Goal: Task Accomplishment & Management: Manage account settings

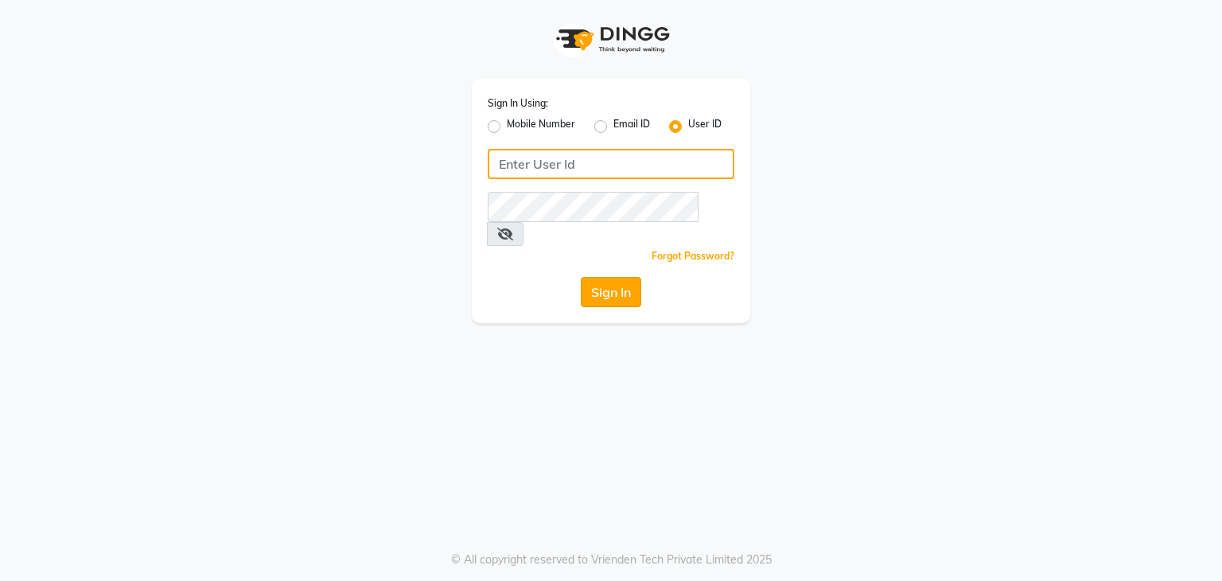
type input "[EMAIL_ADDRESS][DOMAIN_NAME]"
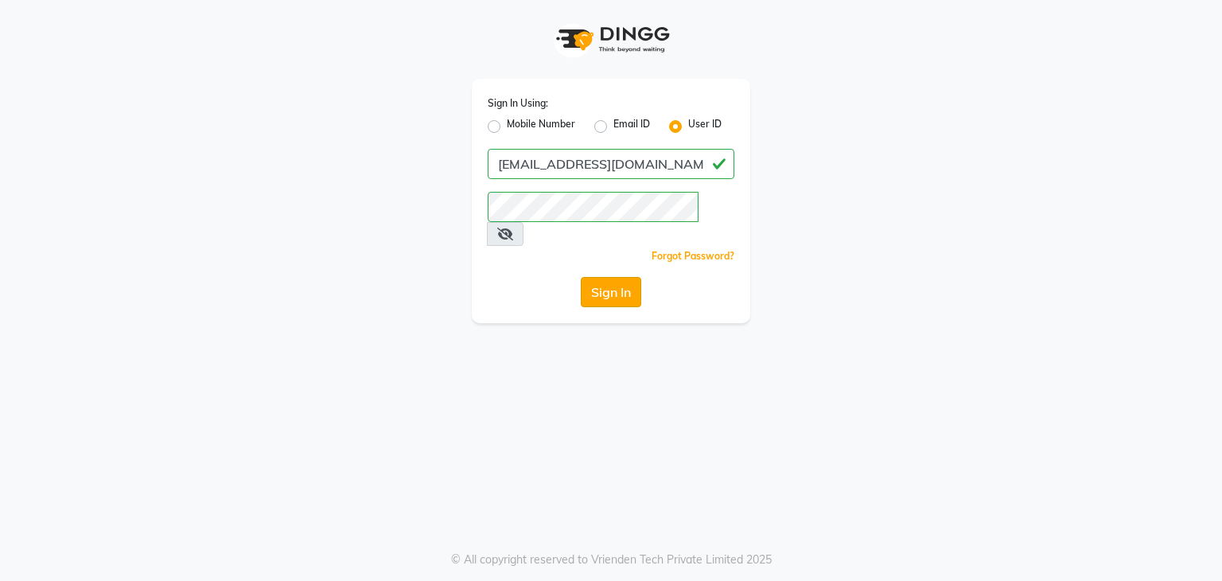
click at [620, 277] on button "Sign In" at bounding box center [611, 292] width 60 height 30
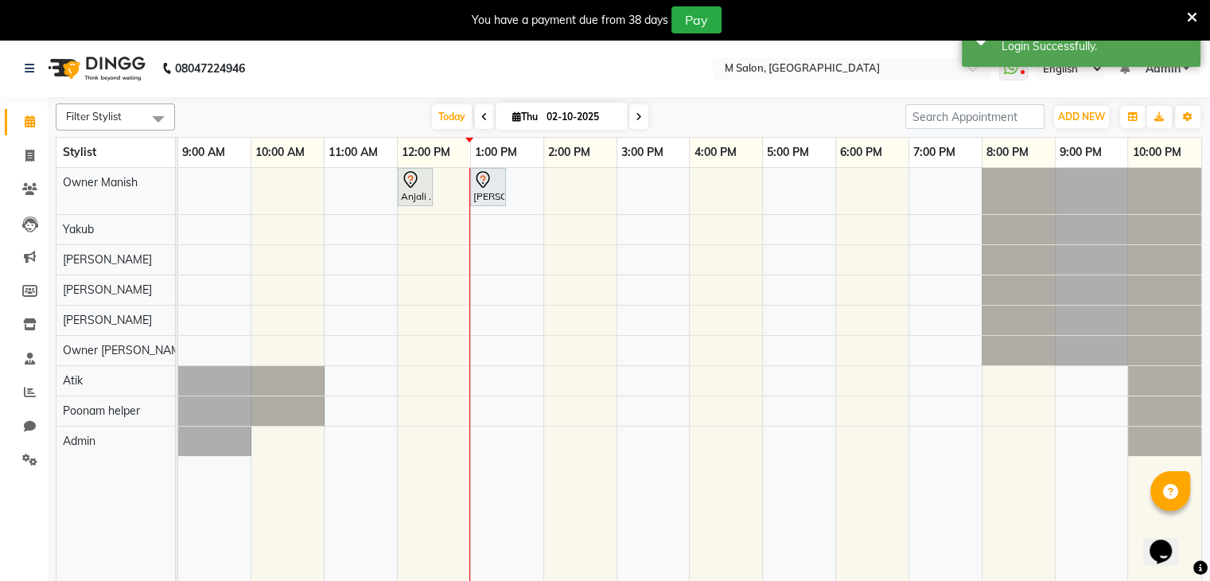
click at [1193, 14] on icon at bounding box center [1192, 17] width 10 height 14
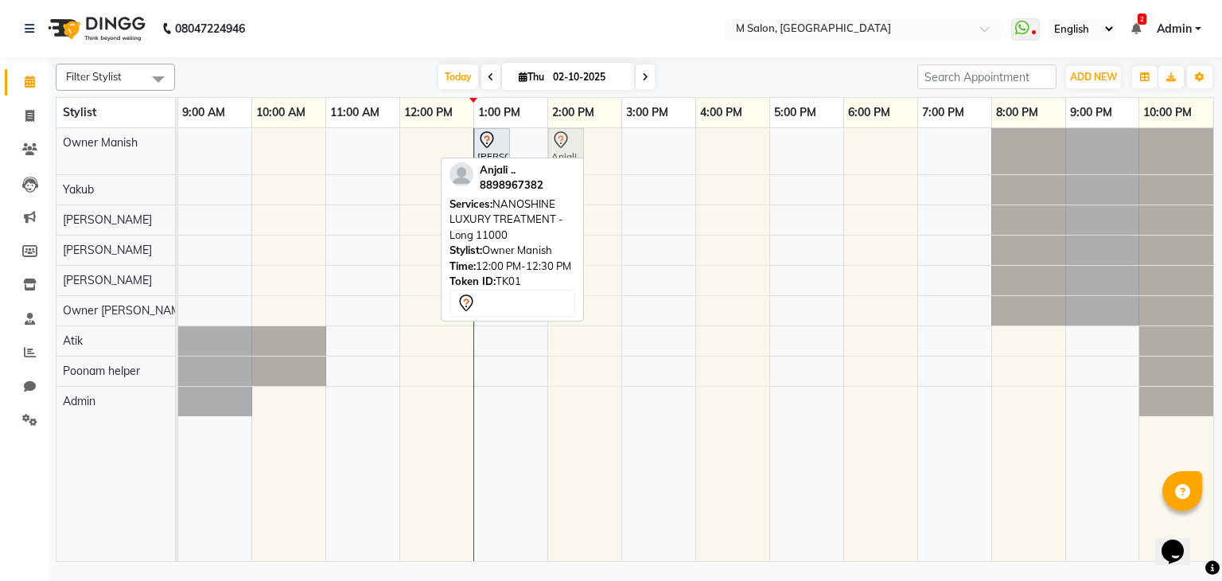
drag, startPoint x: 412, startPoint y: 142, endPoint x: 566, endPoint y: 147, distance: 154.4
click at [178, 147] on div "Anjali .., TK01, 12:00 PM-12:30 PM, NANOSHINE LUXURY TREATMENT - Long 11000 [PE…" at bounding box center [178, 151] width 0 height 46
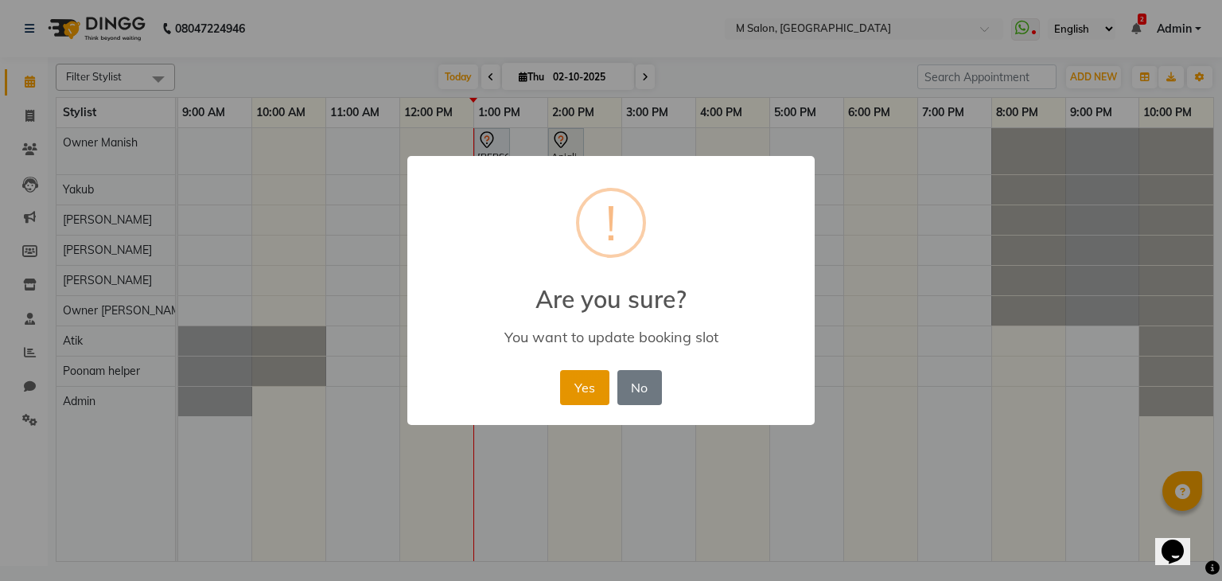
click at [592, 382] on button "Yes" at bounding box center [584, 387] width 49 height 35
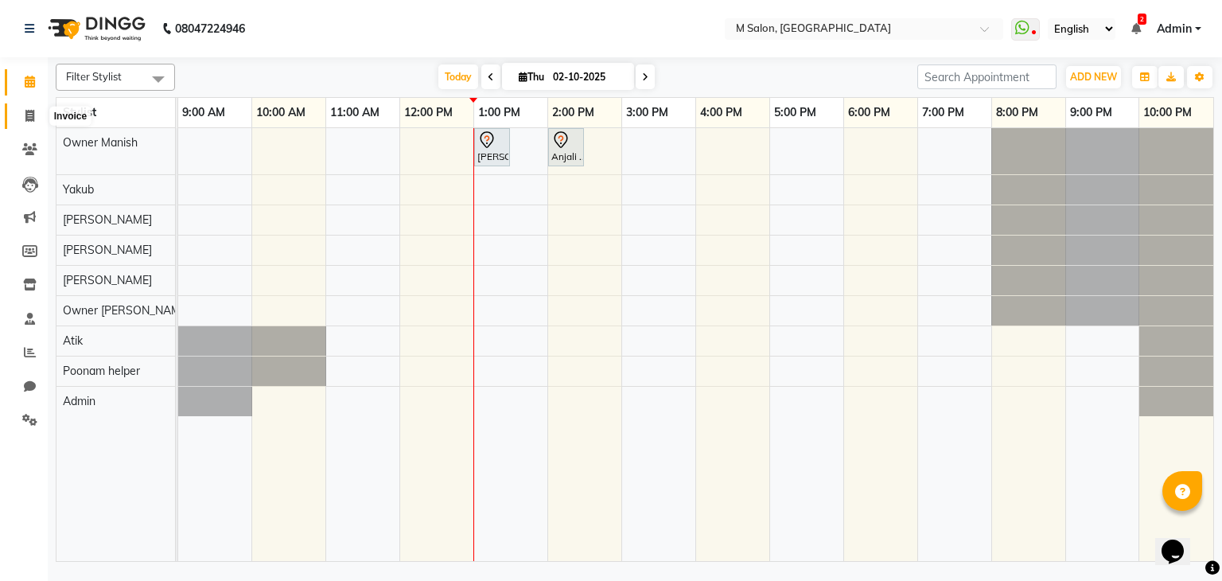
click at [22, 118] on span at bounding box center [30, 116] width 28 height 18
select select "service"
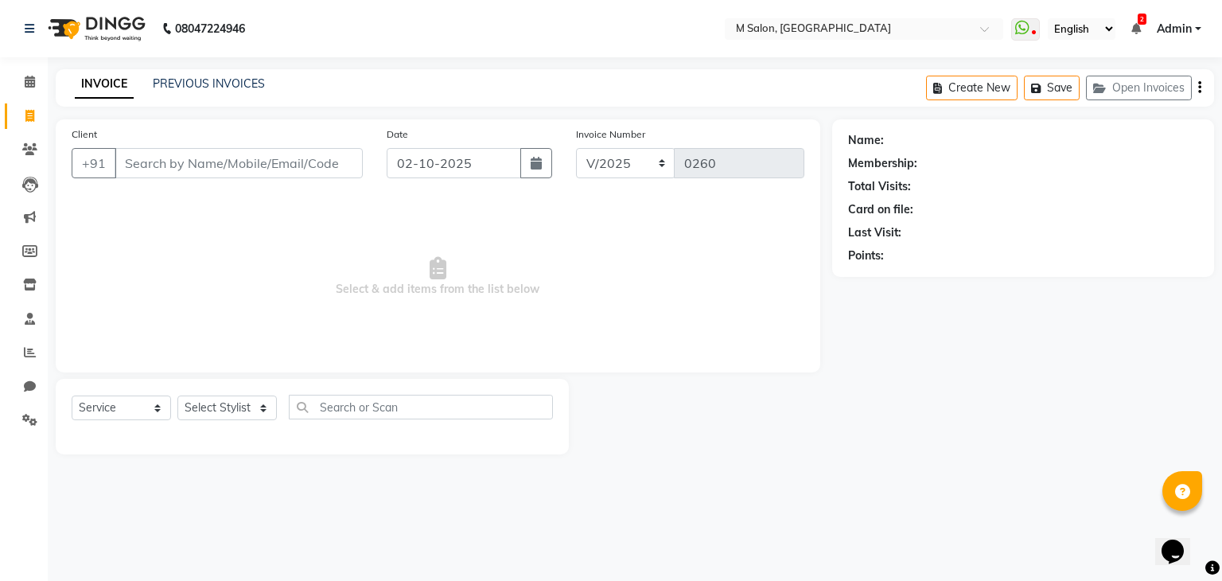
click at [231, 169] on input "Client" at bounding box center [239, 163] width 248 height 30
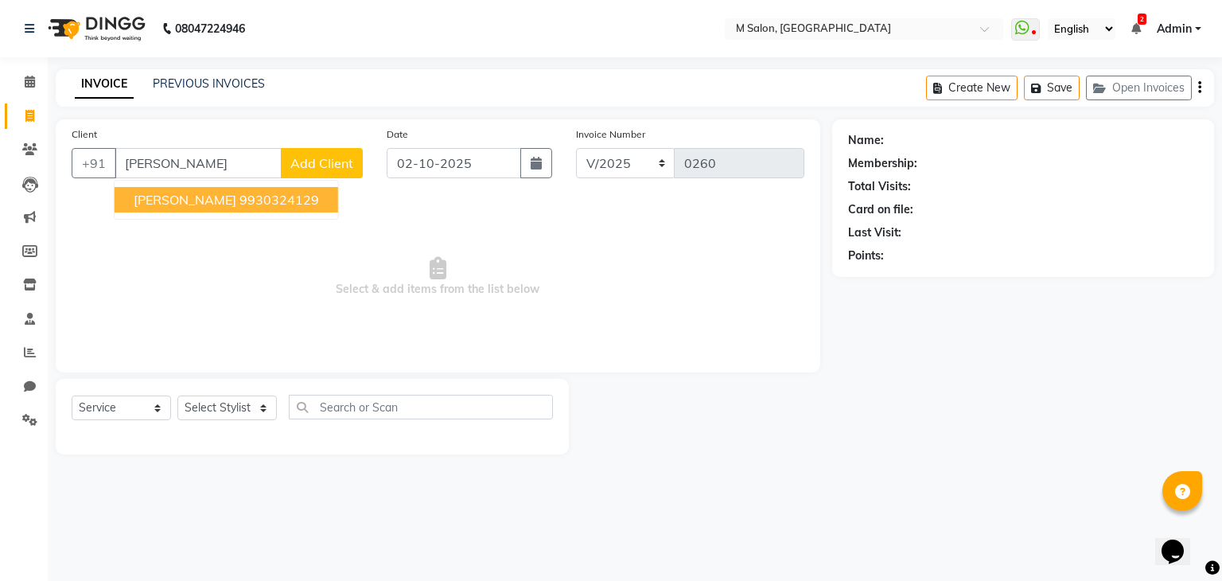
click at [195, 200] on span "[PERSON_NAME]" at bounding box center [185, 200] width 103 height 16
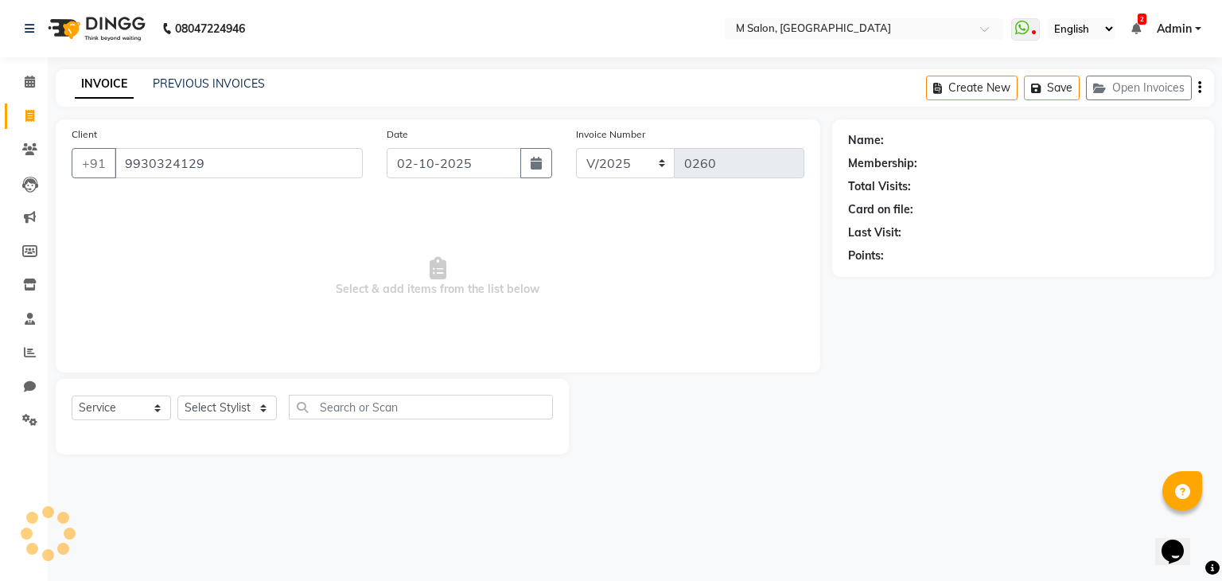
type input "9930324129"
select select "1: Object"
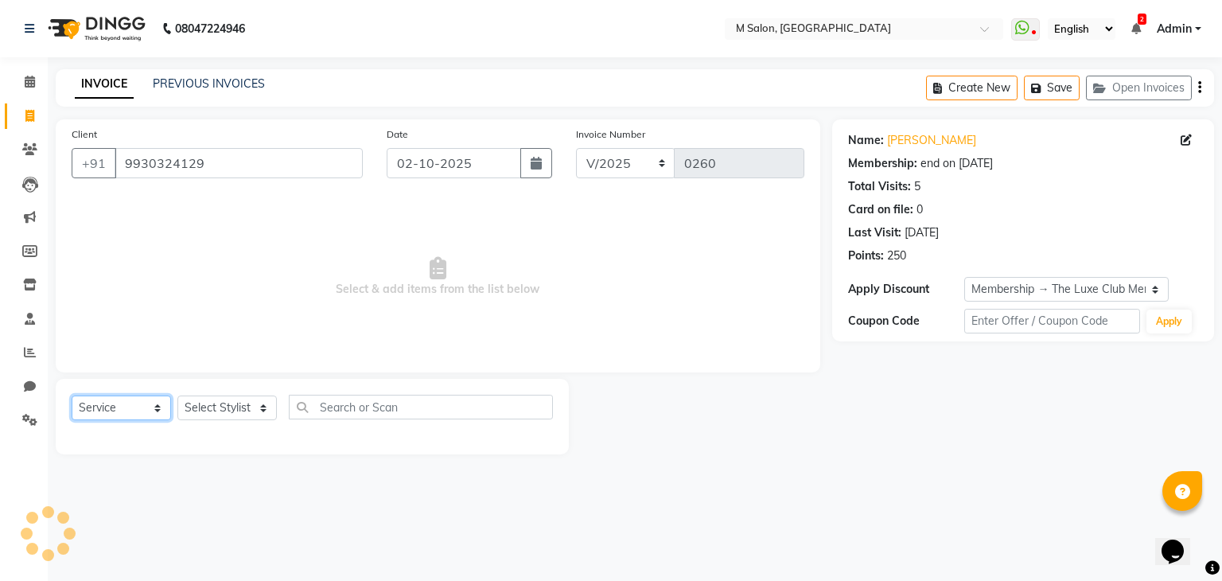
click at [113, 405] on select "Select Service Product Membership Package Voucher Prepaid Gift Card" at bounding box center [121, 407] width 99 height 25
select select "package"
click at [72, 396] on select "Select Service Product Membership Package Voucher Prepaid Gift Card" at bounding box center [121, 407] width 99 height 25
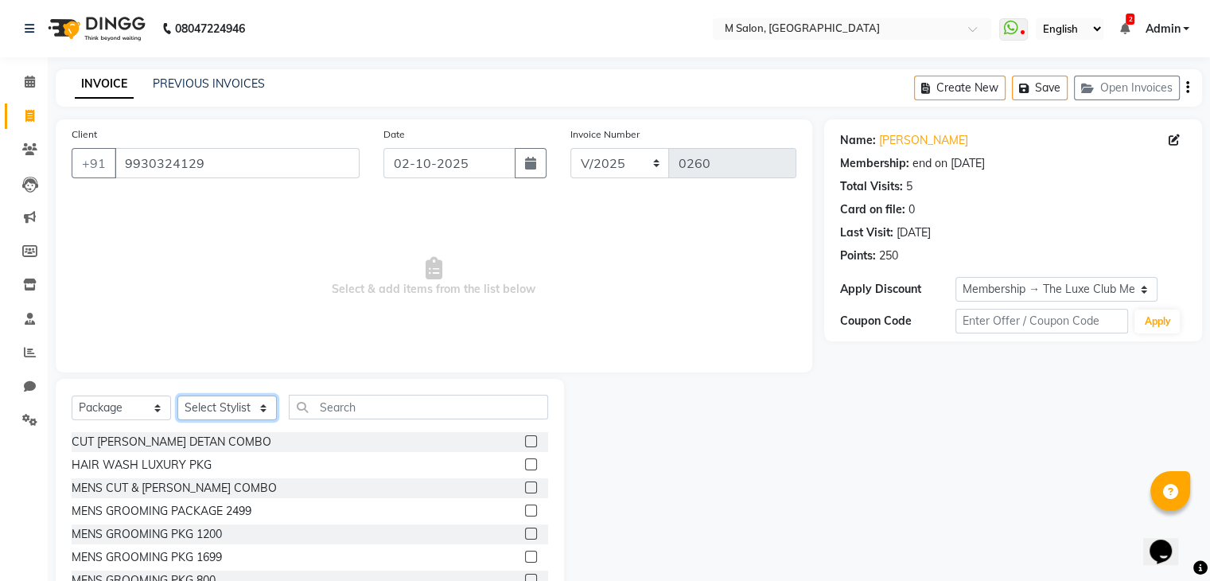
click at [243, 417] on select "Select Stylist Admin [PERSON_NAME] Owner [PERSON_NAME] Owner [PERSON_NAME] Poon…" at bounding box center [226, 407] width 99 height 25
select select "89947"
click at [177, 396] on select "Select Stylist Admin [PERSON_NAME] Owner [PERSON_NAME] Owner [PERSON_NAME] Poon…" at bounding box center [226, 407] width 99 height 25
click at [105, 402] on select "Select Service Product Membership Package Voucher Prepaid Gift Card" at bounding box center [121, 407] width 99 height 25
select select "service"
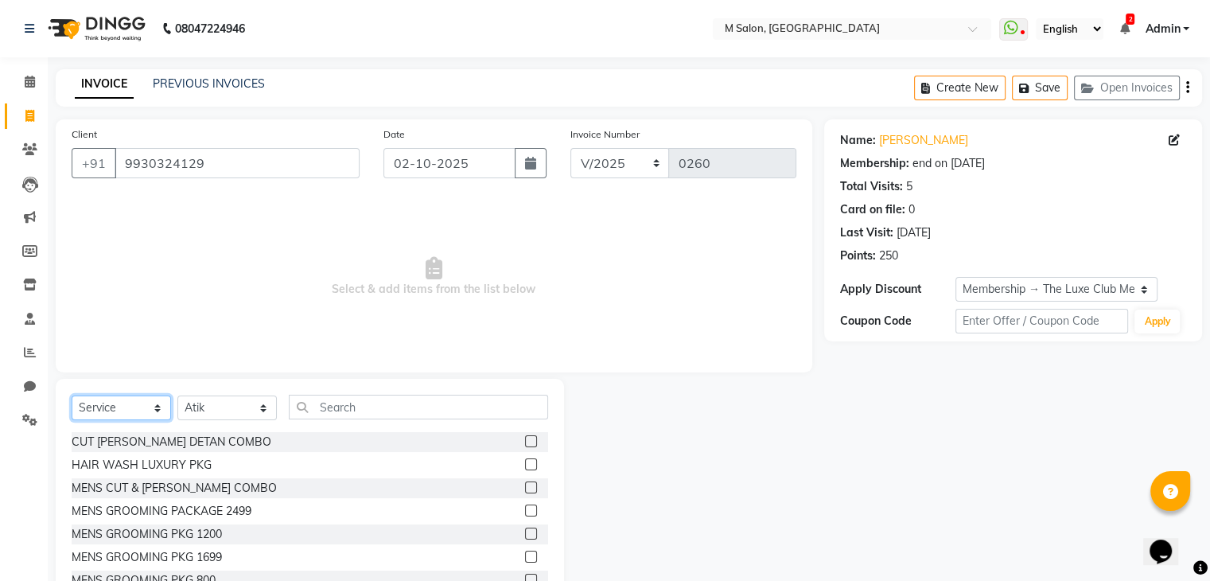
click at [72, 396] on select "Select Service Product Membership Package Voucher Prepaid Gift Card" at bounding box center [121, 407] width 99 height 25
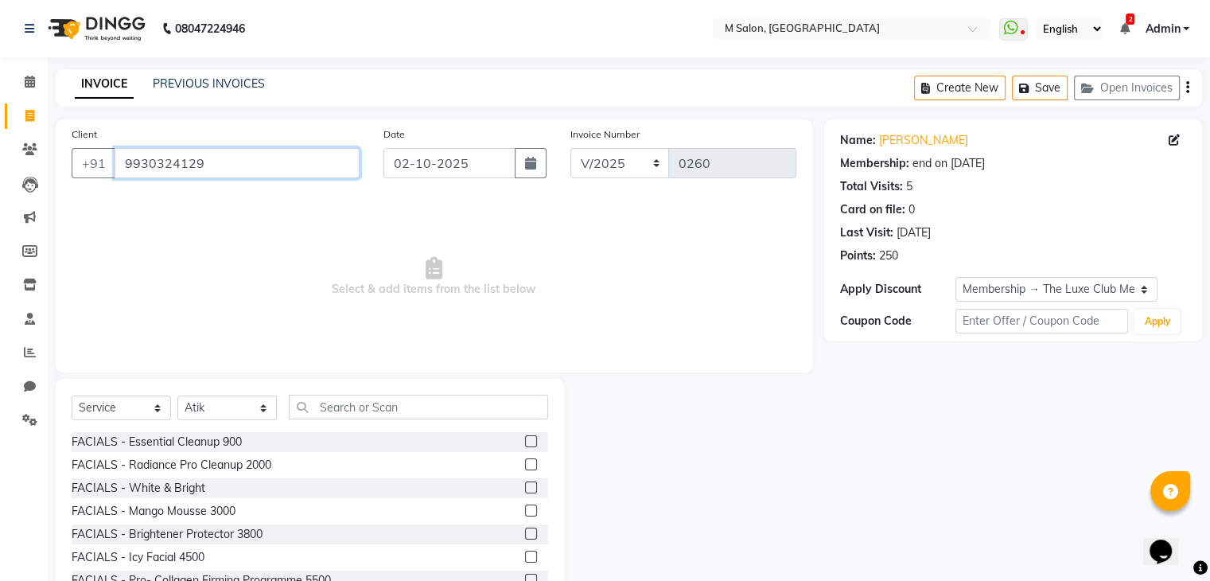
click at [174, 169] on input "9930324129" at bounding box center [237, 163] width 245 height 30
click at [17, 79] on span at bounding box center [30, 82] width 28 height 18
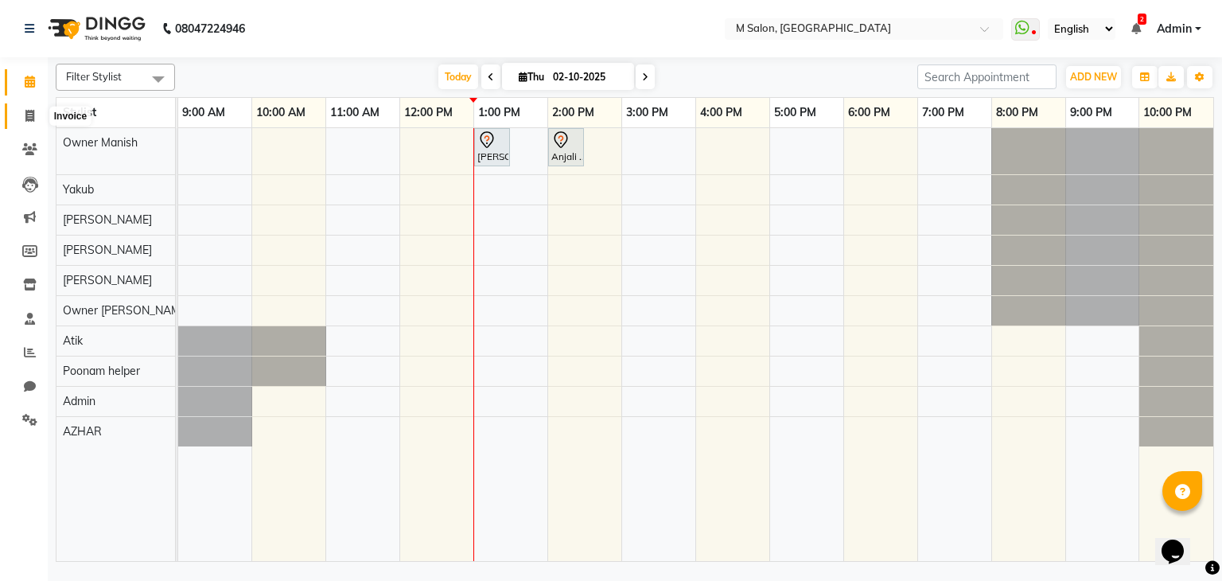
click at [19, 111] on span at bounding box center [30, 116] width 28 height 18
select select "service"
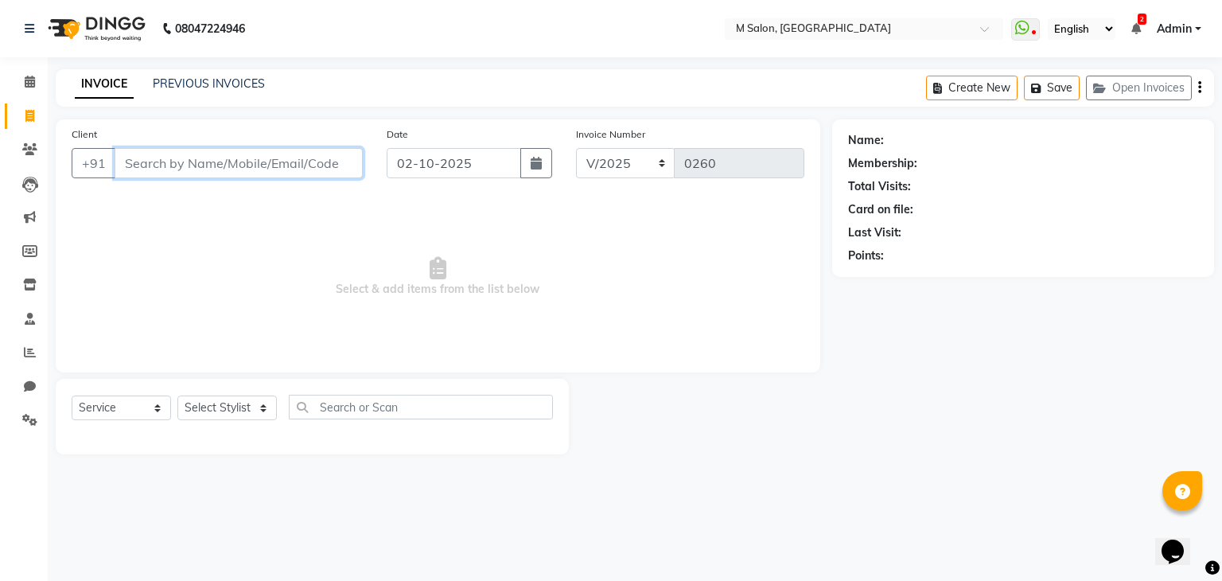
click at [162, 171] on input "Client" at bounding box center [239, 163] width 248 height 30
paste input "9930324129"
type input "9930324129"
select select "1: Object"
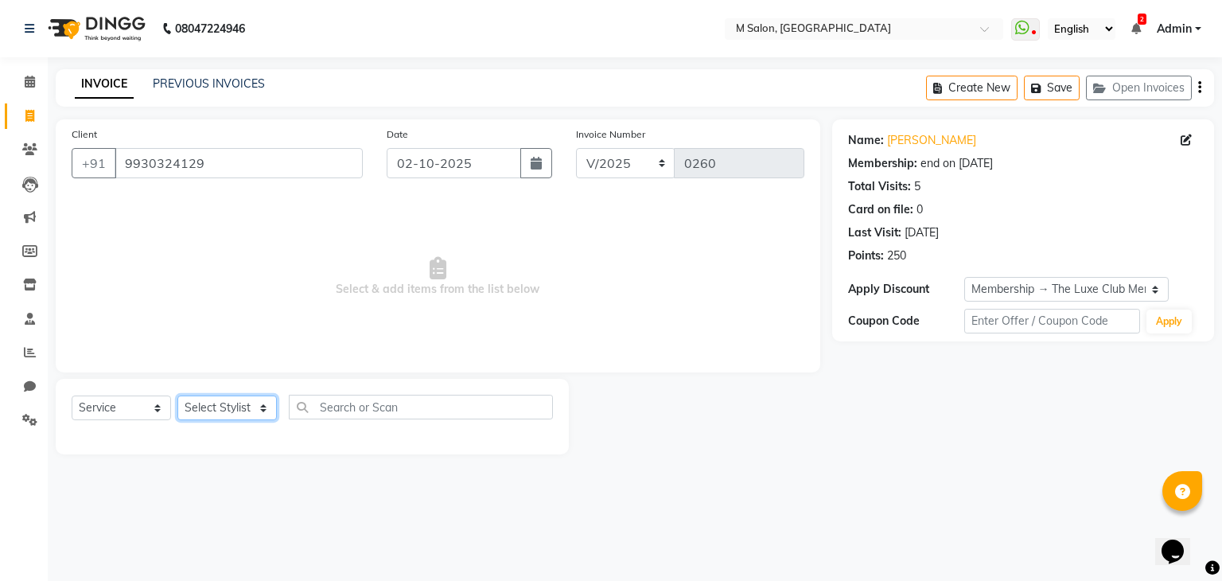
click at [227, 406] on select "Select Stylist Admin Atik [PERSON_NAME] Owner [PERSON_NAME] Owner [PERSON_NAME]…" at bounding box center [226, 407] width 99 height 25
click at [111, 414] on select "Select Service Product Membership Package Voucher Prepaid Gift Card" at bounding box center [121, 407] width 99 height 25
select select "package"
click at [72, 396] on select "Select Service Product Membership Package Voucher Prepaid Gift Card" at bounding box center [121, 407] width 99 height 25
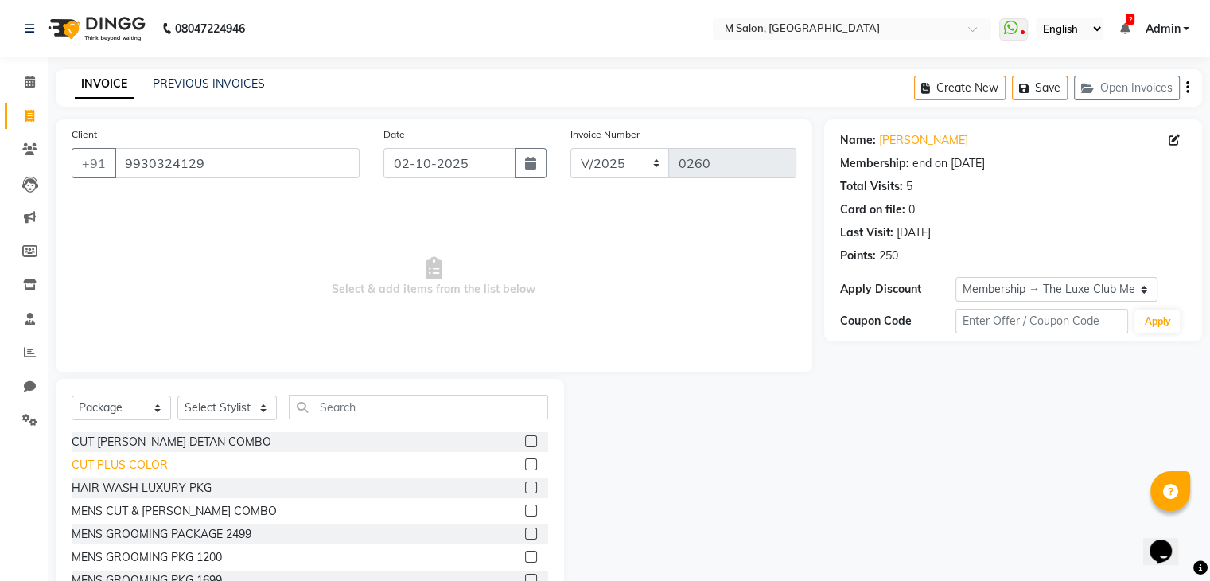
click at [132, 466] on div "CUT PLUS COLOR" at bounding box center [120, 465] width 96 height 17
checkbox input "false"
click at [204, 409] on select "Select Stylist Admin Atik [PERSON_NAME] Owner [PERSON_NAME] Owner [PERSON_NAME]…" at bounding box center [226, 407] width 99 height 25
select select "89947"
click at [177, 396] on select "Select Stylist Admin Atik [PERSON_NAME] Owner [PERSON_NAME] Owner [PERSON_NAME]…" at bounding box center [226, 407] width 99 height 25
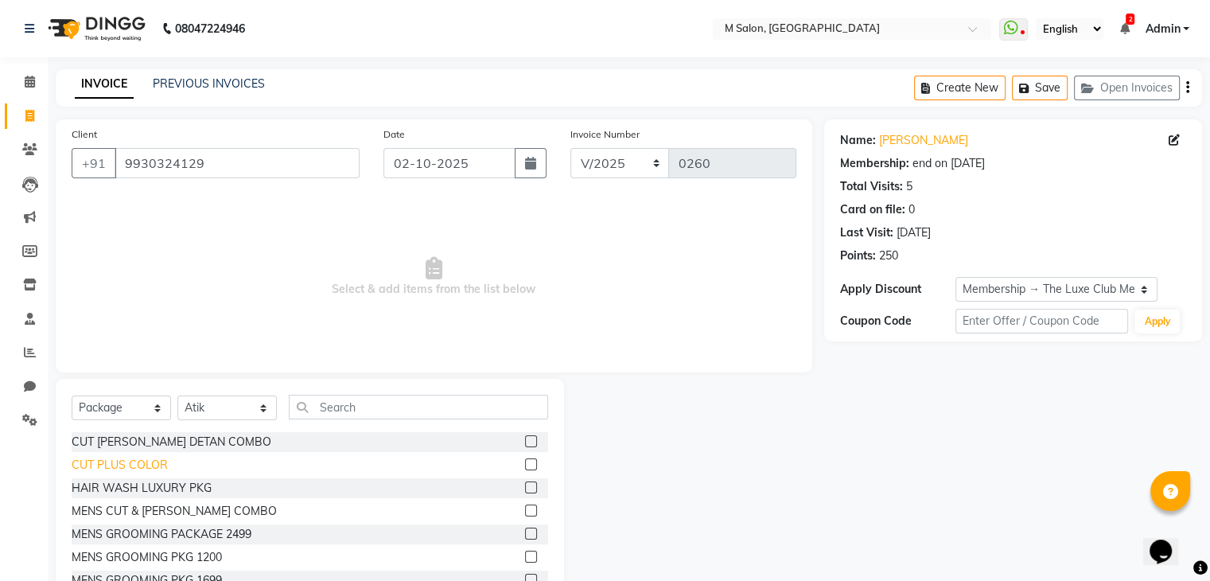
click at [126, 463] on div "CUT PLUS COLOR" at bounding box center [120, 465] width 96 height 17
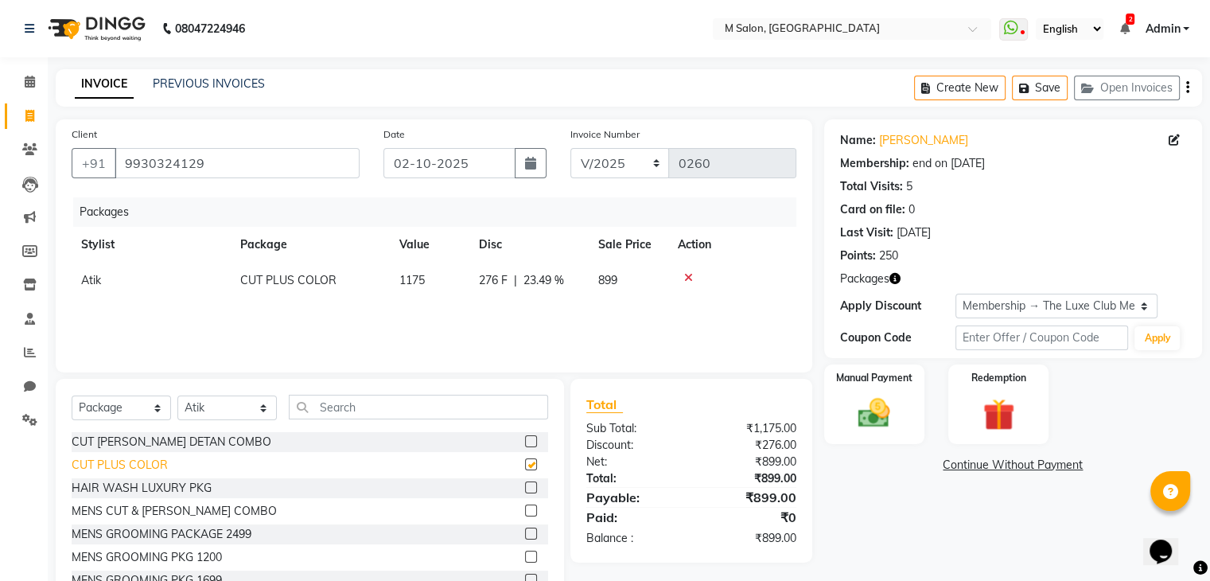
checkbox input "false"
click at [128, 406] on select "Select Service Product Membership Package Voucher Prepaid Gift Card" at bounding box center [121, 407] width 99 height 25
select select "service"
click at [72, 396] on select "Select Service Product Membership Package Voucher Prepaid Gift Card" at bounding box center [121, 407] width 99 height 25
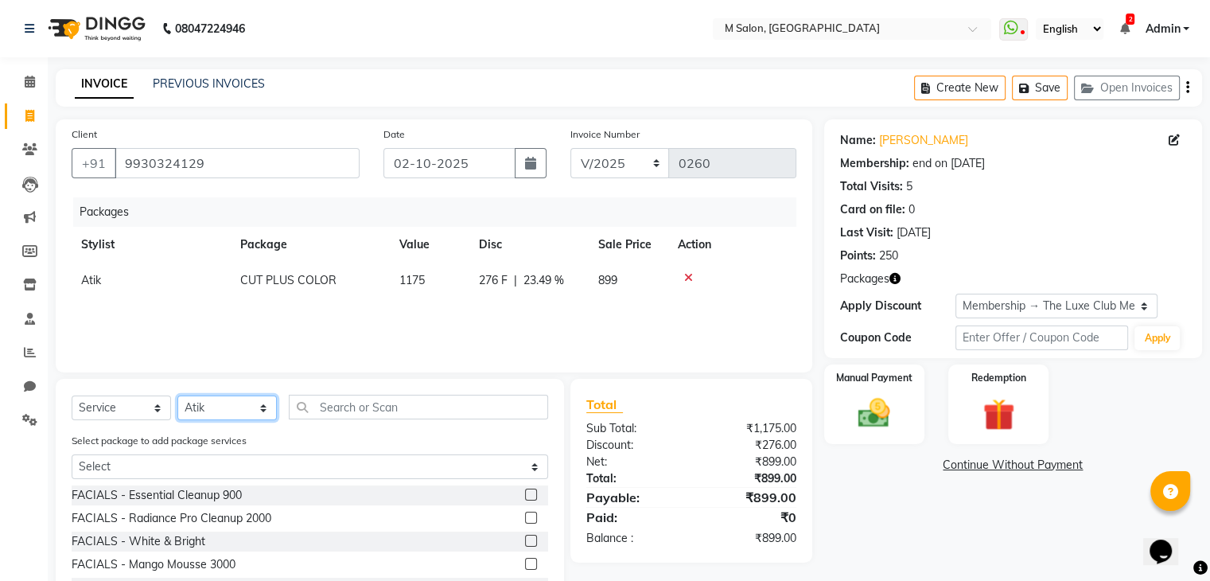
click at [202, 410] on select "Select Stylist Admin Atik [PERSON_NAME] Owner [PERSON_NAME] Owner [PERSON_NAME]…" at bounding box center [226, 407] width 99 height 25
select select "93550"
click at [177, 396] on select "Select Stylist Admin Atik [PERSON_NAME] Owner [PERSON_NAME] Owner [PERSON_NAME]…" at bounding box center [226, 407] width 99 height 25
click at [334, 408] on input "text" at bounding box center [418, 406] width 259 height 25
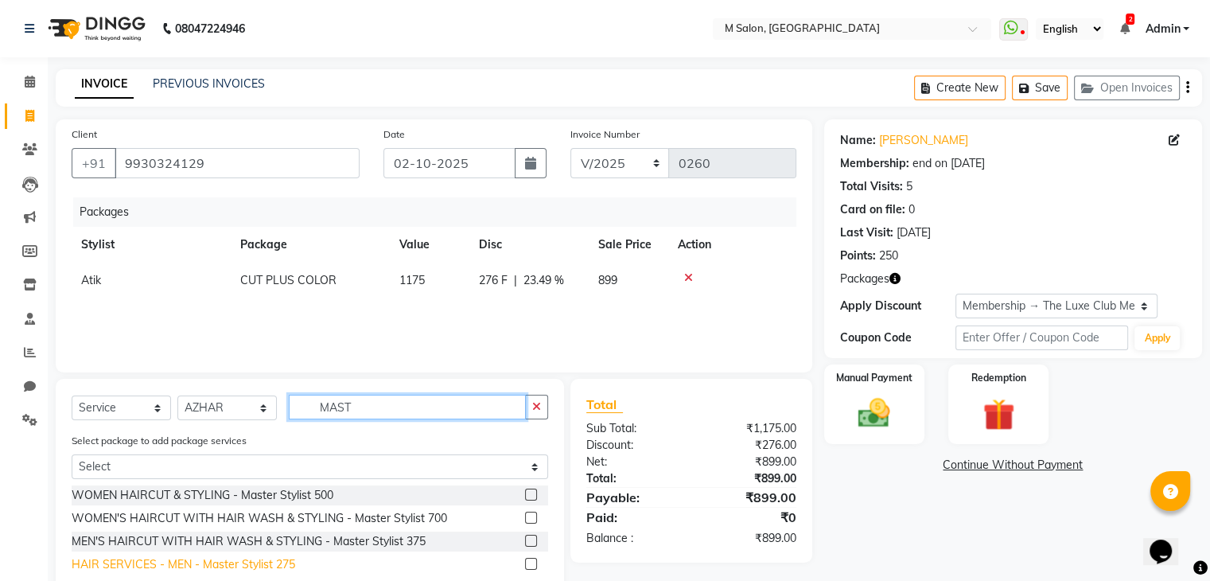
type input "MAST"
click at [286, 564] on div "HAIR SERVICES - MEN - Master Stylist 275" at bounding box center [183, 564] width 223 height 17
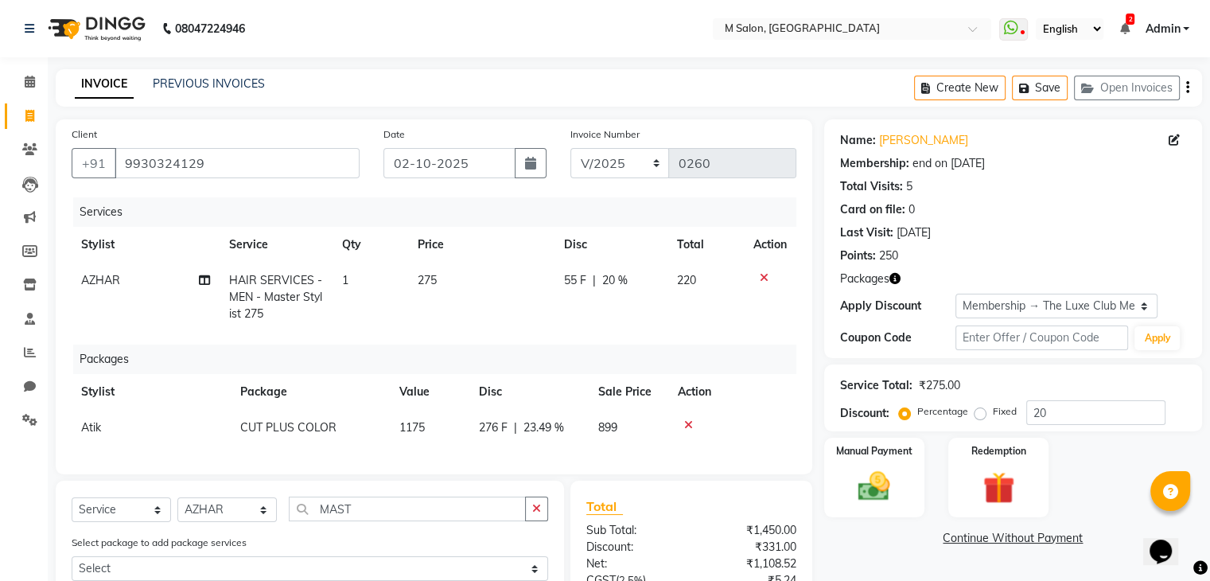
checkbox input "false"
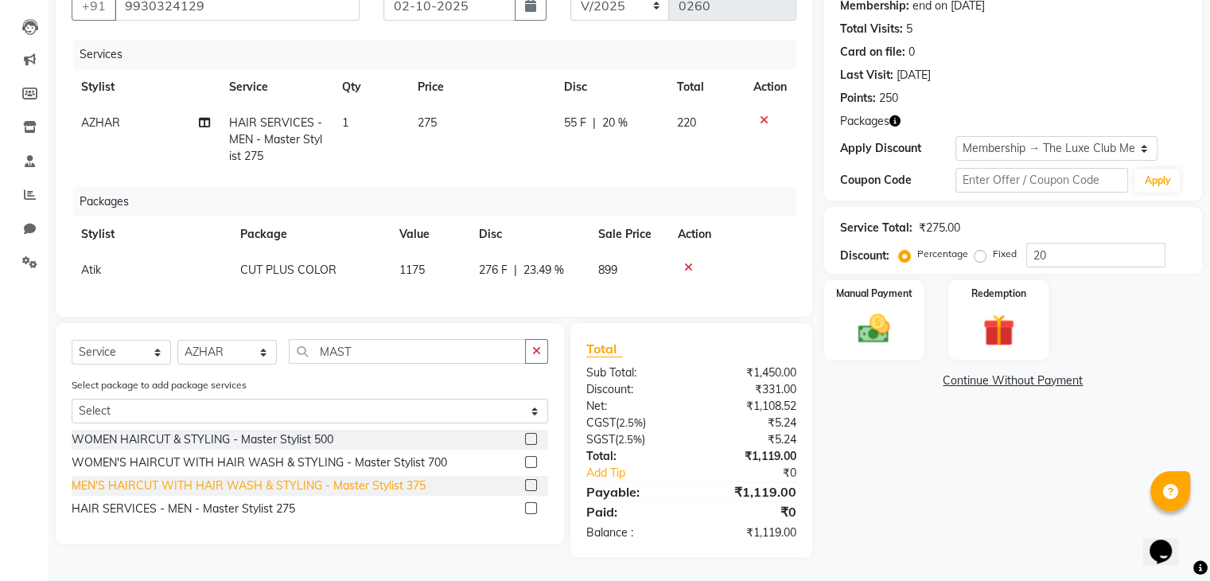
click at [398, 494] on div "MEN'S HAIRCUT WITH HAIR WASH & STYLING - Master Stylist 375" at bounding box center [249, 485] width 354 height 17
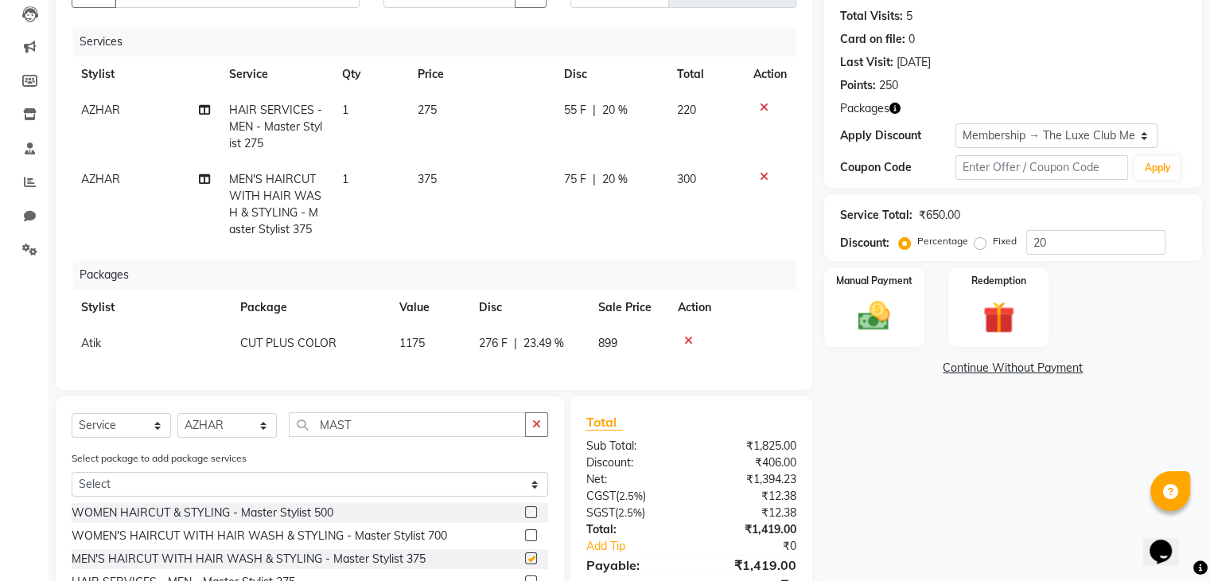
checkbox input "false"
click at [764, 113] on icon at bounding box center [764, 107] width 9 height 11
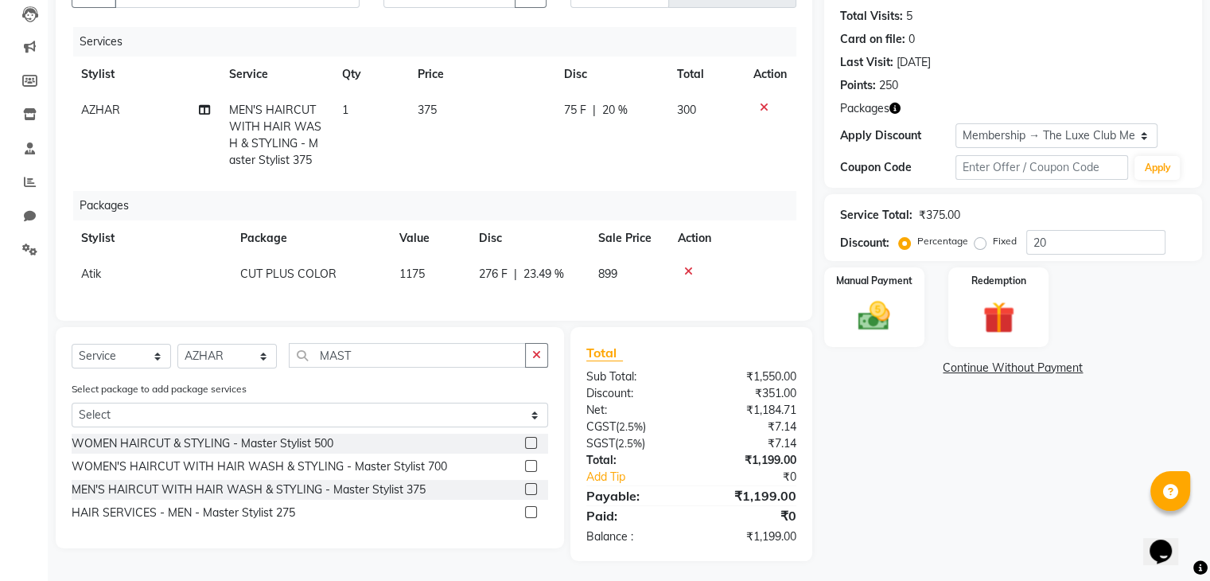
scroll to position [187, 0]
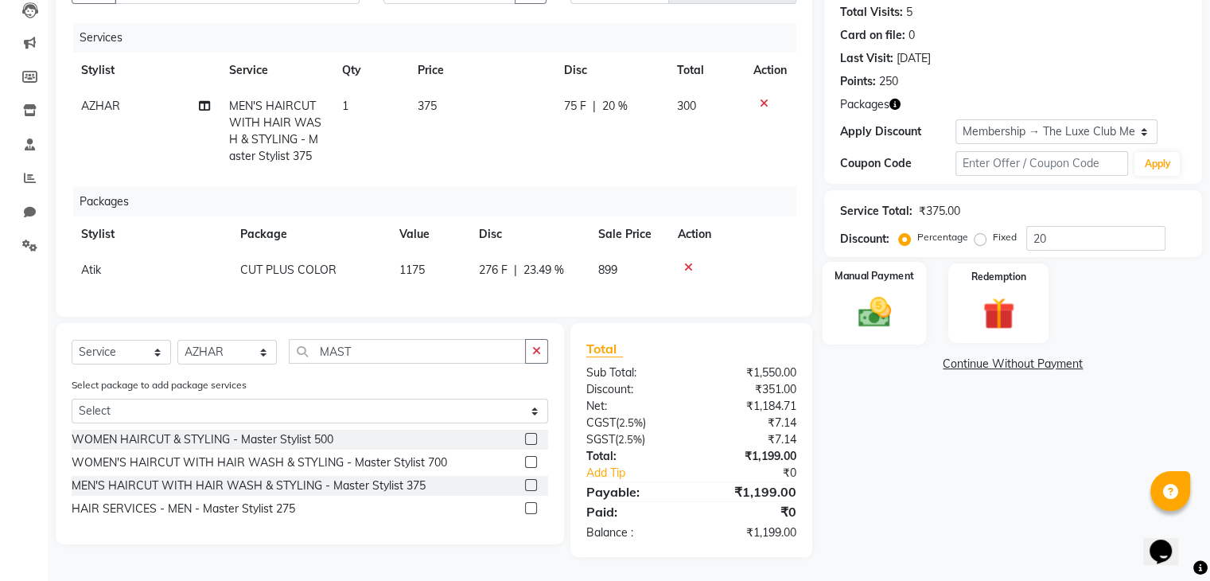
click at [875, 309] on img at bounding box center [873, 312] width 53 height 38
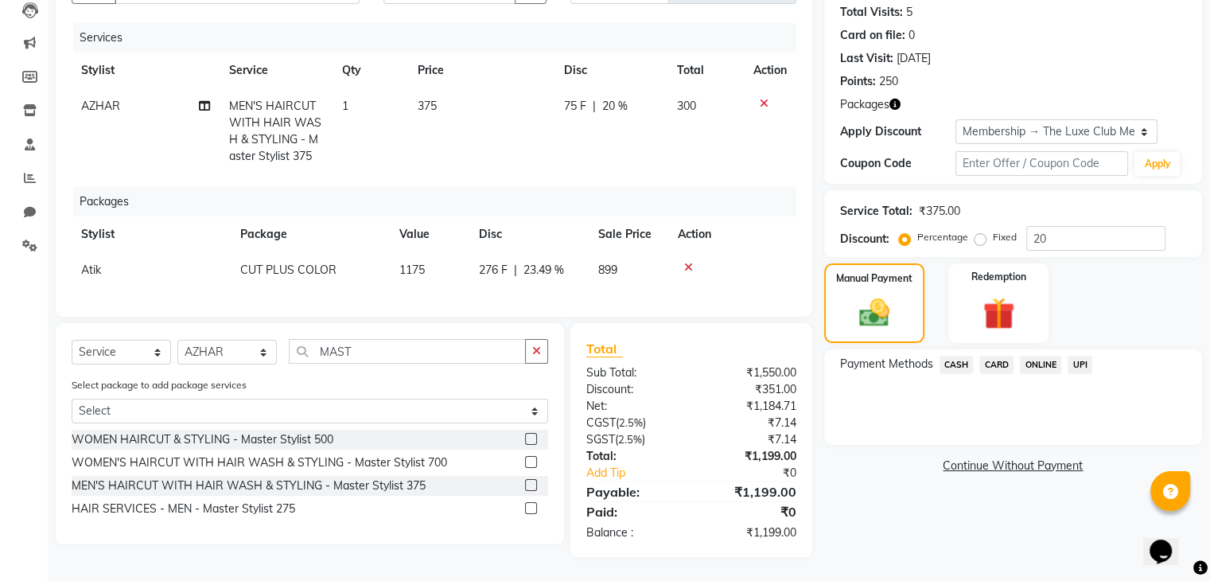
click at [1088, 356] on span "UPI" at bounding box center [1079, 365] width 25 height 18
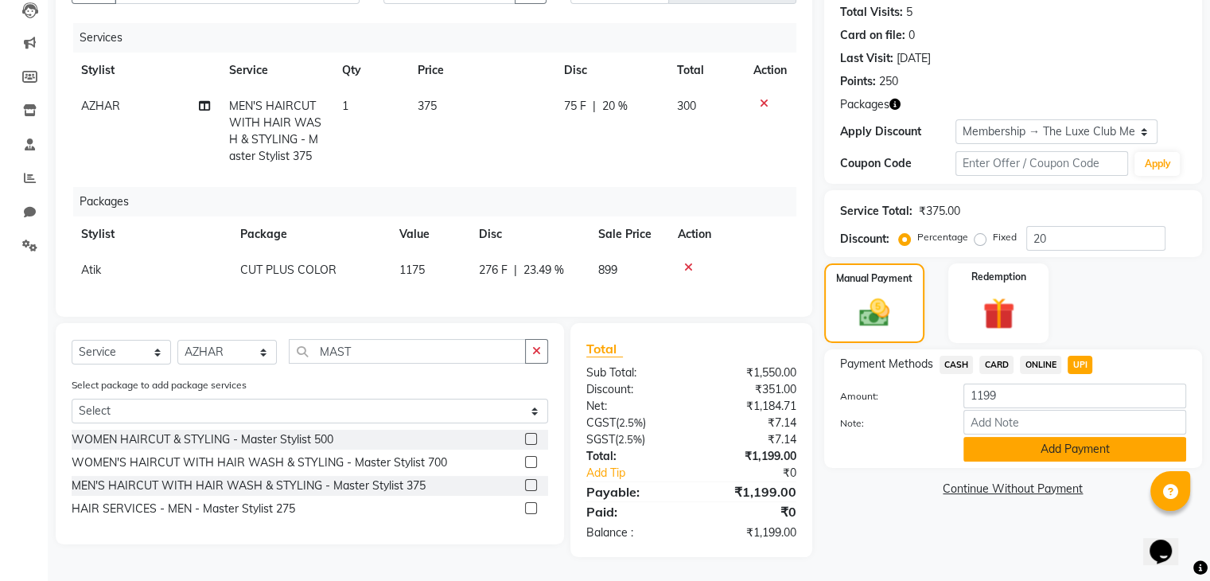
click at [1043, 437] on button "Add Payment" at bounding box center [1074, 449] width 223 height 25
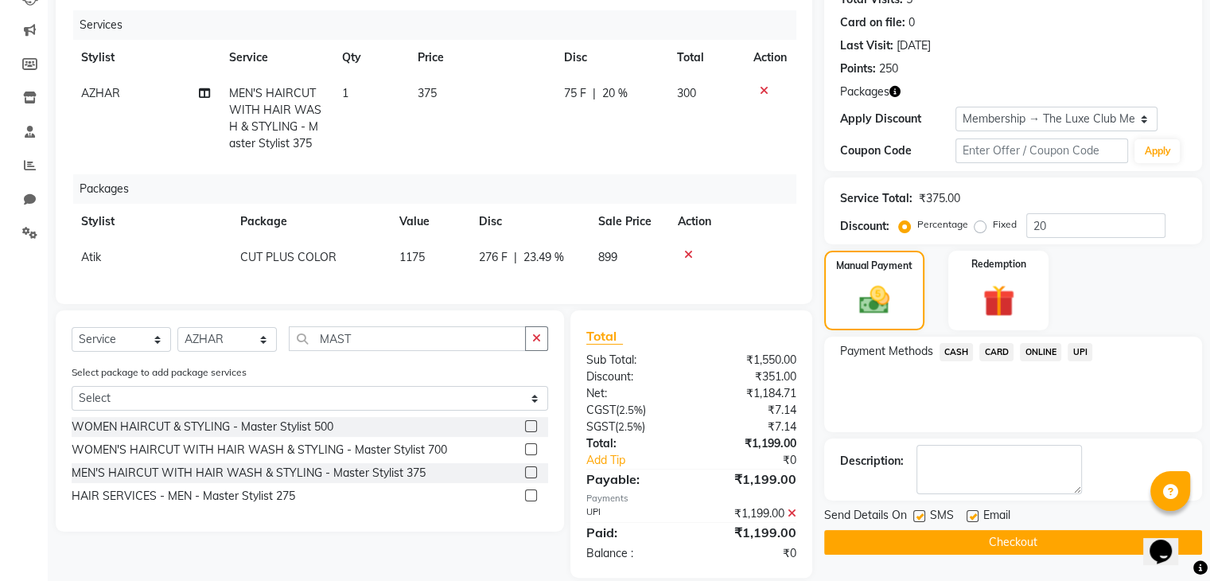
click at [980, 550] on button "Checkout" at bounding box center [1013, 542] width 378 height 25
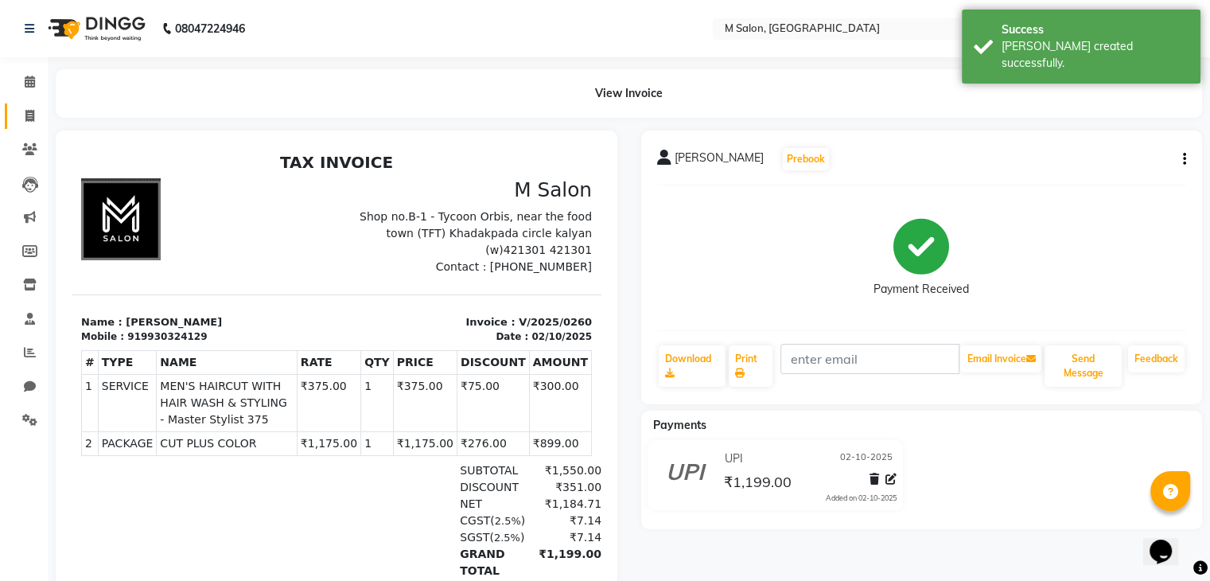
click at [10, 107] on link "Invoice" at bounding box center [24, 116] width 38 height 26
select select "service"
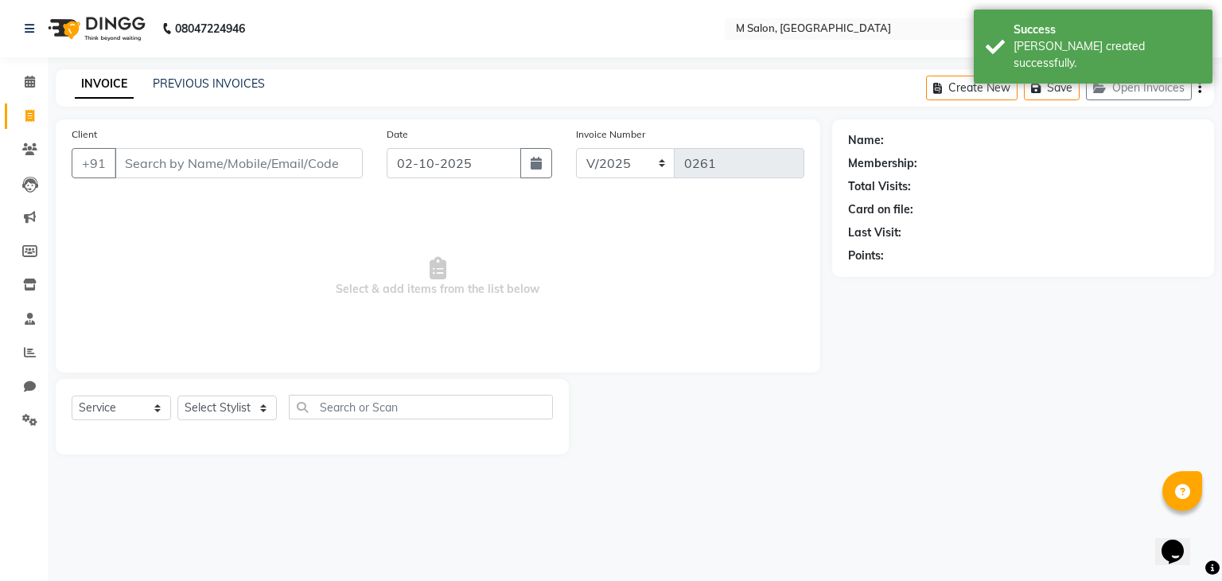
click at [258, 166] on input "Client" at bounding box center [239, 163] width 248 height 30
type input "9930324129"
select select "1: Object"
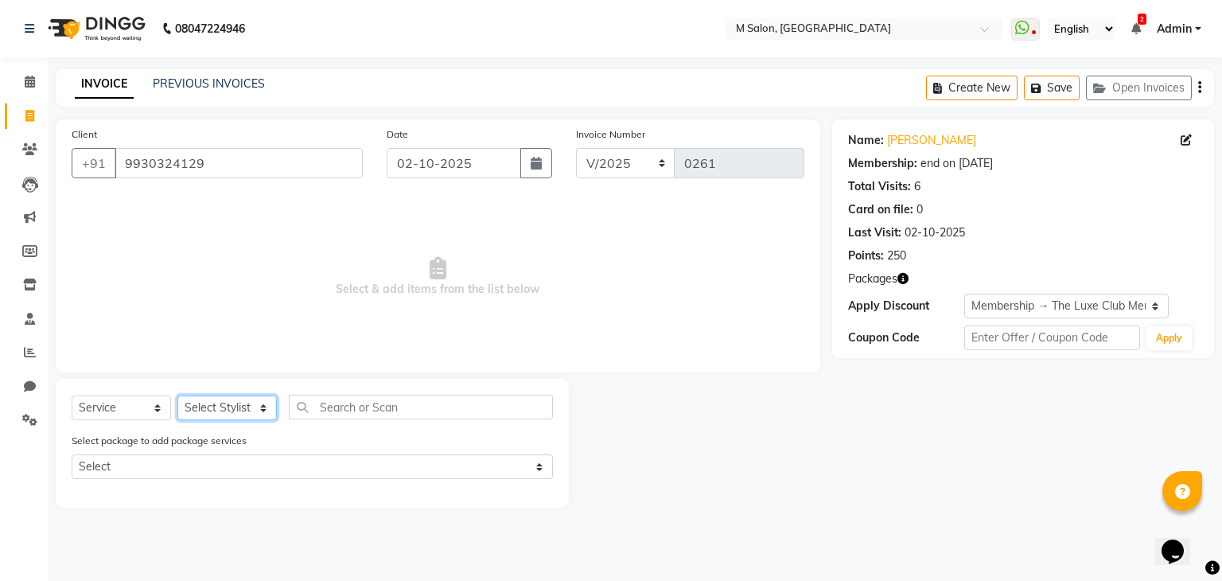
click at [211, 406] on select "Select Stylist Admin Atik [PERSON_NAME] Owner [PERSON_NAME] Owner [PERSON_NAME]…" at bounding box center [226, 407] width 99 height 25
select select "89947"
click at [177, 396] on select "Select Stylist Admin Atik [PERSON_NAME] Owner [PERSON_NAME] Owner [PERSON_NAME]…" at bounding box center [226, 407] width 99 height 25
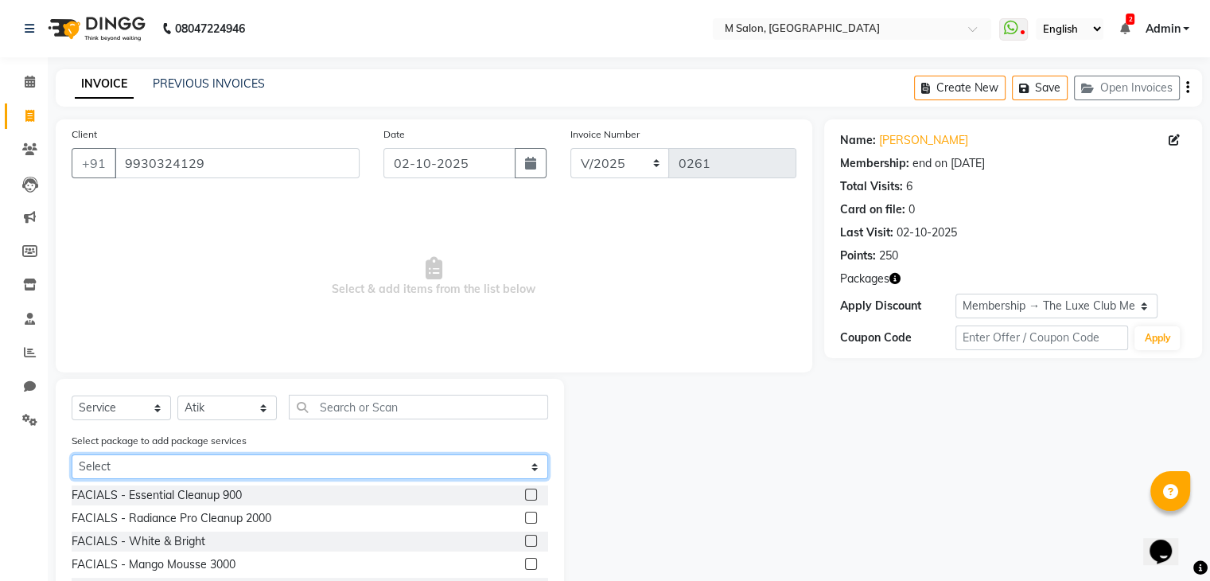
click at [192, 471] on select "Select CUT PLUS COLOR" at bounding box center [310, 466] width 476 height 25
select select "1: Object"
click at [72, 456] on select "Select CUT PLUS COLOR" at bounding box center [310, 466] width 476 height 25
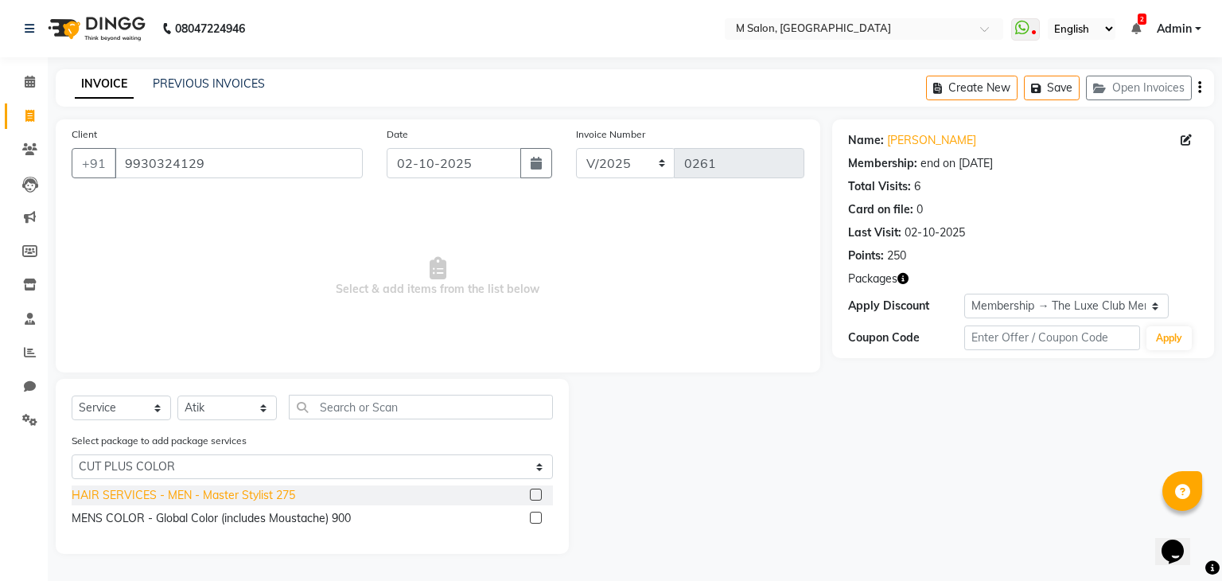
click at [243, 502] on div "HAIR SERVICES - MEN - Master Stylist 275" at bounding box center [183, 495] width 223 height 17
checkbox input "false"
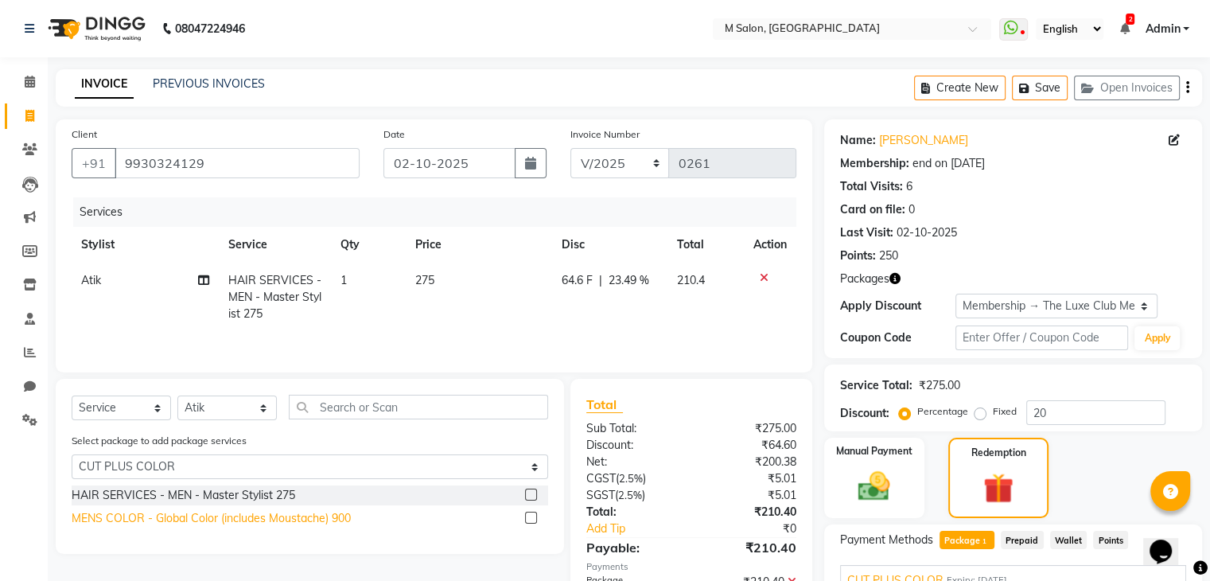
click at [248, 516] on div "MENS COLOR - Global Color (includes Moustache) 900" at bounding box center [211, 518] width 279 height 17
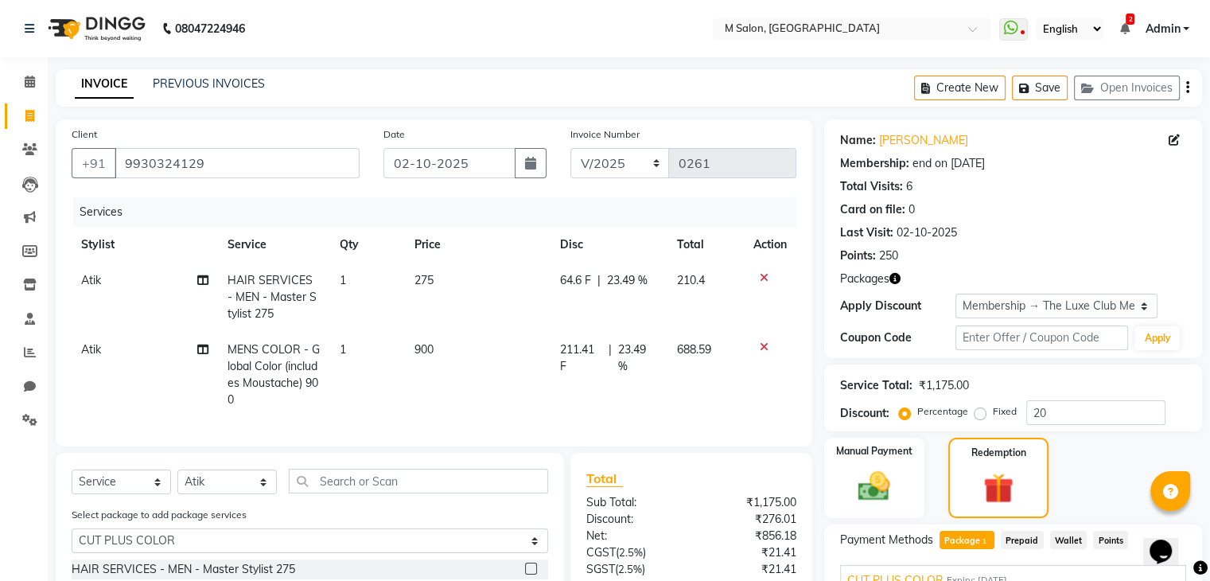
checkbox input "false"
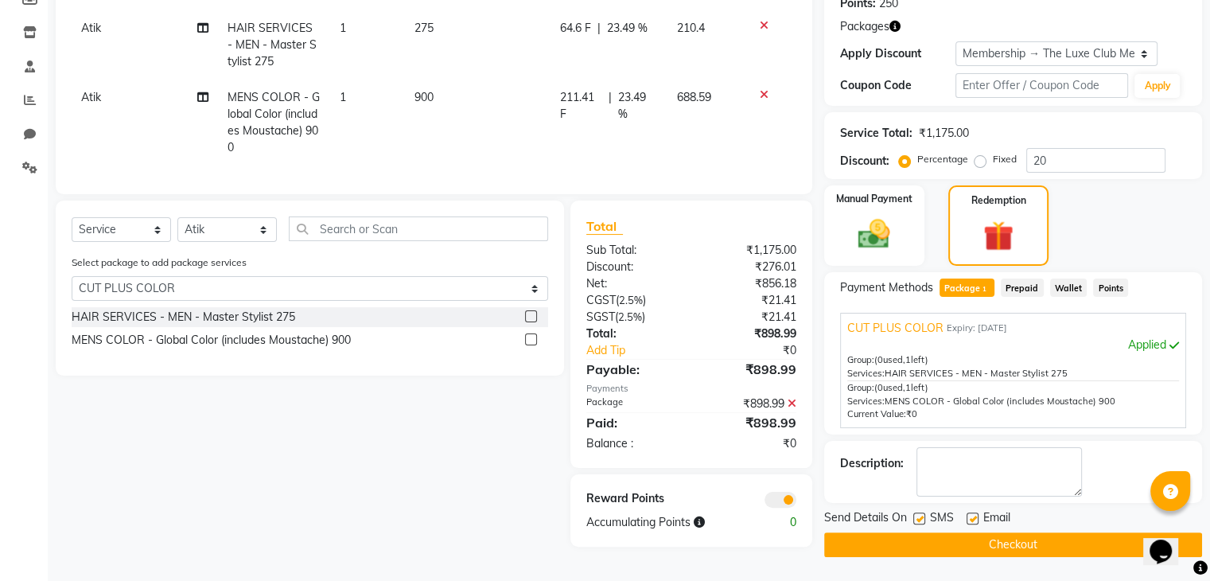
click at [1028, 539] on button "Checkout" at bounding box center [1013, 544] width 378 height 25
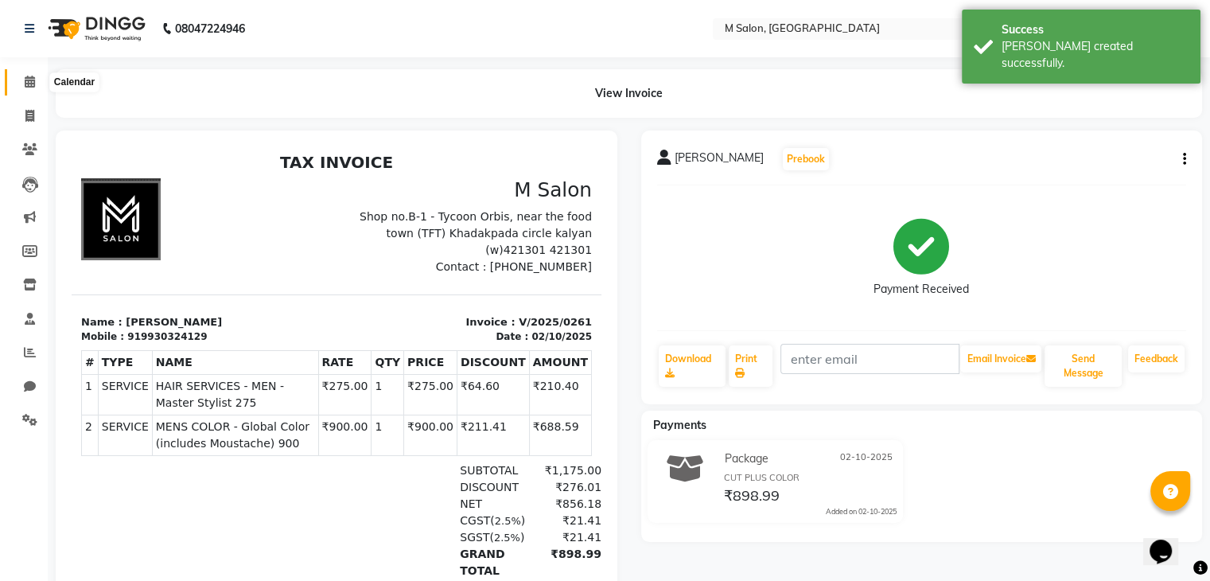
click at [31, 83] on icon at bounding box center [30, 82] width 10 height 12
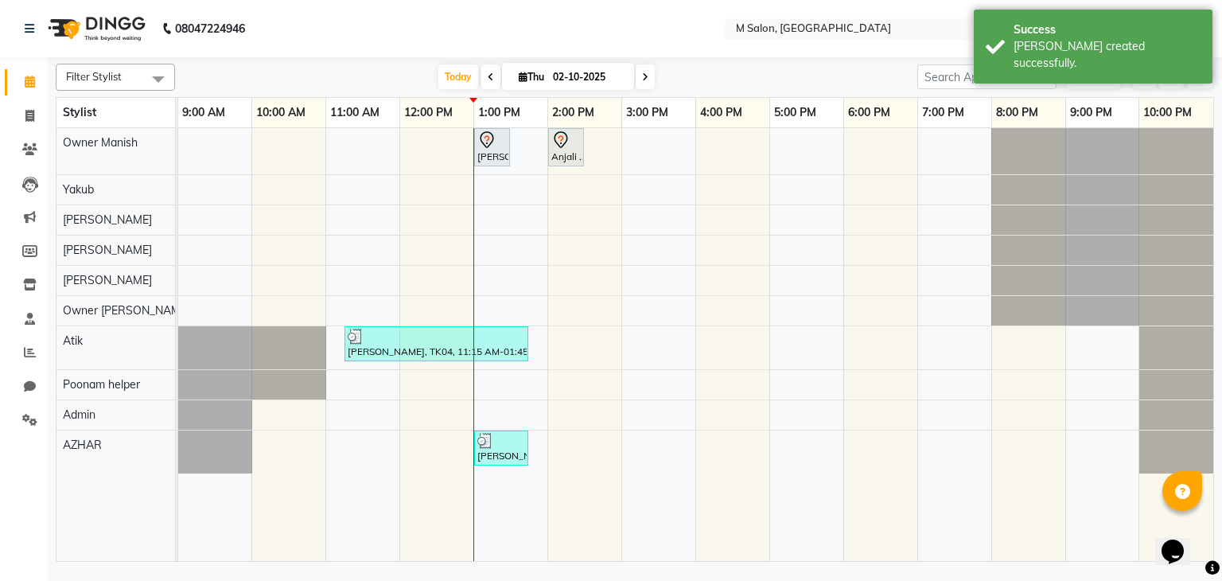
click at [426, 232] on div "[PERSON_NAME], TK02, 01:00 PM-01:30 PM, HIGHLIGHTS- WOMEN - Medium Anjali .., T…" at bounding box center [695, 344] width 1035 height 433
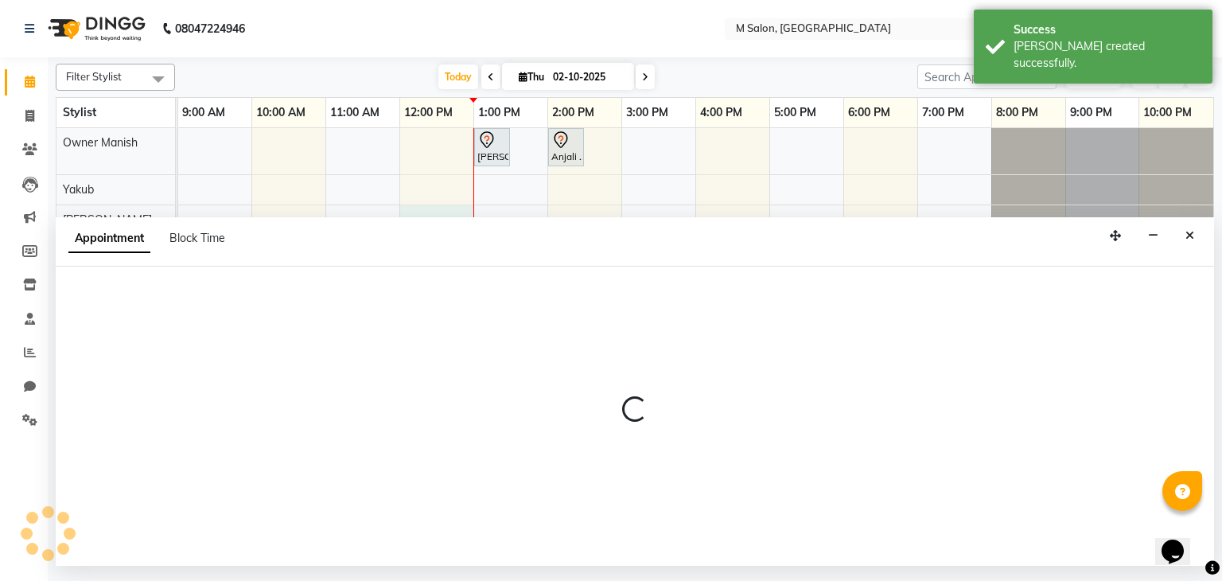
click at [426, 232] on div "Appointment Block Time" at bounding box center [635, 241] width 1158 height 49
select select "87581"
select select "tentative"
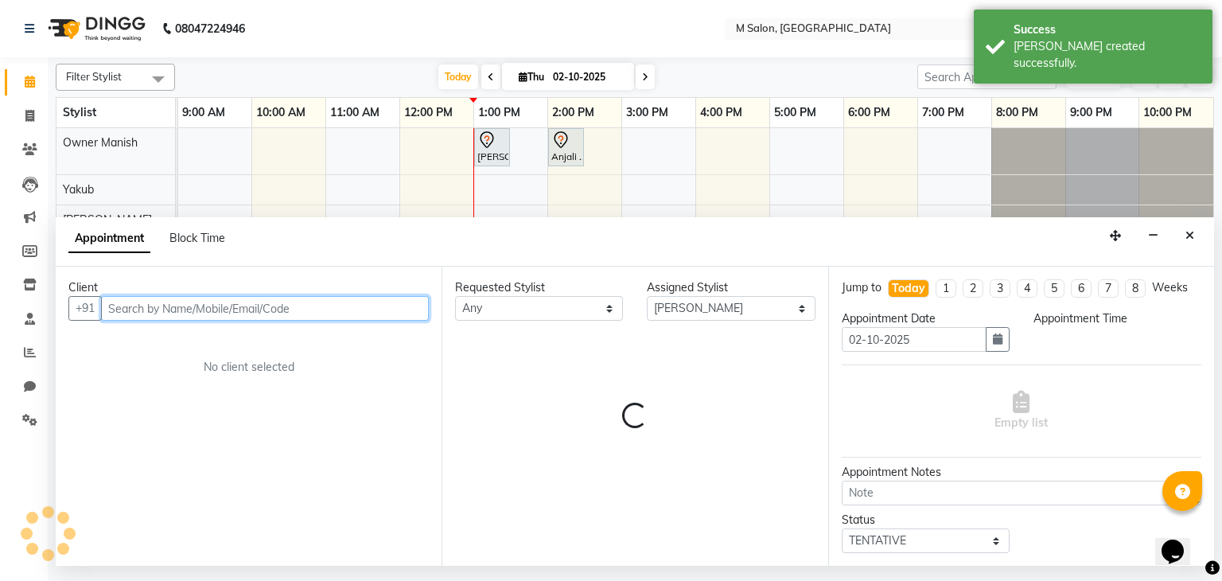
select select "720"
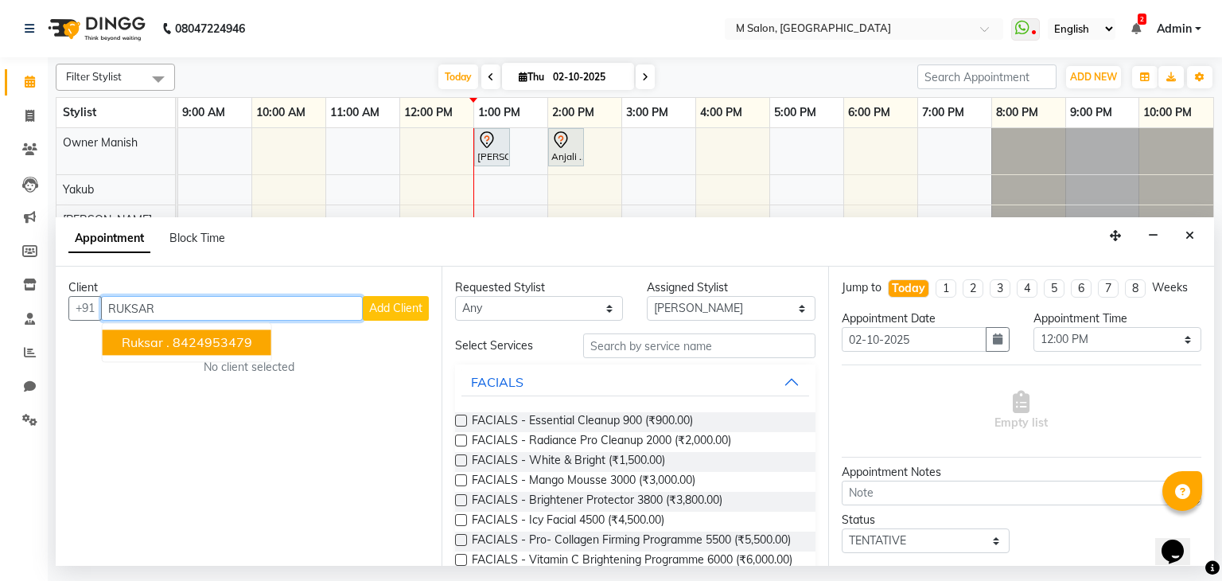
click at [202, 335] on ngb-highlight "8424953479" at bounding box center [213, 343] width 80 height 16
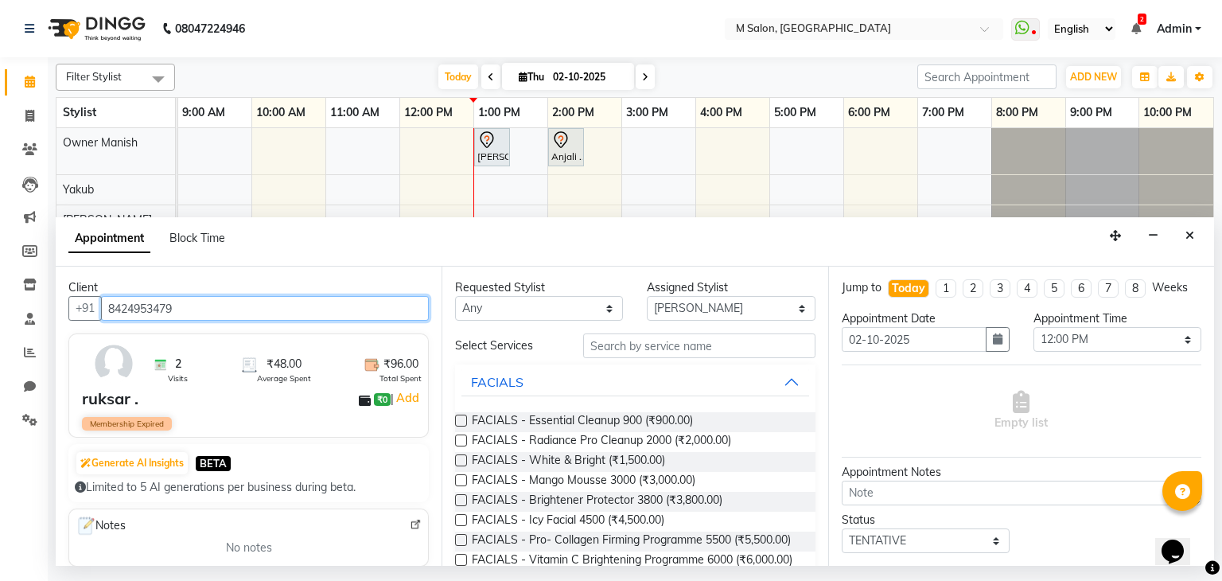
type input "8424953479"
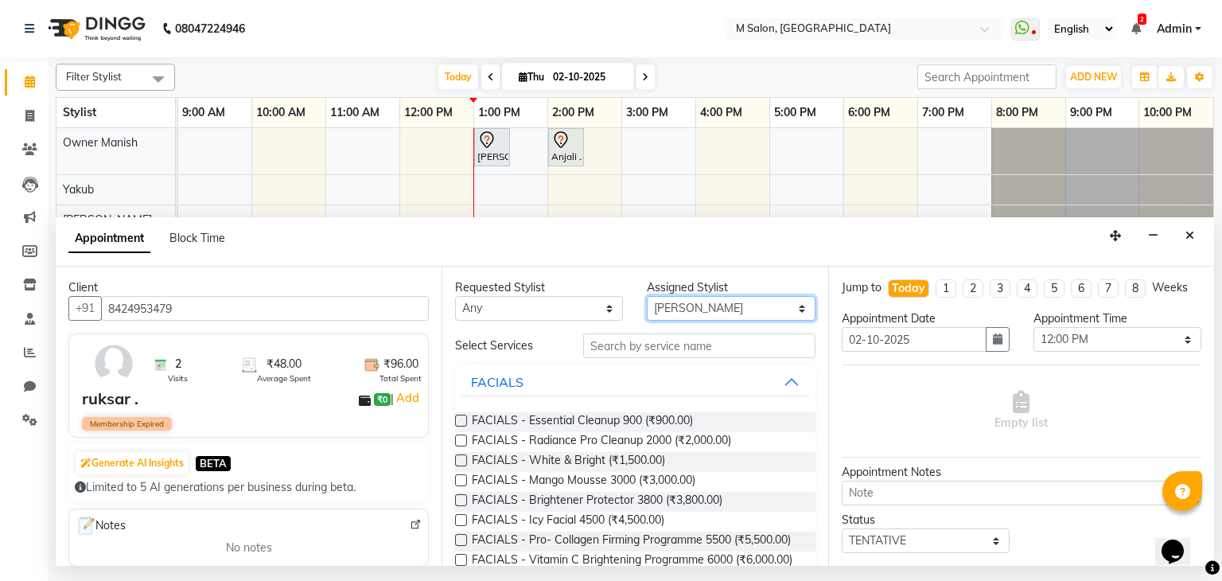
click at [735, 315] on select "Select Admin Atik [PERSON_NAME] Owner [PERSON_NAME] Owner [PERSON_NAME] Poonam …" at bounding box center [731, 308] width 168 height 25
select select "86896"
click at [647, 296] on select "Select Admin Atik [PERSON_NAME] Owner [PERSON_NAME] Owner [PERSON_NAME] Poonam …" at bounding box center [731, 308] width 168 height 25
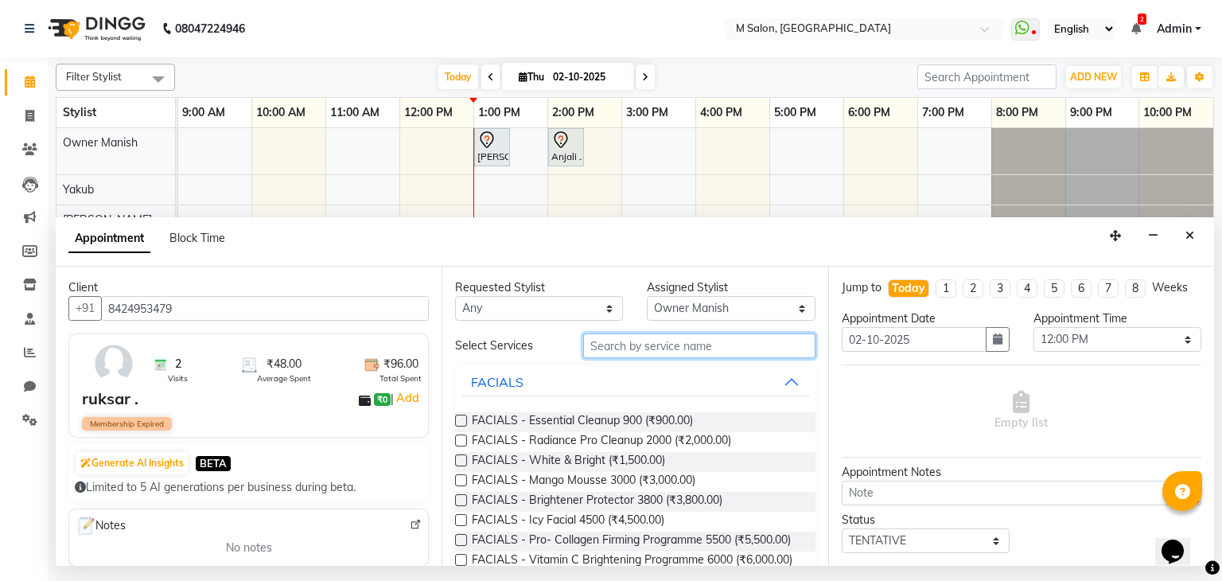
click at [655, 342] on input "text" at bounding box center [699, 345] width 232 height 25
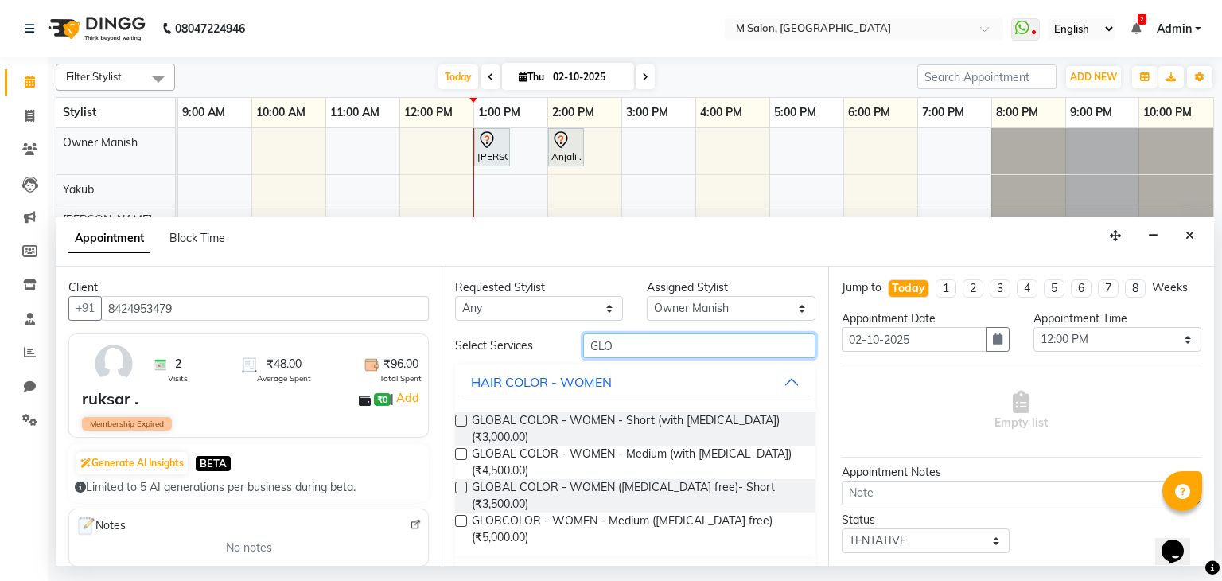
scroll to position [61, 0]
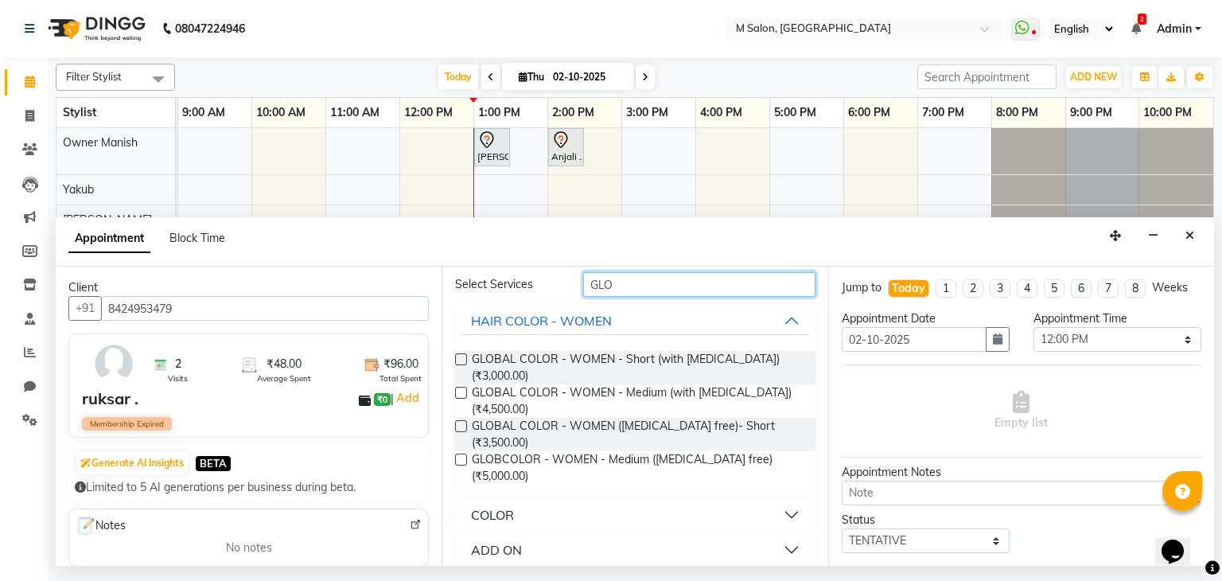
type input "GLO"
click at [659, 500] on button "COLOR" at bounding box center [634, 514] width 347 height 29
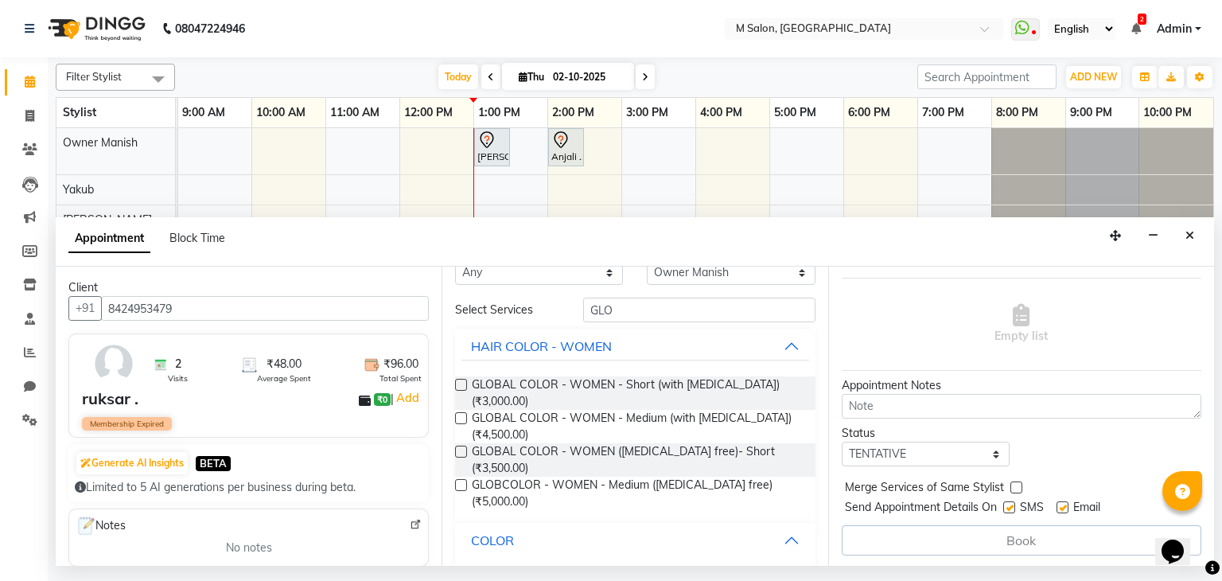
scroll to position [33, 0]
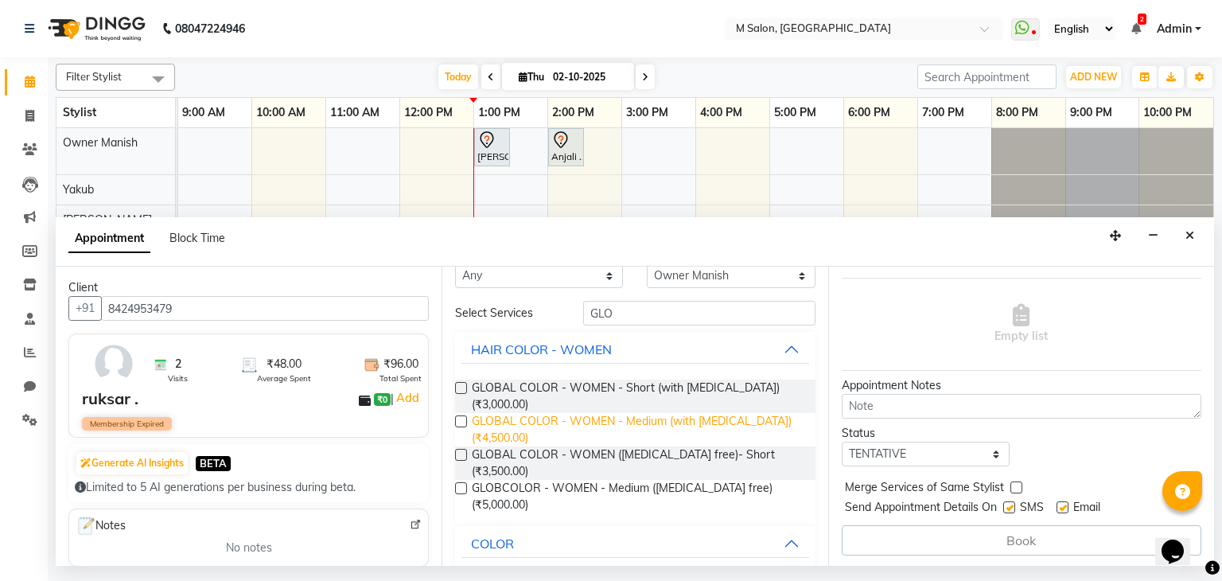
click at [632, 433] on span "GLOBAL COLOR - WOMEN - Medium (with [MEDICAL_DATA]) (₹4,500.00)" at bounding box center [637, 429] width 330 height 33
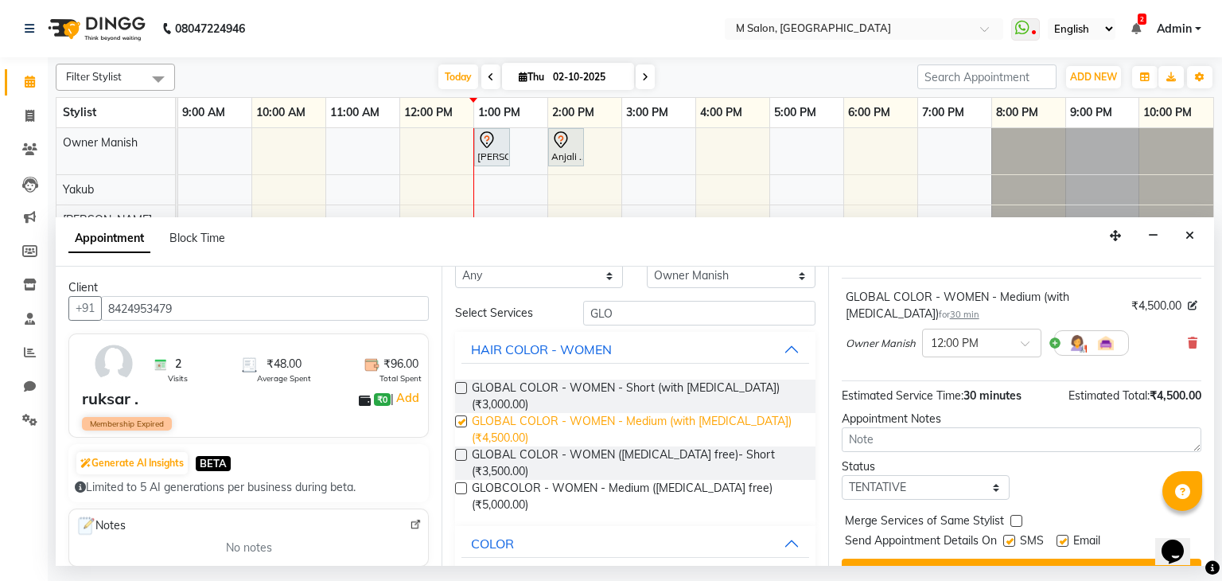
checkbox input "false"
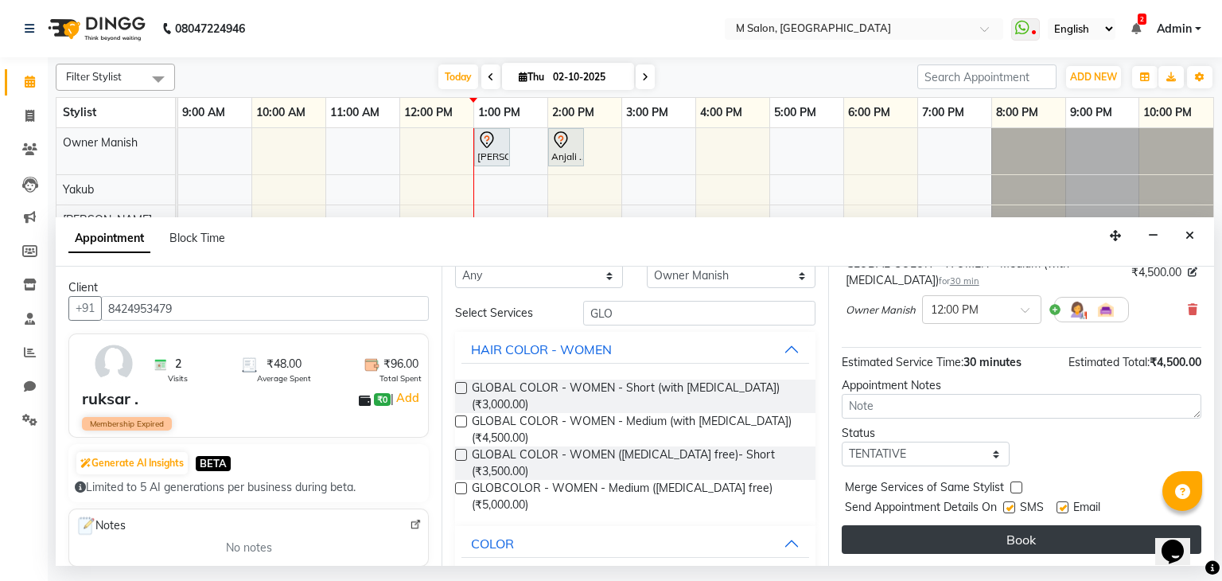
click at [1050, 534] on button "Book" at bounding box center [1020, 539] width 359 height 29
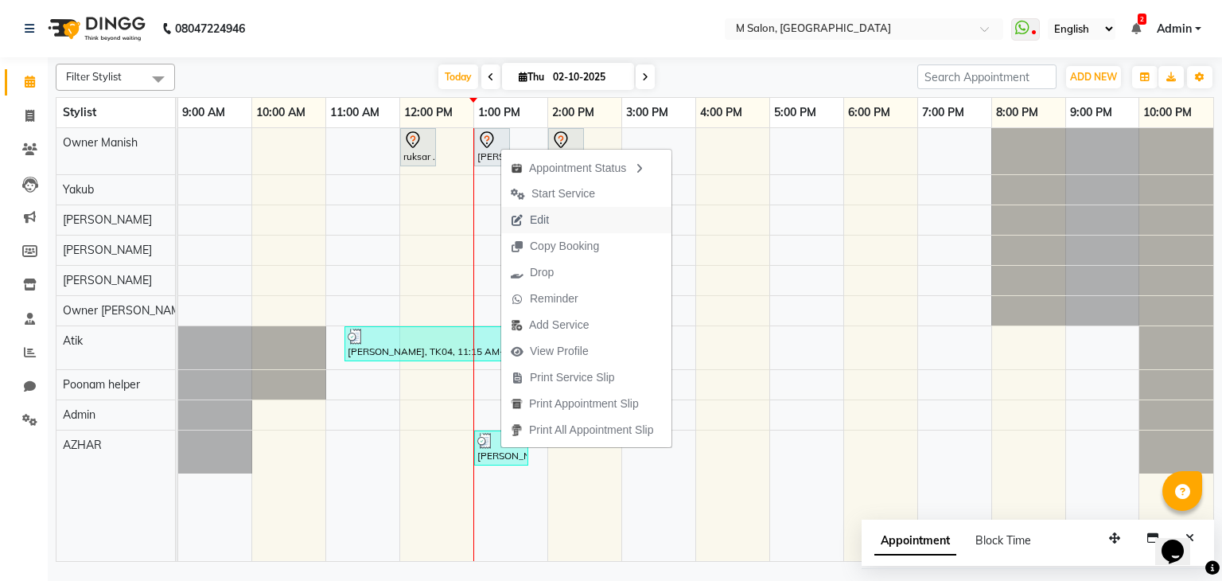
click at [541, 219] on span "Edit" at bounding box center [539, 220] width 19 height 17
select select "tentative"
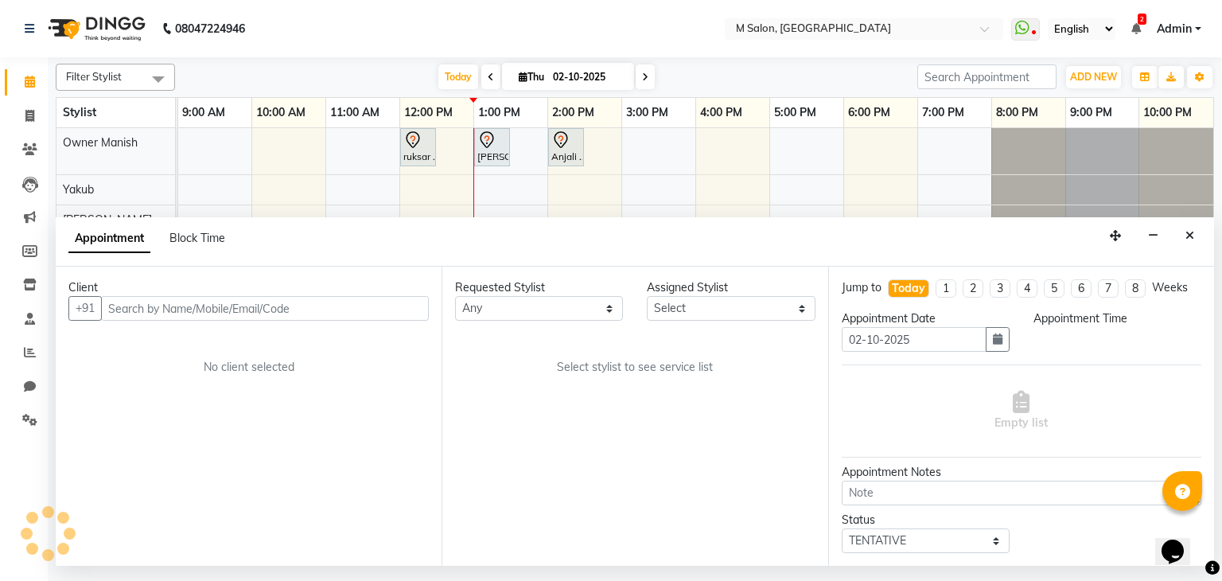
select select "780"
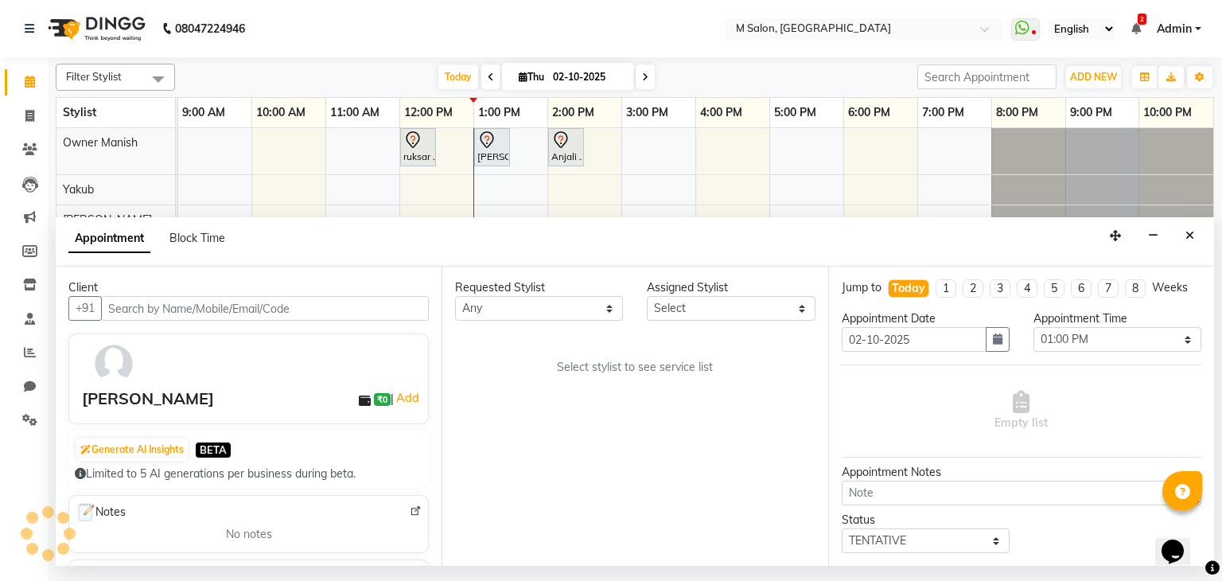
select select "86896"
select select "4363"
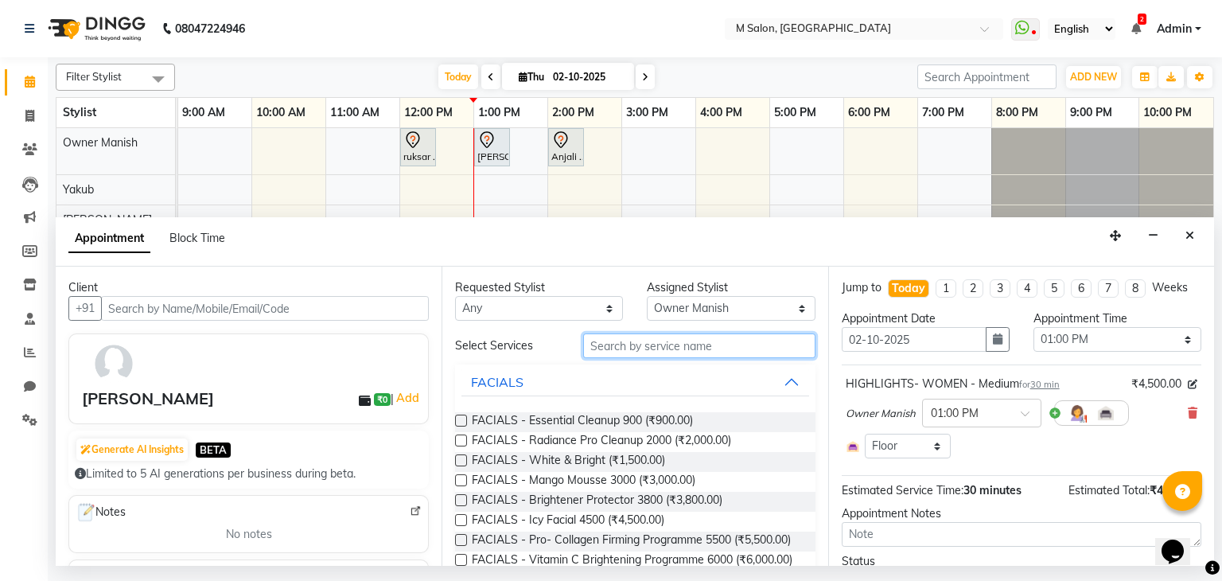
click at [655, 344] on input "text" at bounding box center [699, 345] width 232 height 25
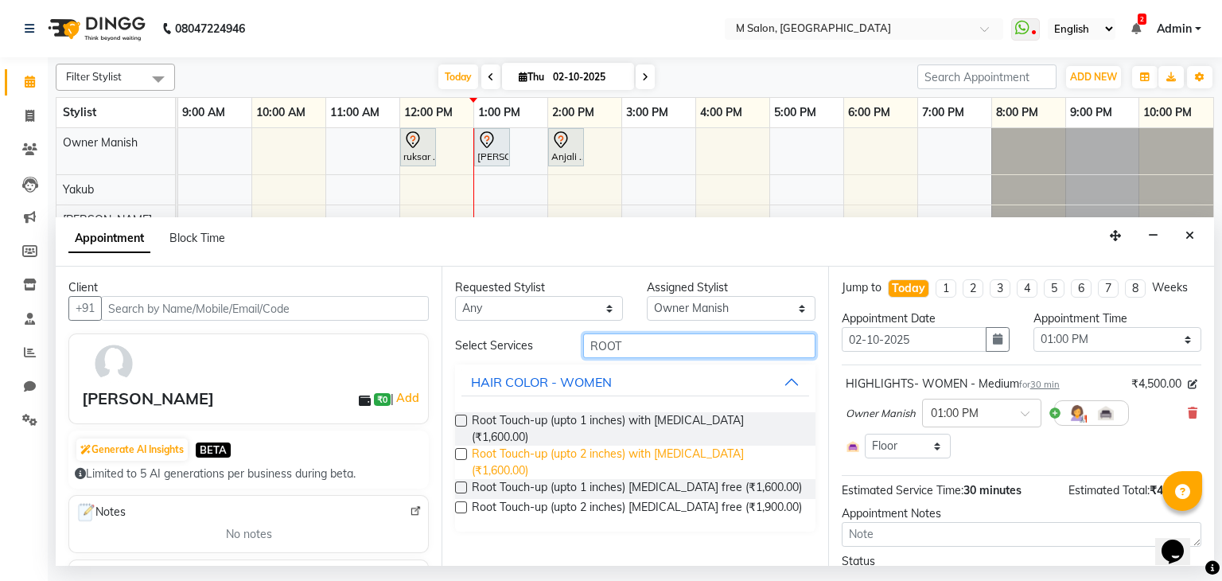
type input "ROOT"
click at [638, 446] on span "Root Touch-up (upto 2 inches) with [MEDICAL_DATA] (₹1,600.00)" at bounding box center [637, 461] width 330 height 33
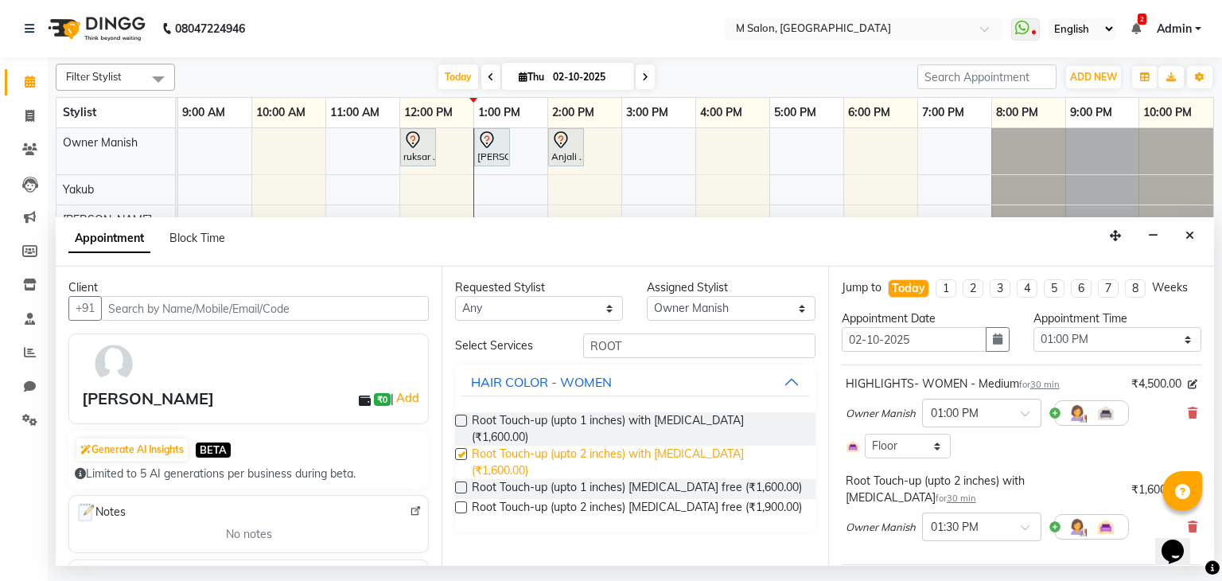
checkbox input "false"
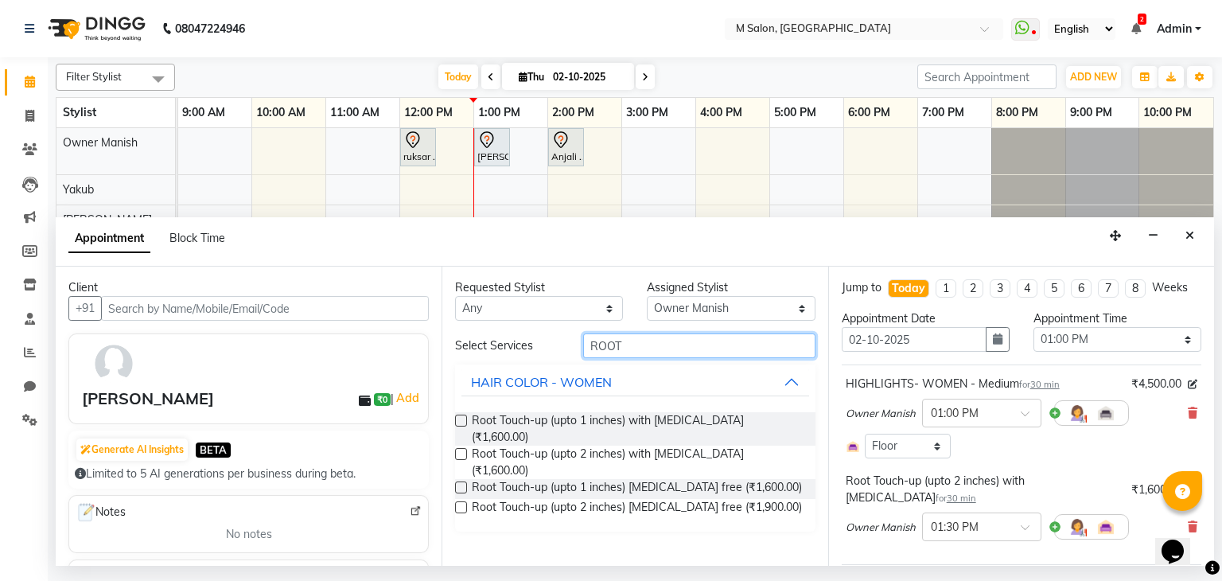
click at [635, 340] on input "ROOT" at bounding box center [699, 345] width 232 height 25
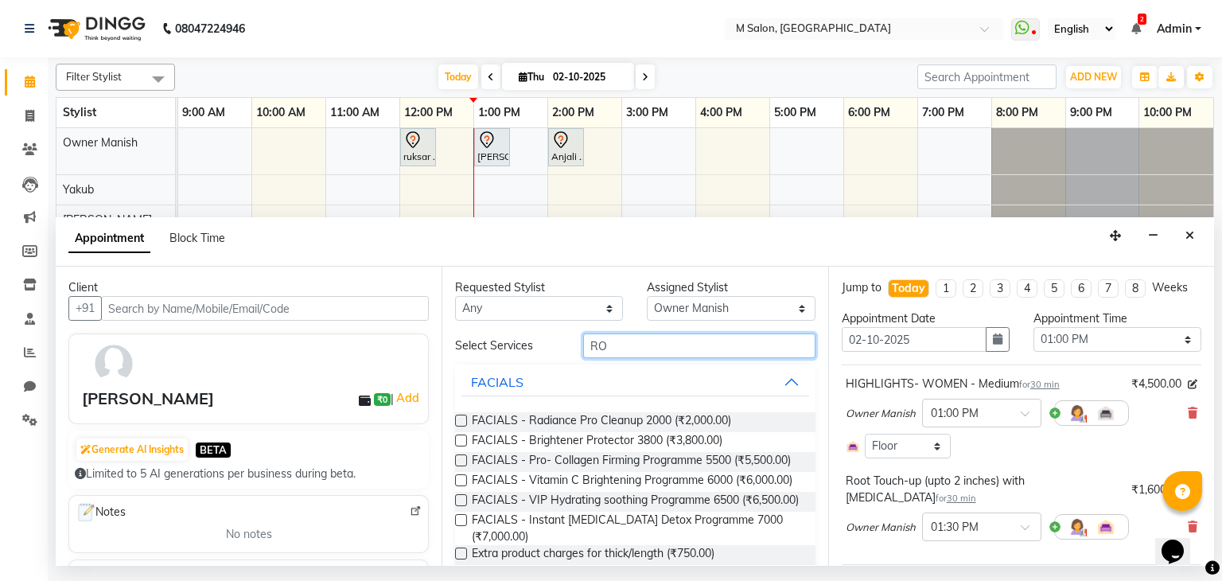
type input "R"
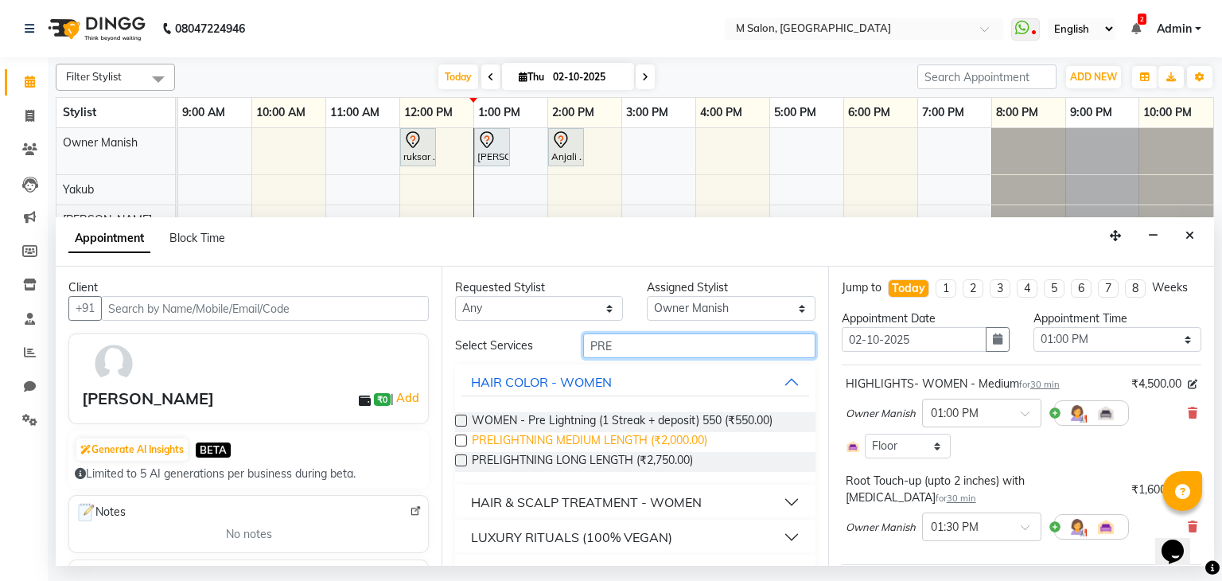
type input "PRE"
click at [592, 438] on span "PRELIGHTNING MEDIUM LENGTH (₹2,000.00)" at bounding box center [589, 442] width 235 height 20
checkbox input "false"
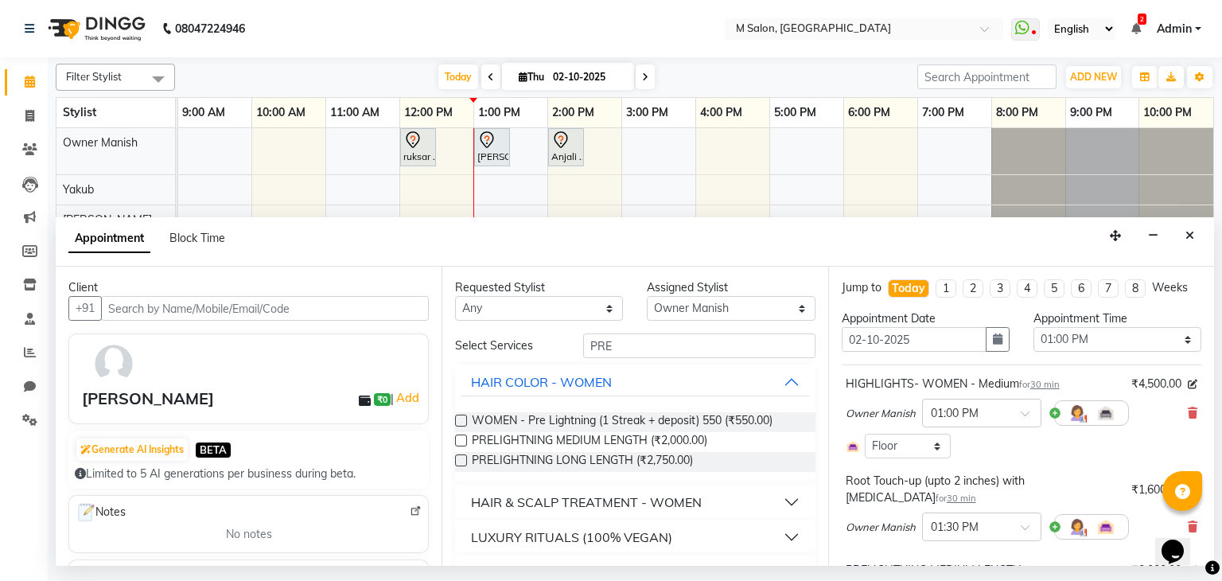
scroll to position [260, 0]
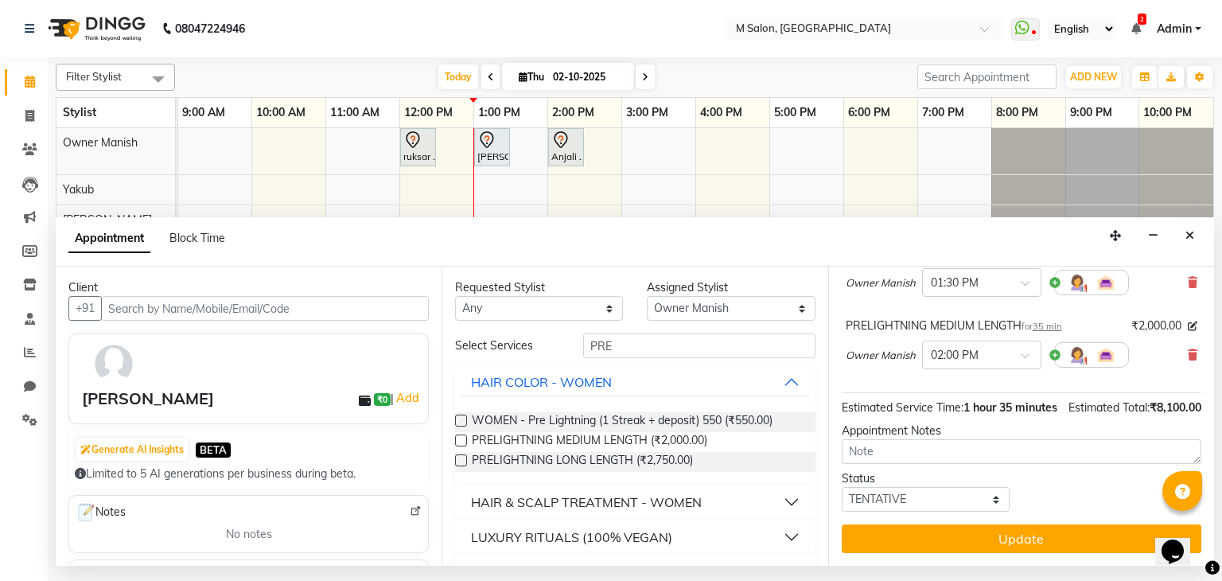
drag, startPoint x: 1204, startPoint y: 344, endPoint x: 6, endPoint y: 24, distance: 1239.7
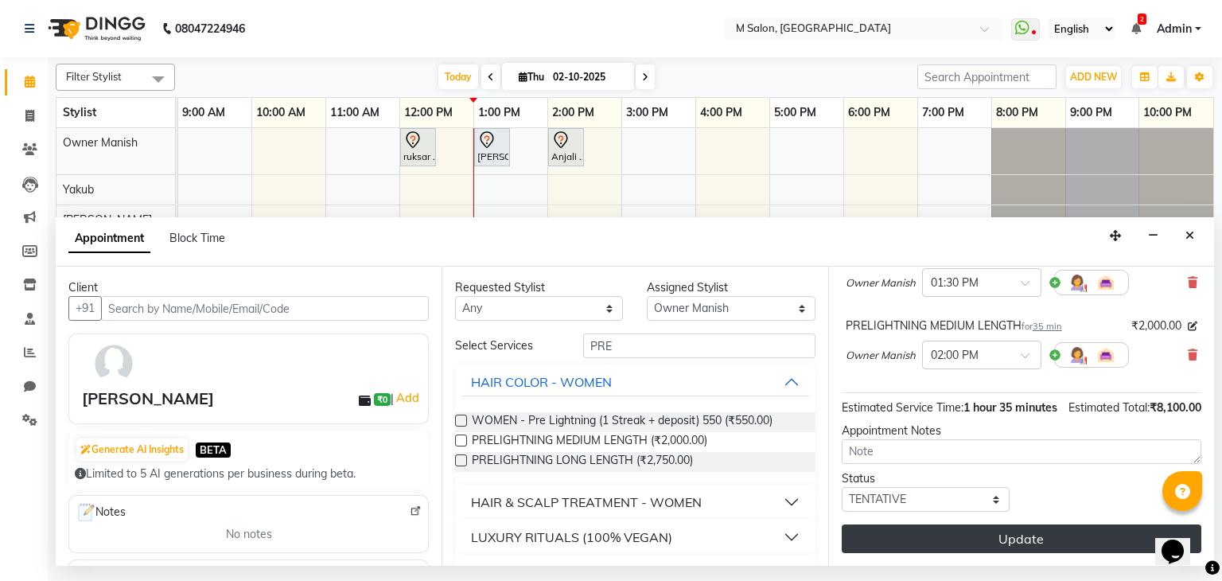
click at [1072, 542] on button "Update" at bounding box center [1020, 538] width 359 height 29
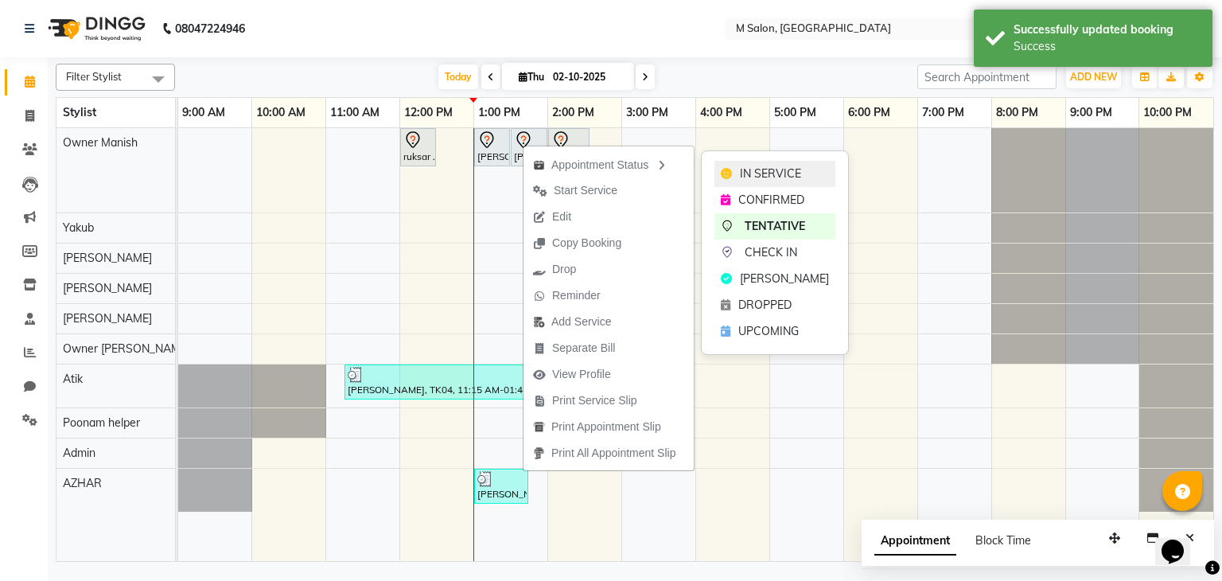
click at [760, 169] on span "IN SERVICE" at bounding box center [770, 173] width 61 height 17
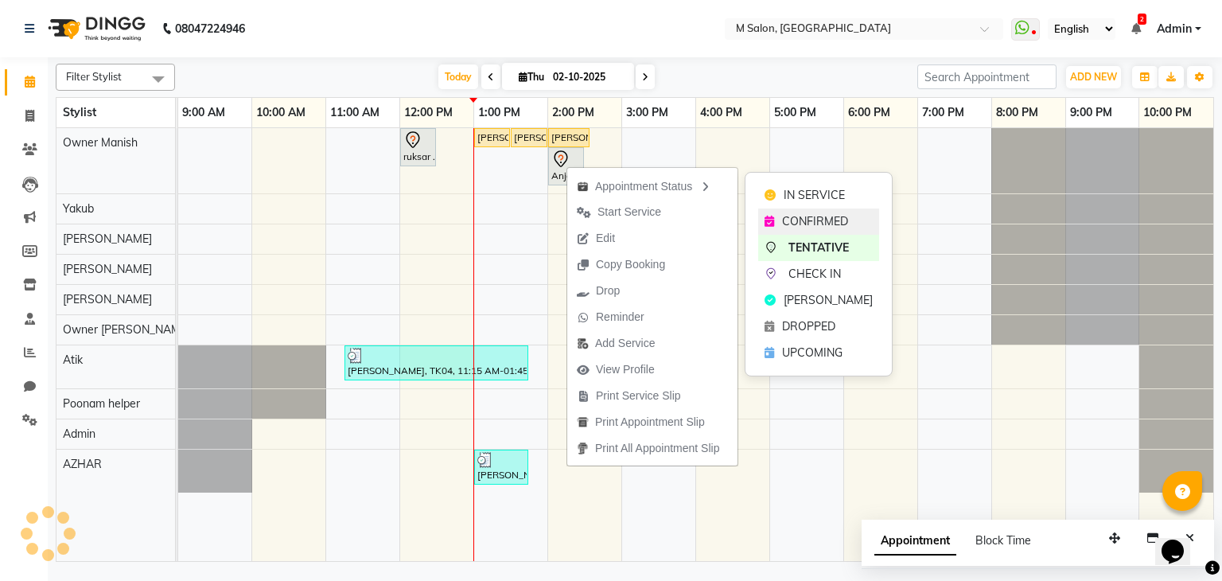
click at [803, 217] on span "CONFIRMED" at bounding box center [815, 221] width 66 height 17
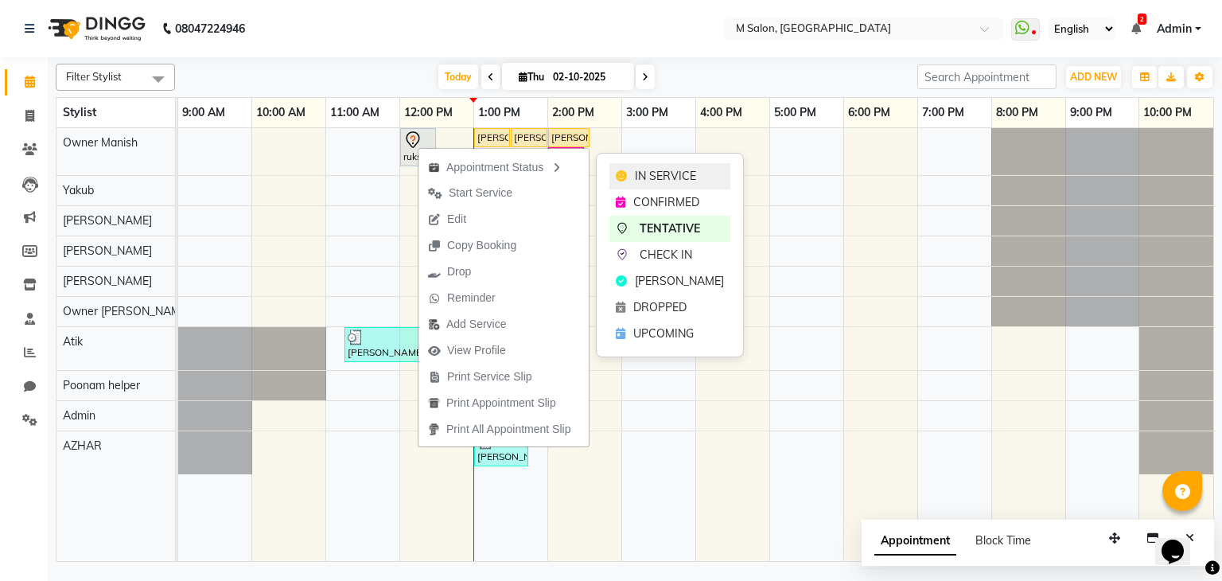
click at [650, 173] on span "IN SERVICE" at bounding box center [665, 176] width 61 height 17
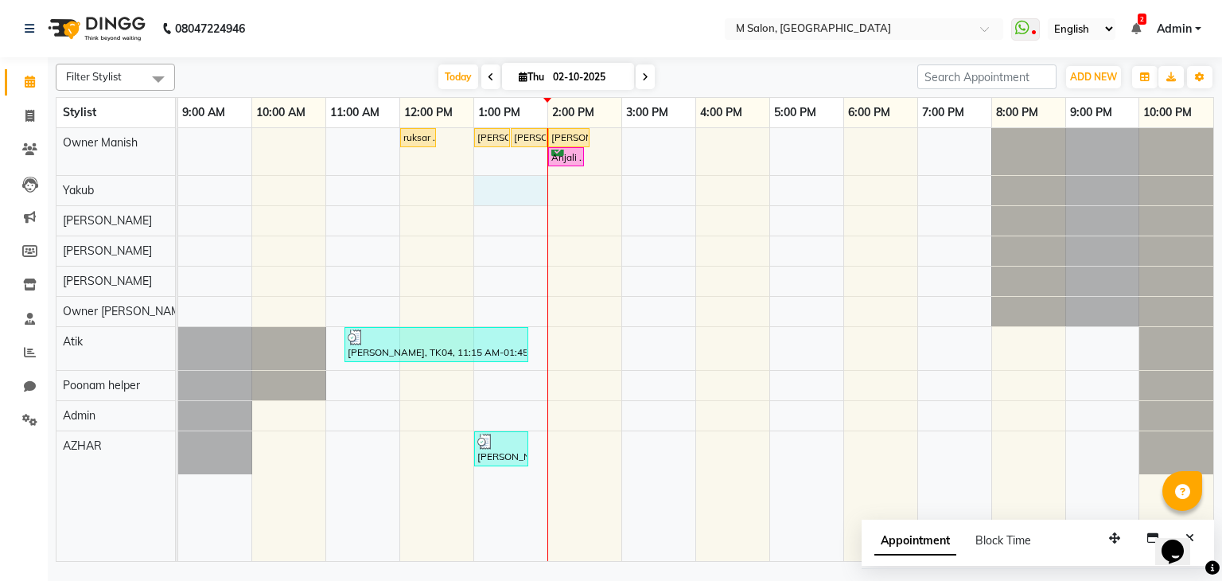
click at [513, 196] on div "ruksar ., TK05, 12:00 PM-12:30 PM, GLOBAL COLOR - WOMEN - Medium (with [MEDICAL…" at bounding box center [695, 344] width 1035 height 433
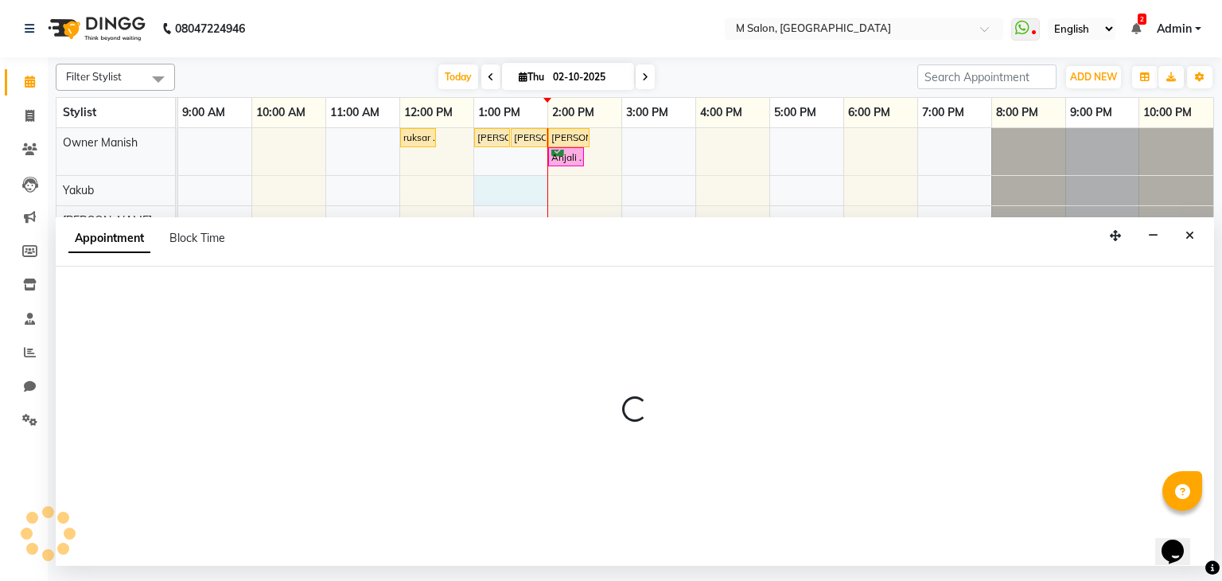
select select "87580"
select select "tentative"
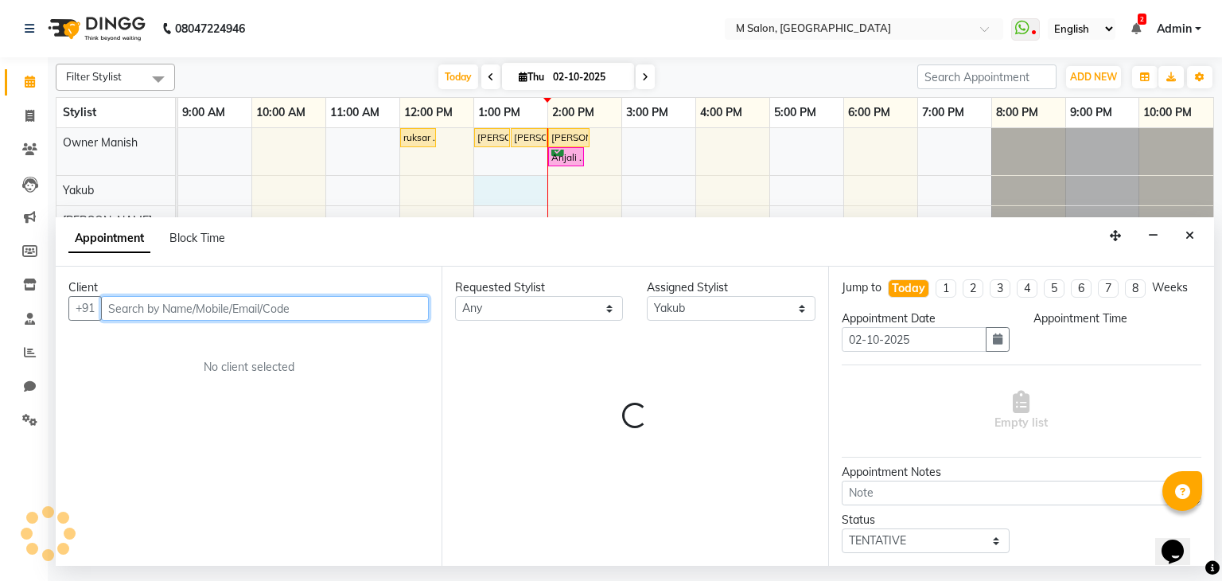
select select "780"
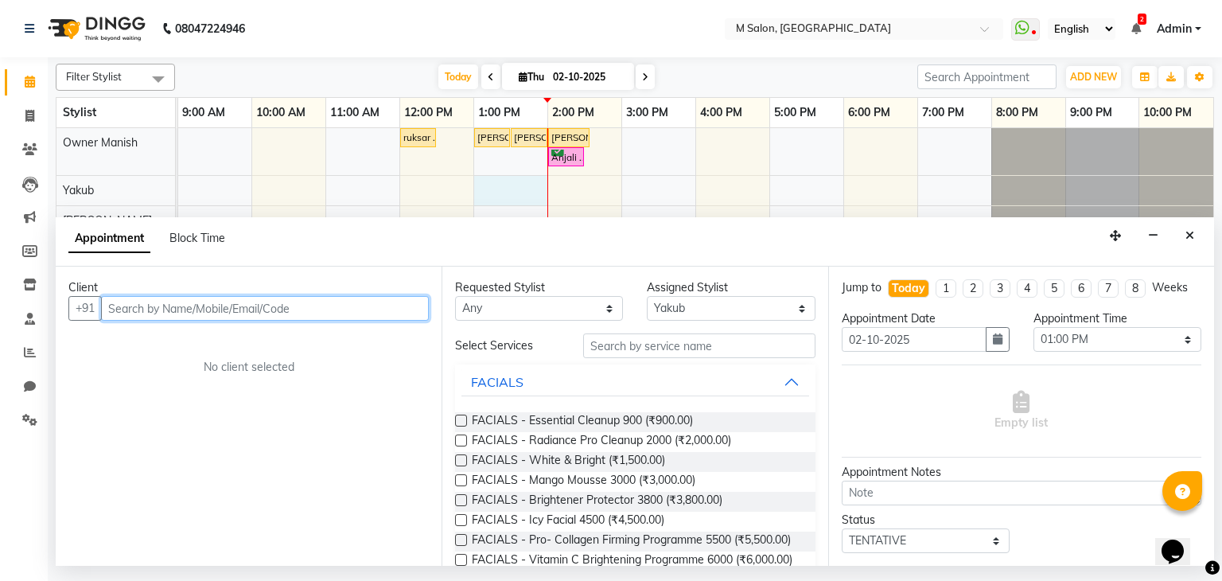
click at [262, 311] on input "text" at bounding box center [265, 308] width 328 height 25
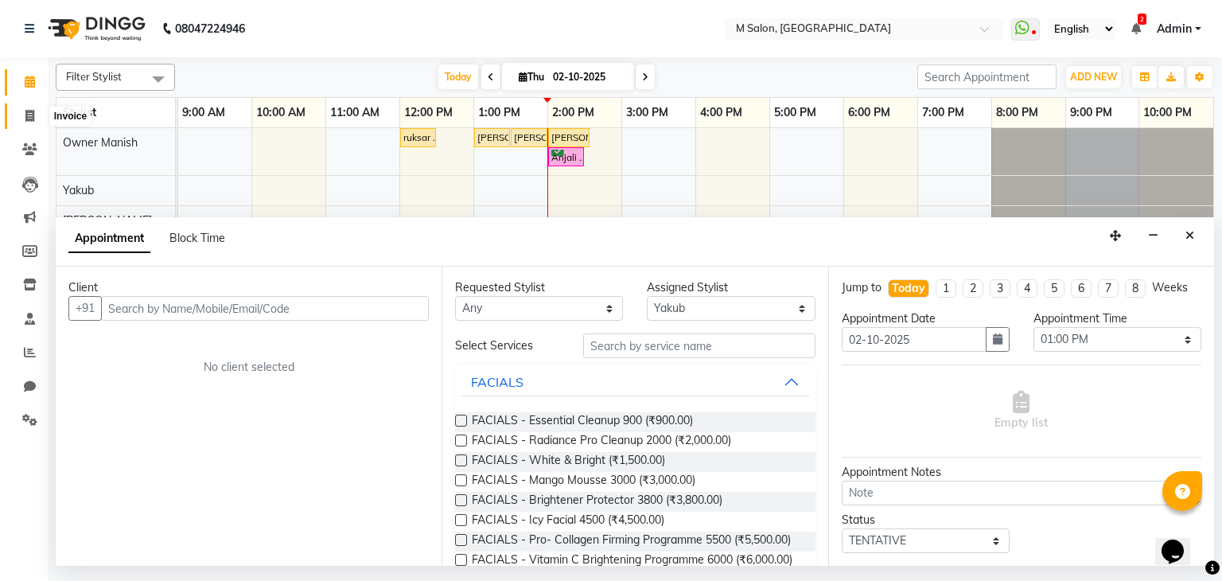
click at [33, 119] on icon at bounding box center [29, 116] width 9 height 12
select select "service"
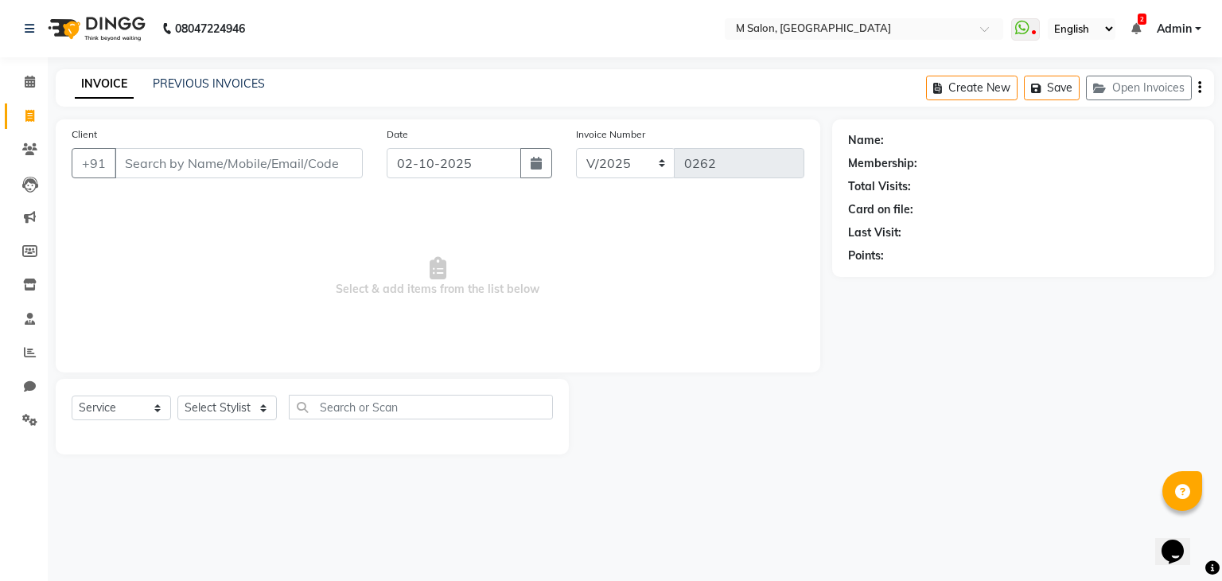
click at [185, 158] on input "Client" at bounding box center [239, 163] width 248 height 30
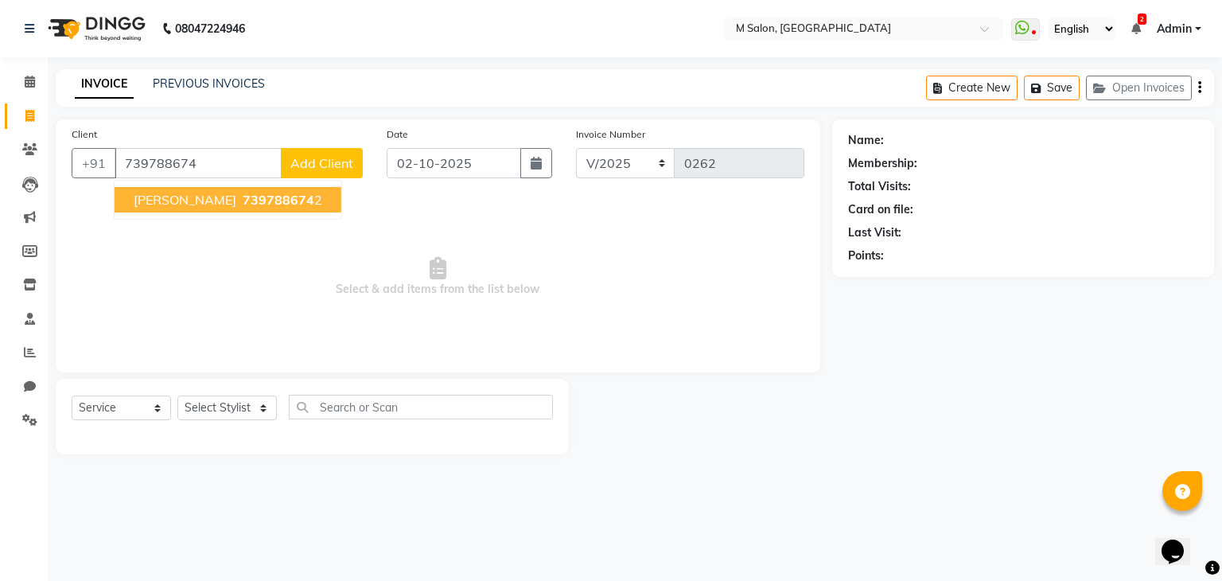
click at [216, 206] on span "[PERSON_NAME]" at bounding box center [185, 200] width 103 height 16
type input "7397886742"
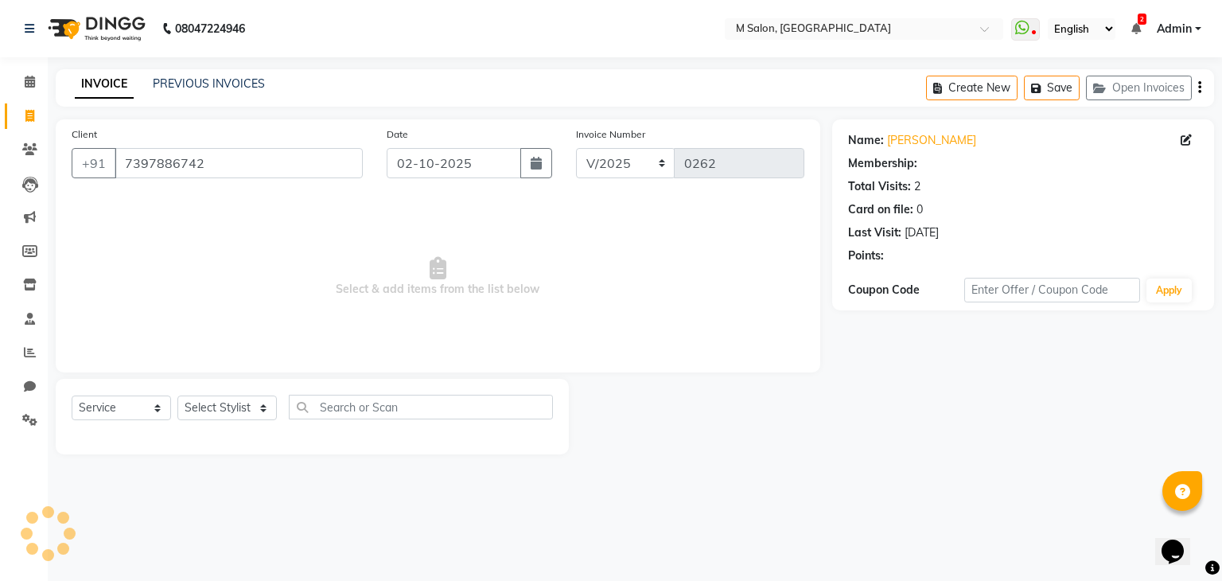
select select "1: Object"
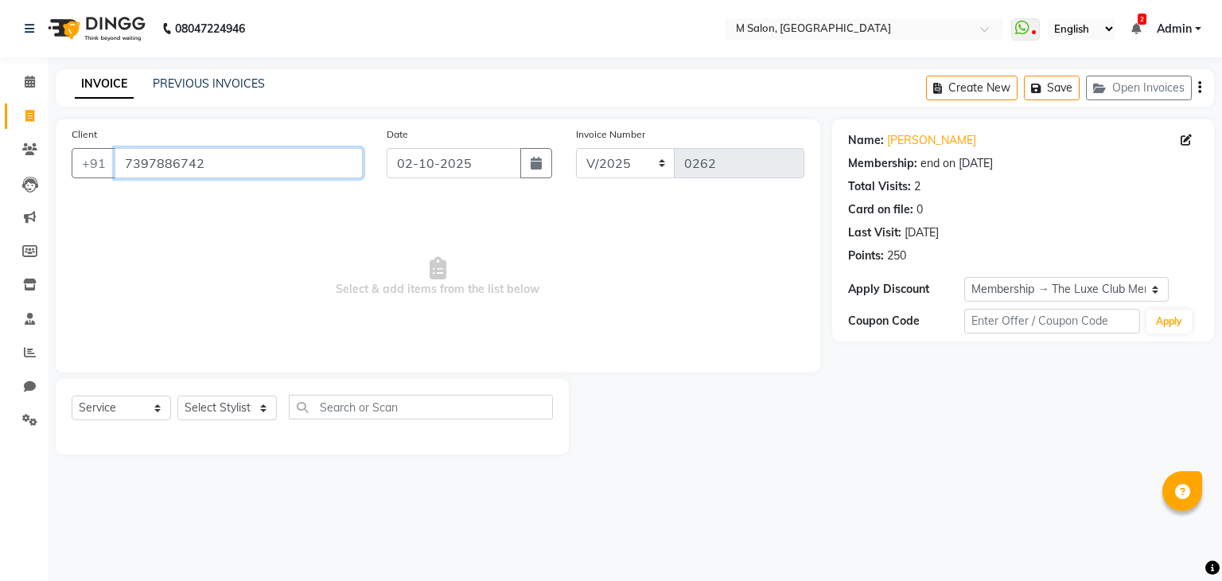
click at [234, 151] on input "7397886742" at bounding box center [239, 163] width 248 height 30
click at [189, 404] on select "Select Stylist Admin Atik [PERSON_NAME] Owner [PERSON_NAME] Owner [PERSON_NAME]…" at bounding box center [226, 407] width 99 height 25
click at [19, 80] on span at bounding box center [30, 82] width 28 height 18
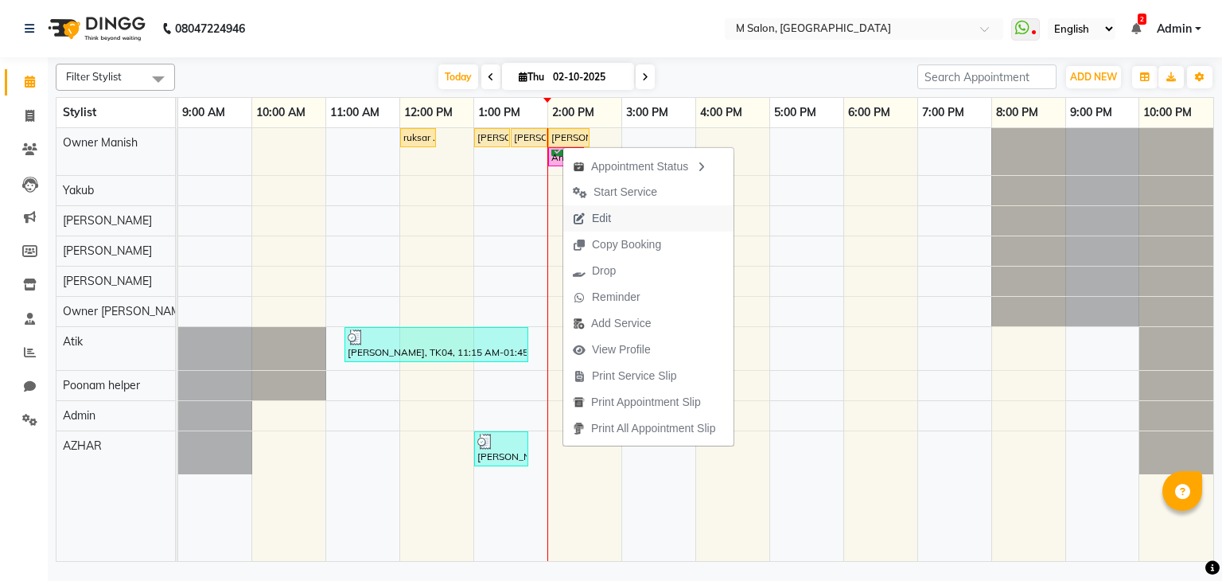
click at [581, 210] on span "Edit" at bounding box center [591, 218] width 57 height 26
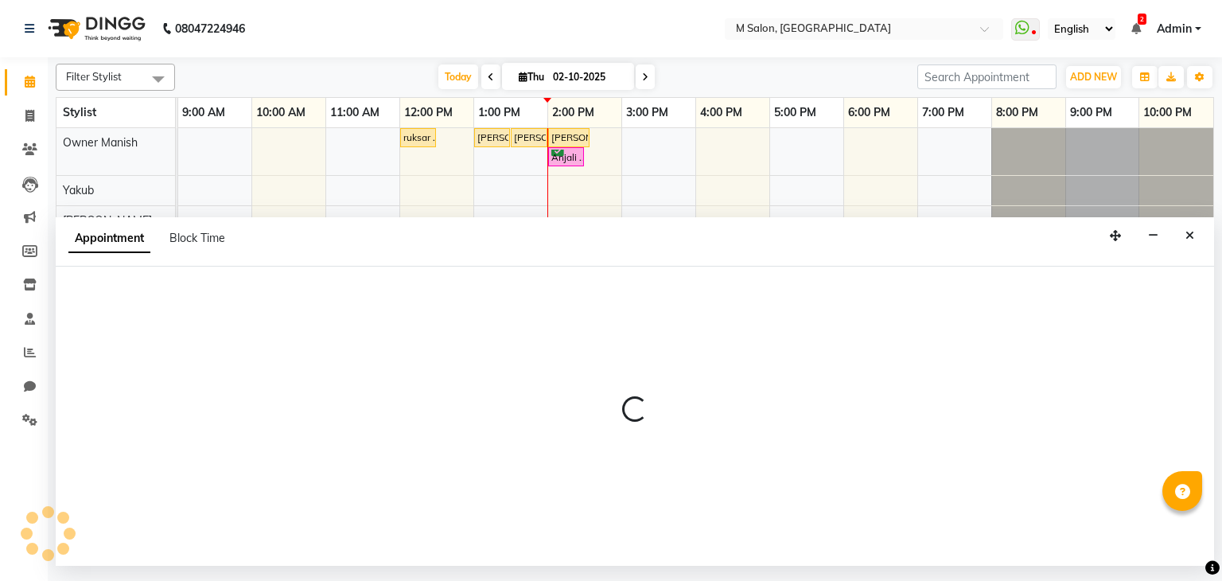
select select "tentative"
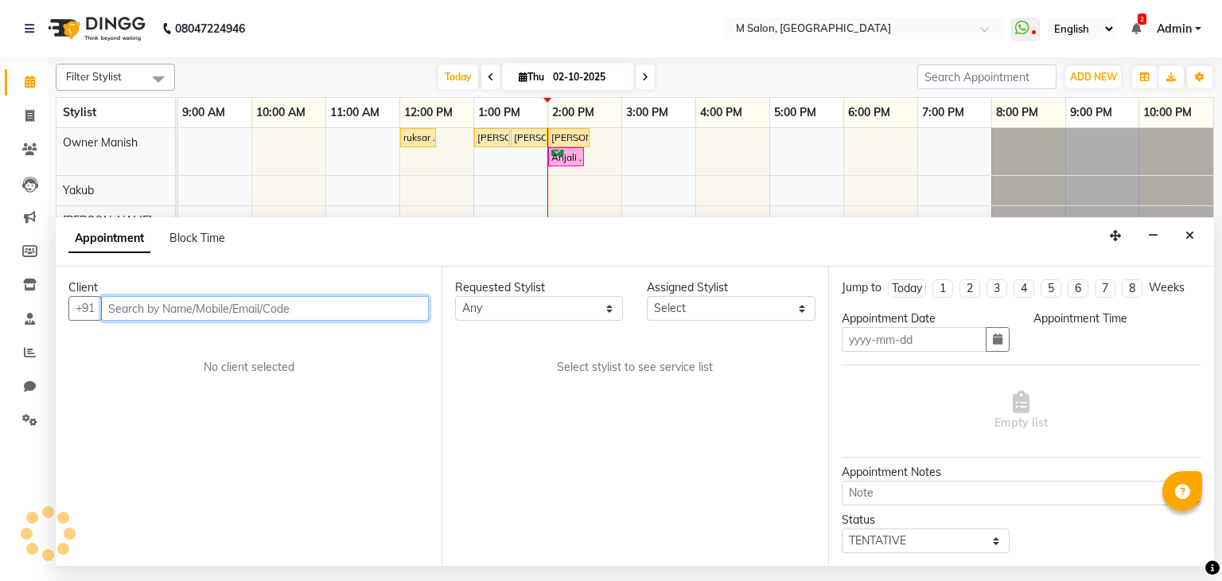
type input "02-10-2025"
select select "confirm booking"
select select "840"
select select "86896"
select select "4363"
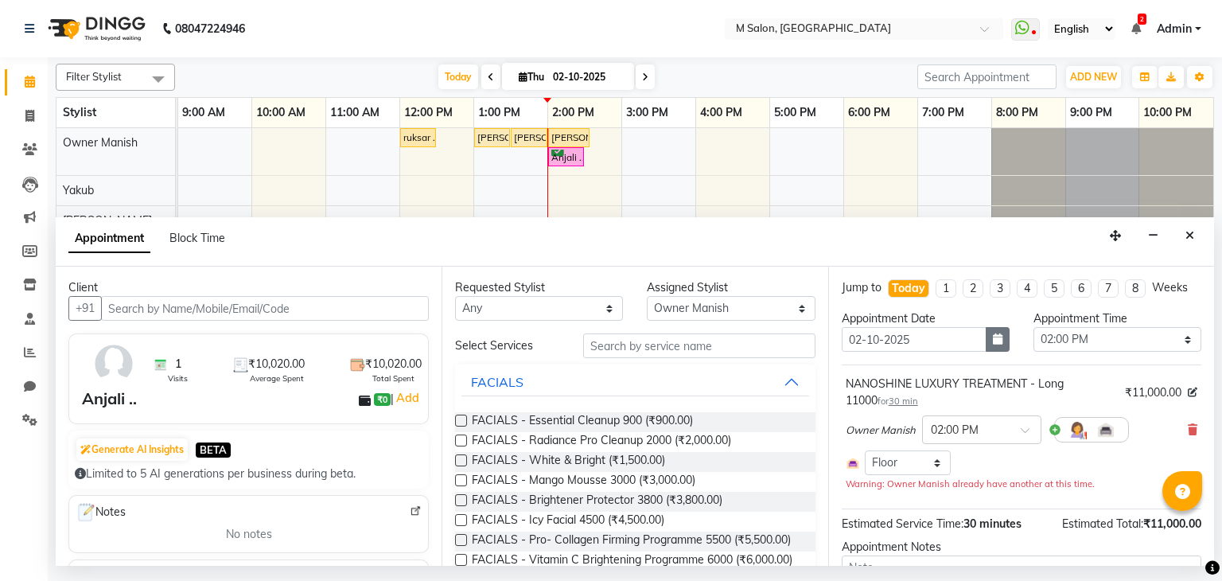
click at [995, 343] on icon "button" at bounding box center [998, 338] width 10 height 11
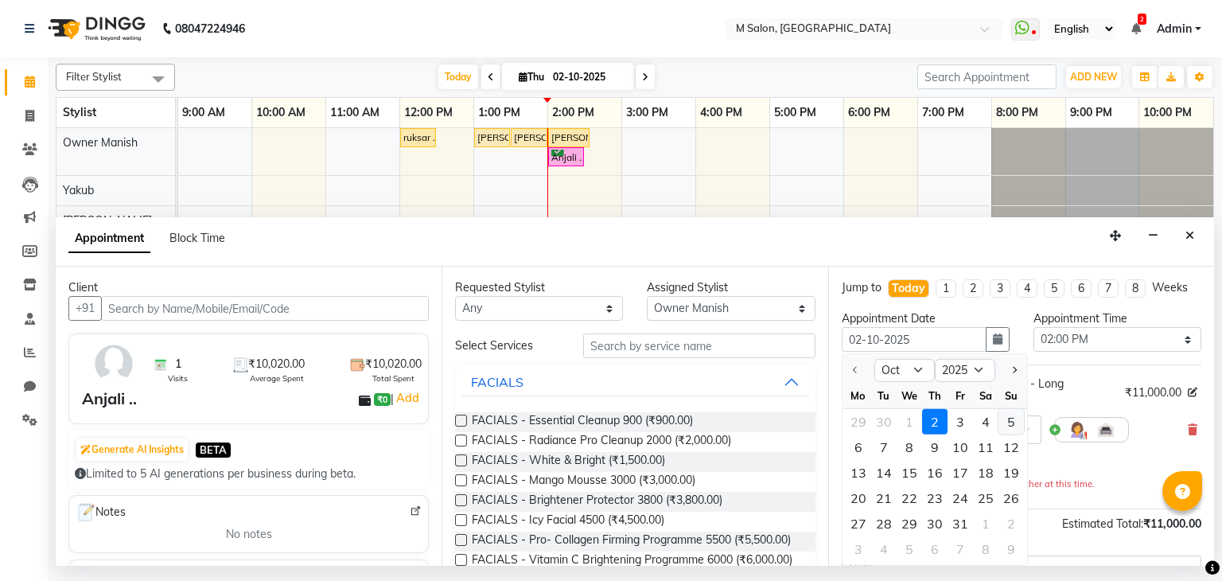
click at [1005, 417] on div "5" at bounding box center [1010, 421] width 25 height 25
type input "05-10-2025"
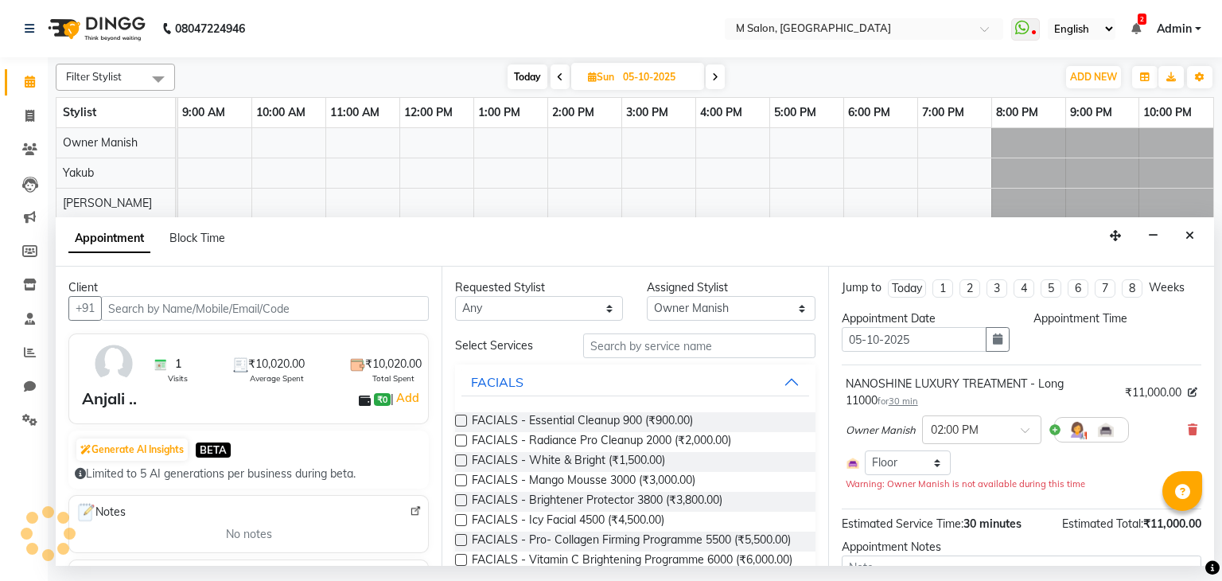
select select "840"
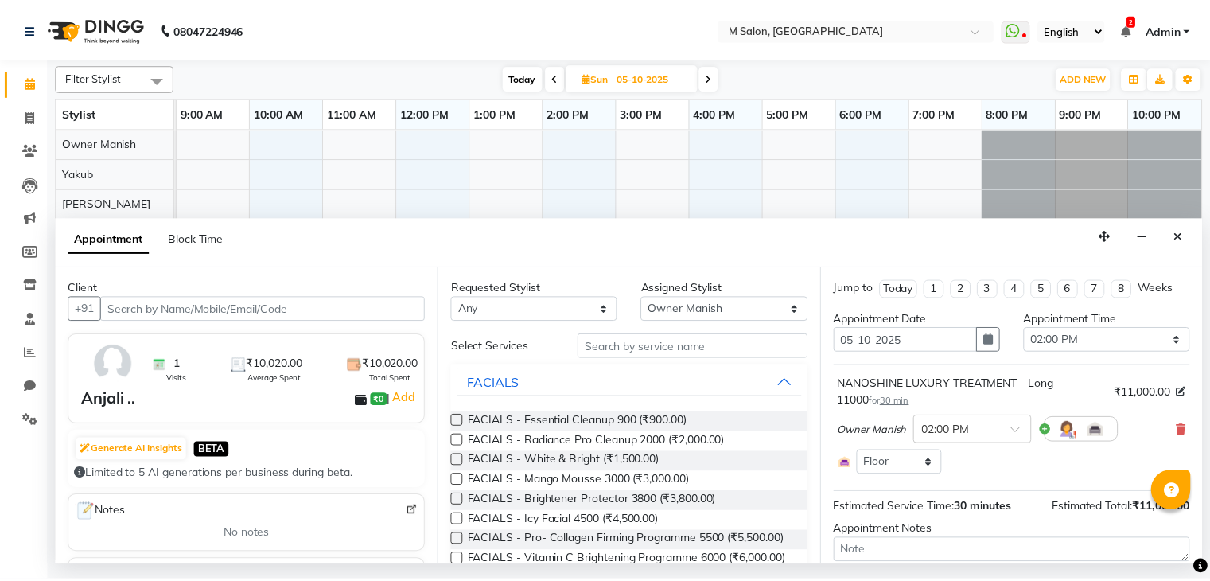
scroll to position [99, 0]
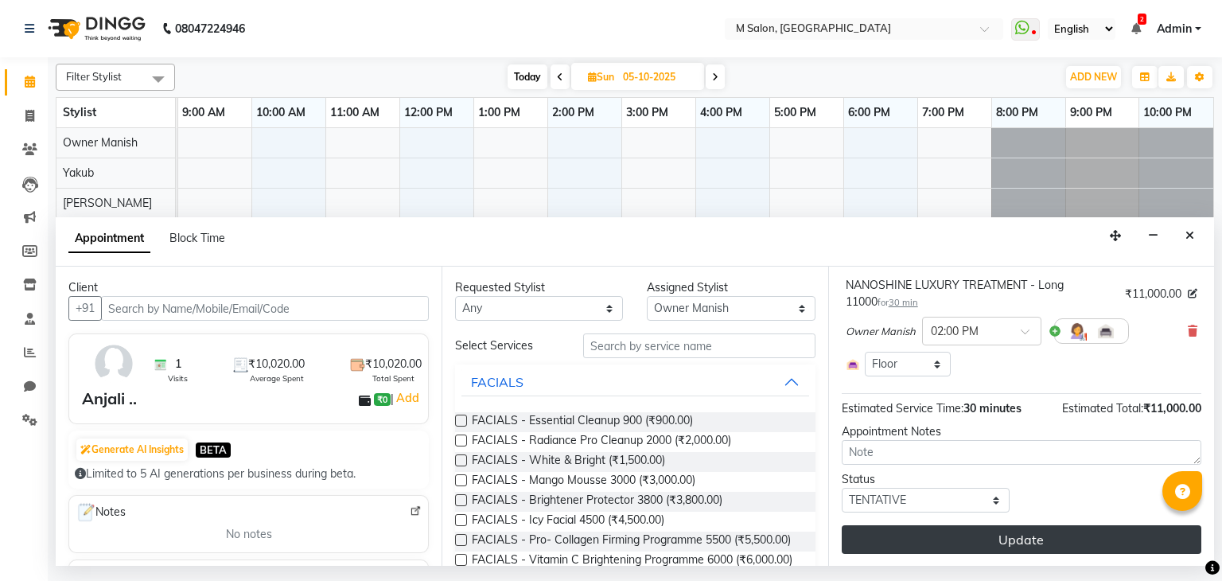
click at [1021, 542] on button "Update" at bounding box center [1020, 539] width 359 height 29
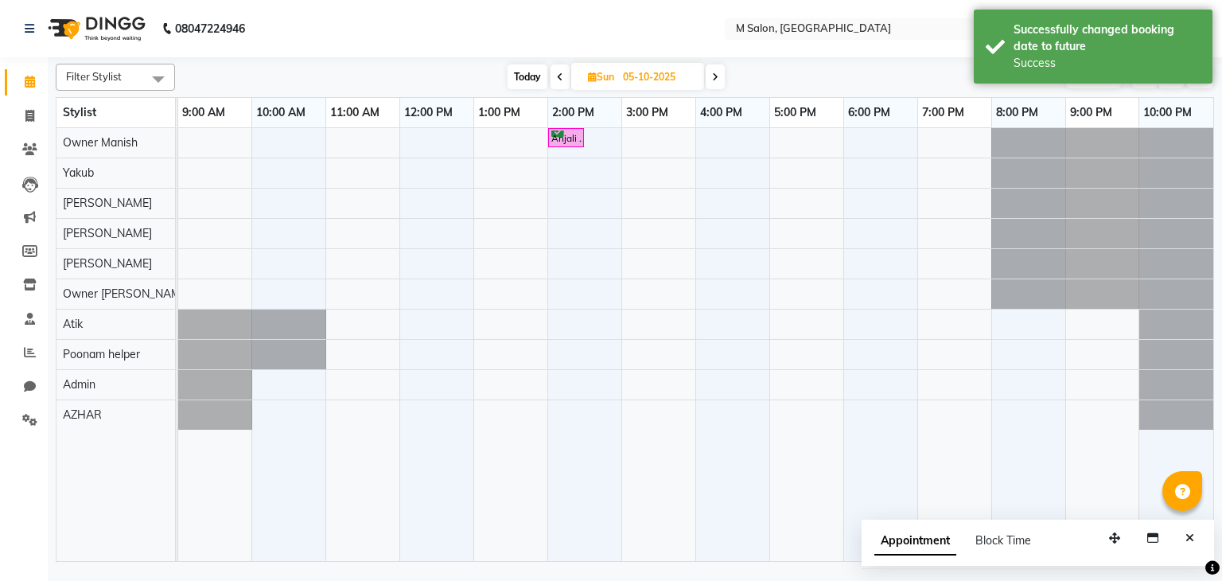
click at [531, 68] on span "Today" at bounding box center [527, 76] width 40 height 25
type input "02-10-2025"
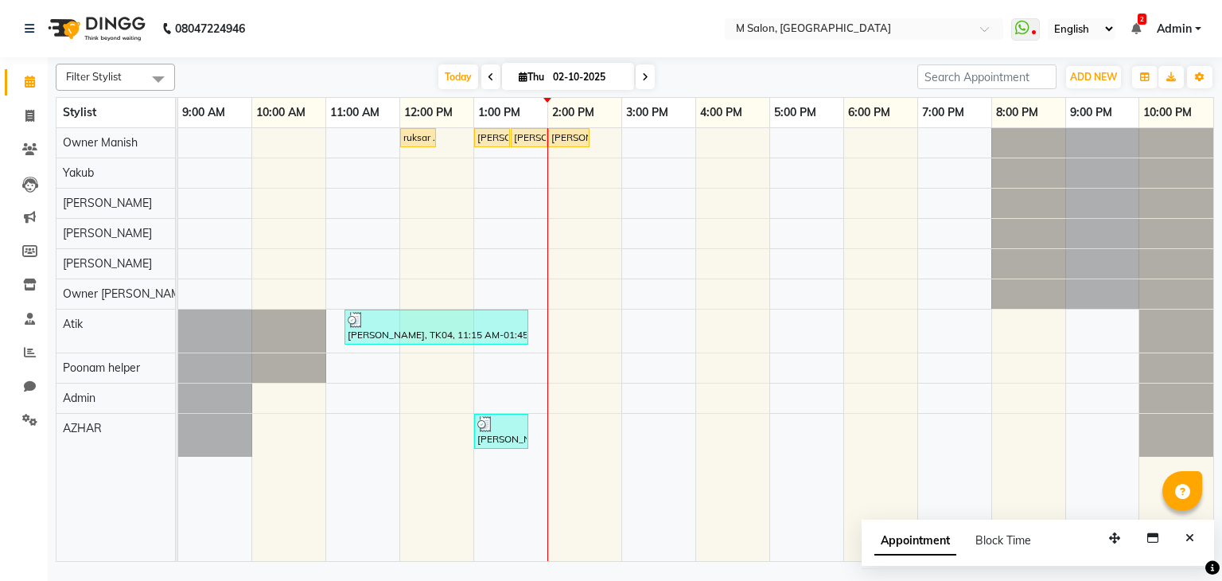
drag, startPoint x: 582, startPoint y: 146, endPoint x: 325, endPoint y: -67, distance: 334.4
click at [325, 0] on html "08047224946 Select Location × M Salon, Kalyan WhatsApp Status ✕ Status: Disconn…" at bounding box center [611, 290] width 1222 height 581
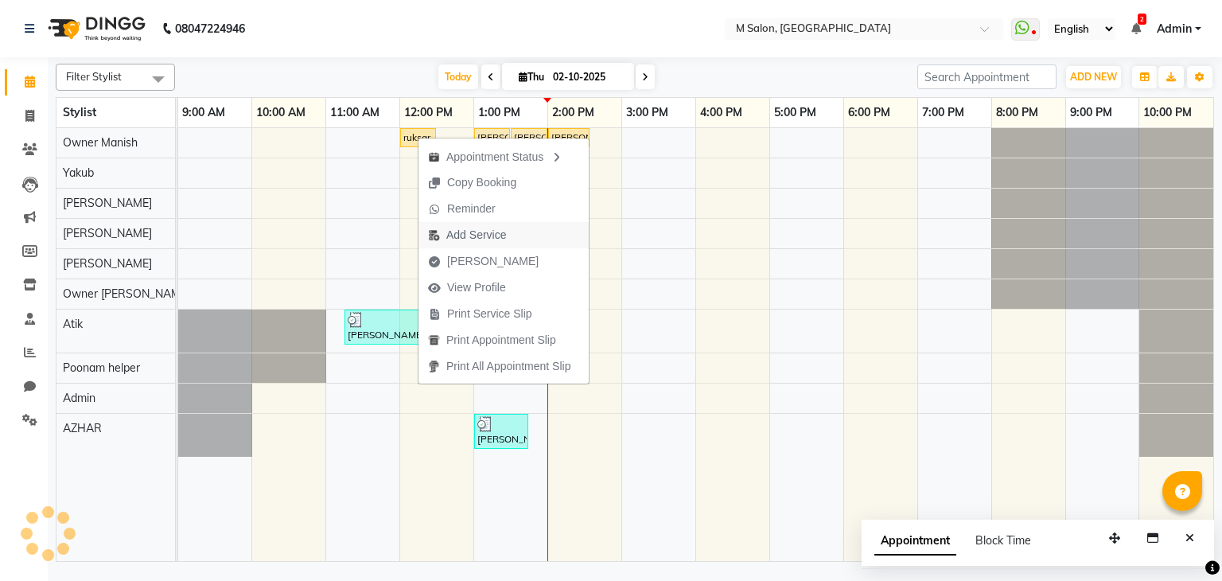
click at [472, 239] on span "Add Service" at bounding box center [476, 235] width 60 height 17
select select "86896"
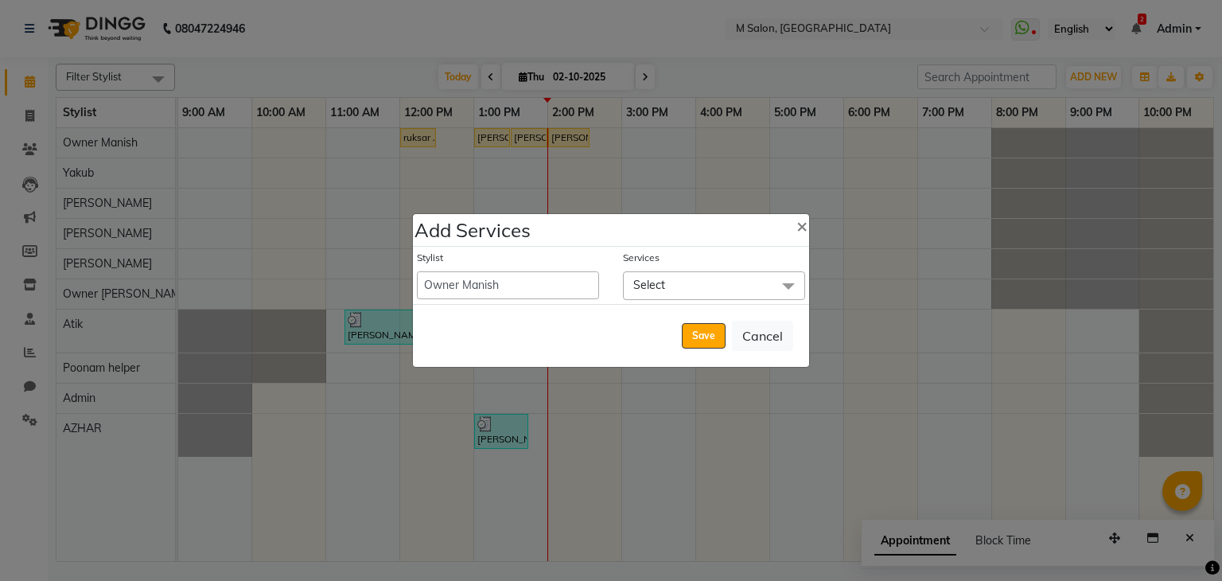
click at [674, 287] on span "Select" at bounding box center [714, 285] width 182 height 28
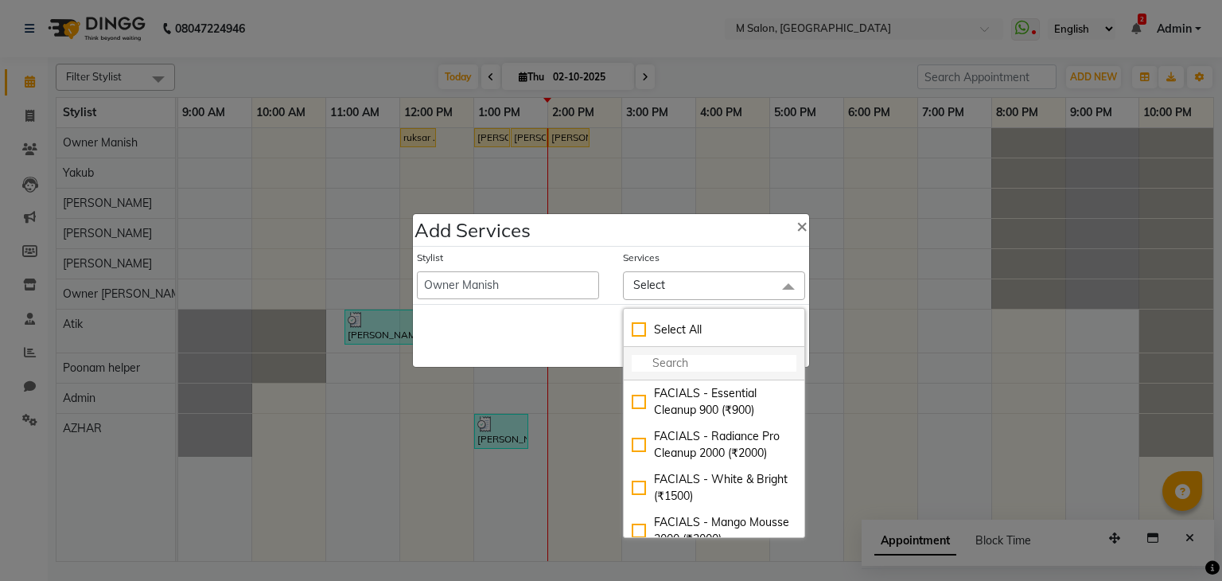
click at [650, 368] on input "multiselect-search" at bounding box center [714, 363] width 165 height 17
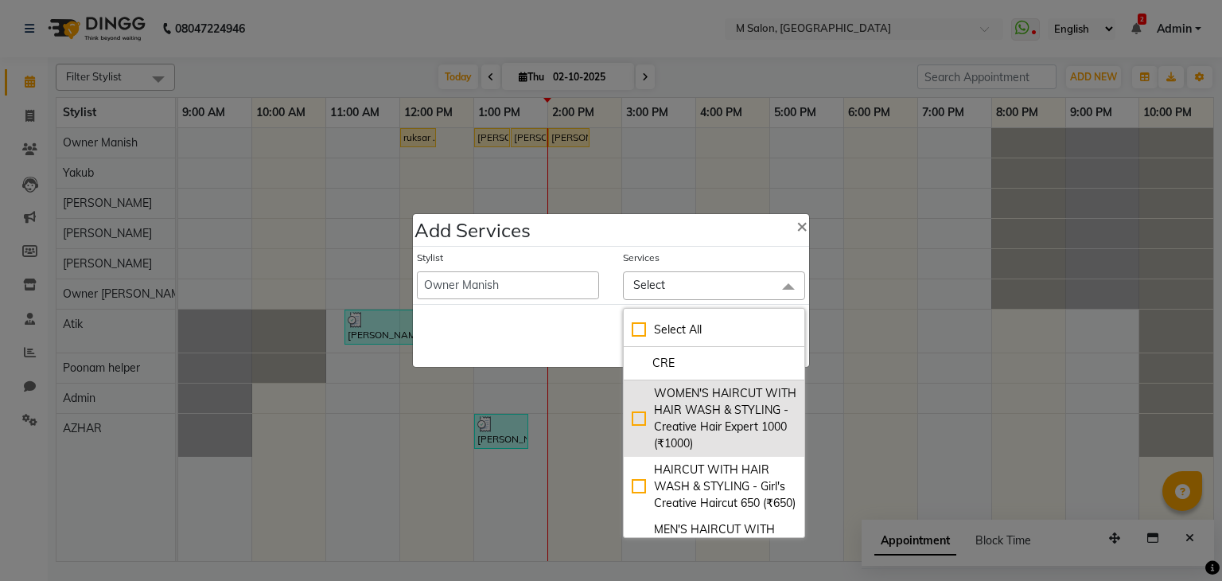
type input "CRE"
click at [745, 412] on div "WOMEN'S HAIRCUT WITH HAIR WASH & STYLING - Creative Hair Expert 1000 (₹1000)" at bounding box center [714, 418] width 165 height 67
checkbox input "true"
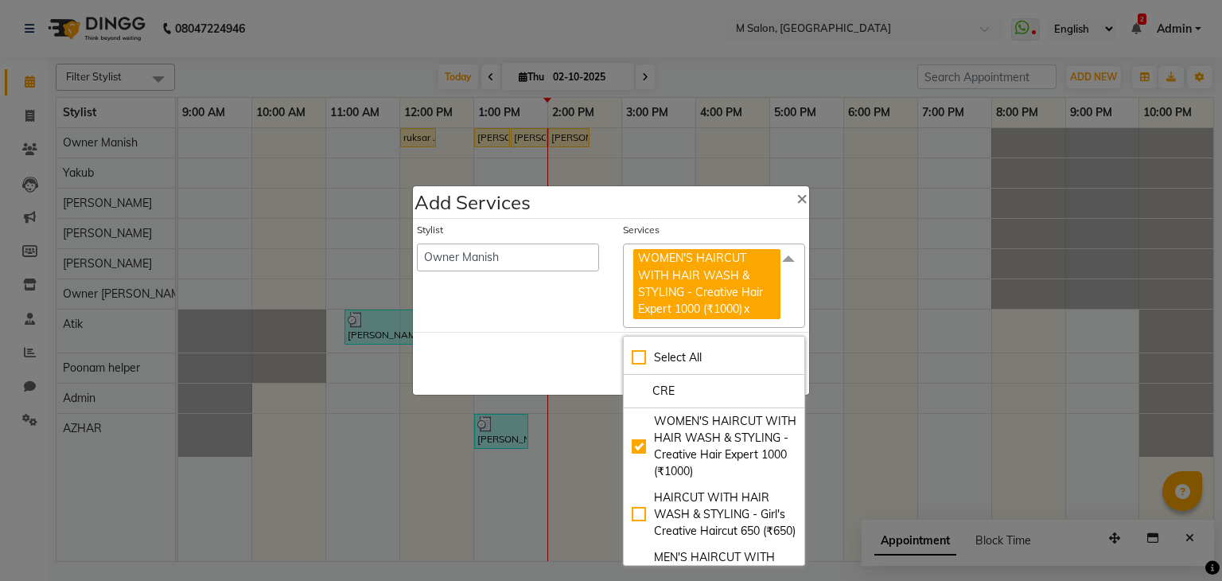
click at [577, 371] on div "Save Cancel" at bounding box center [611, 363] width 396 height 63
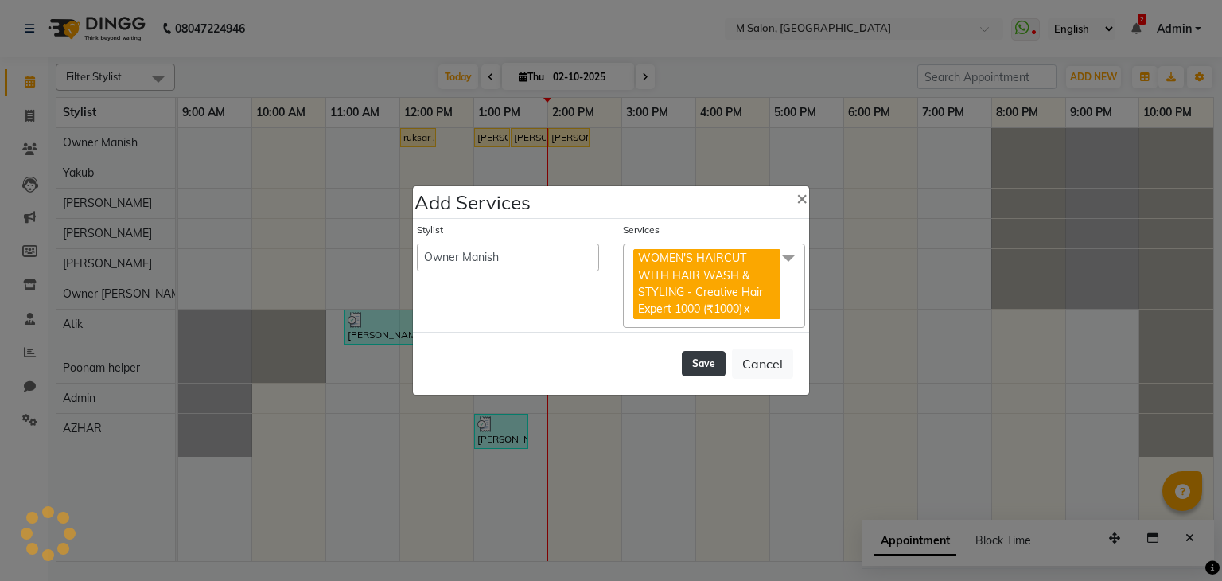
click at [716, 360] on button "Save" at bounding box center [704, 363] width 44 height 25
select select "90983"
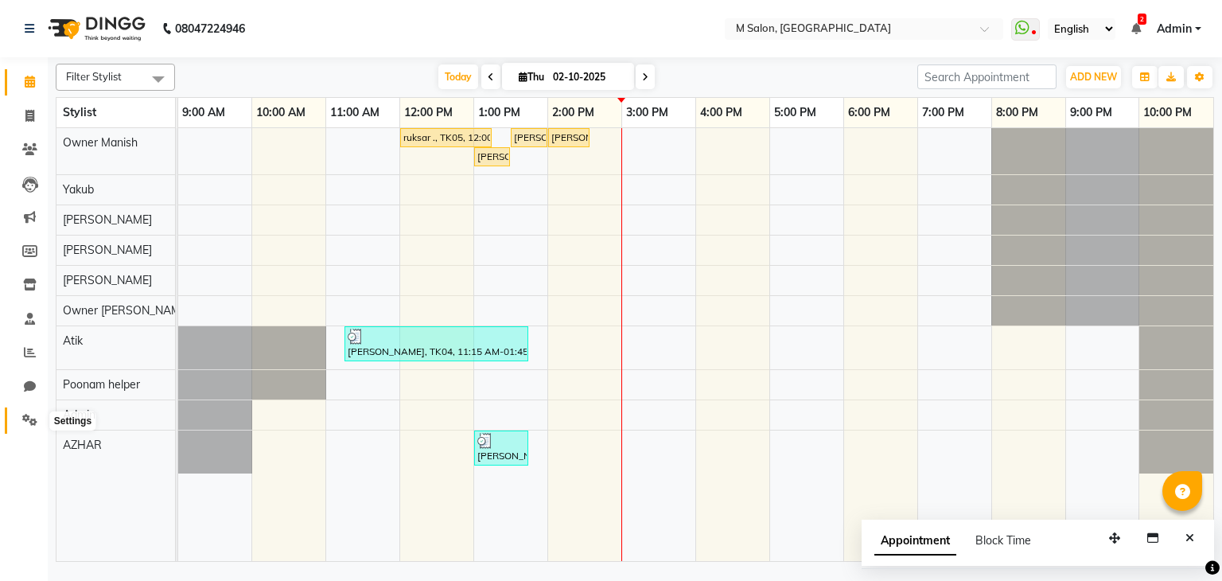
click at [32, 418] on icon at bounding box center [29, 420] width 15 height 12
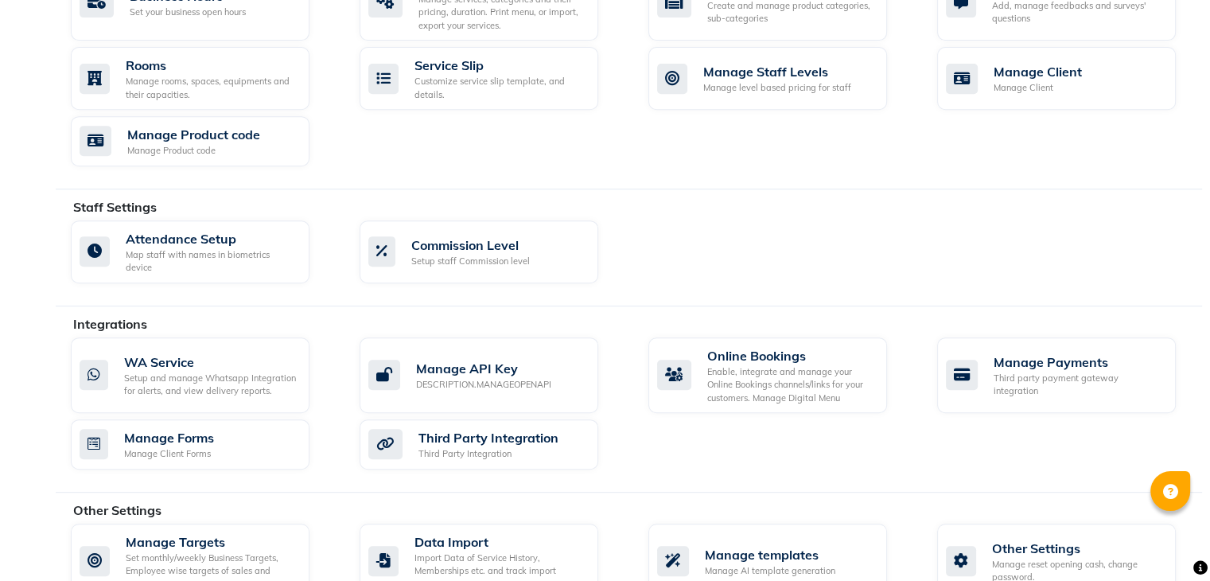
scroll to position [687, 0]
click at [786, 544] on div "Manage templates" at bounding box center [770, 553] width 130 height 19
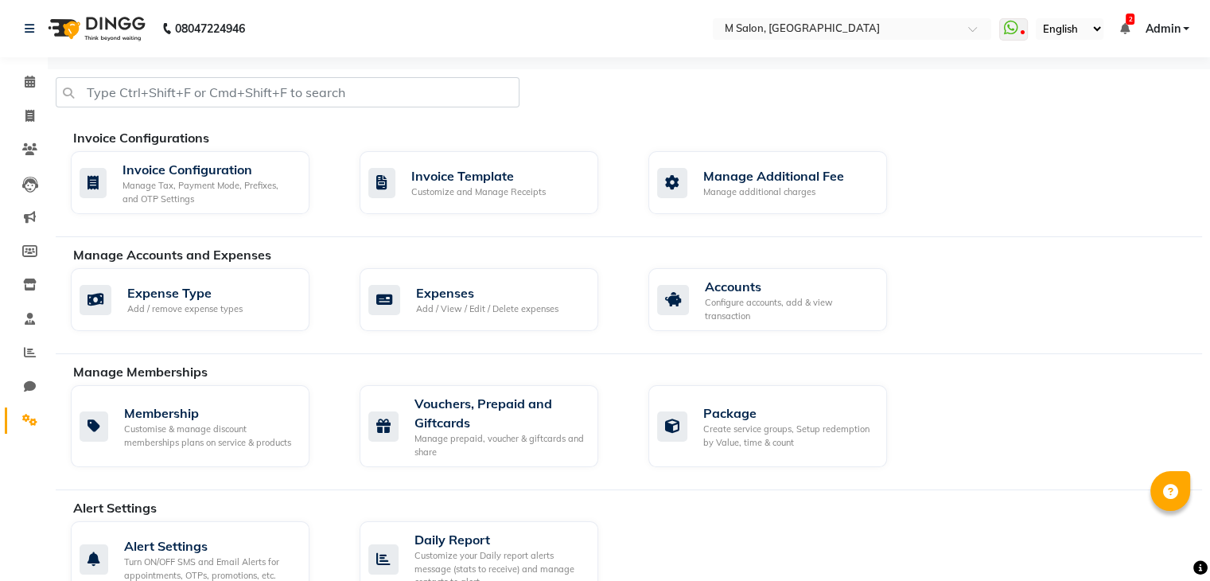
select select "APPROVED"
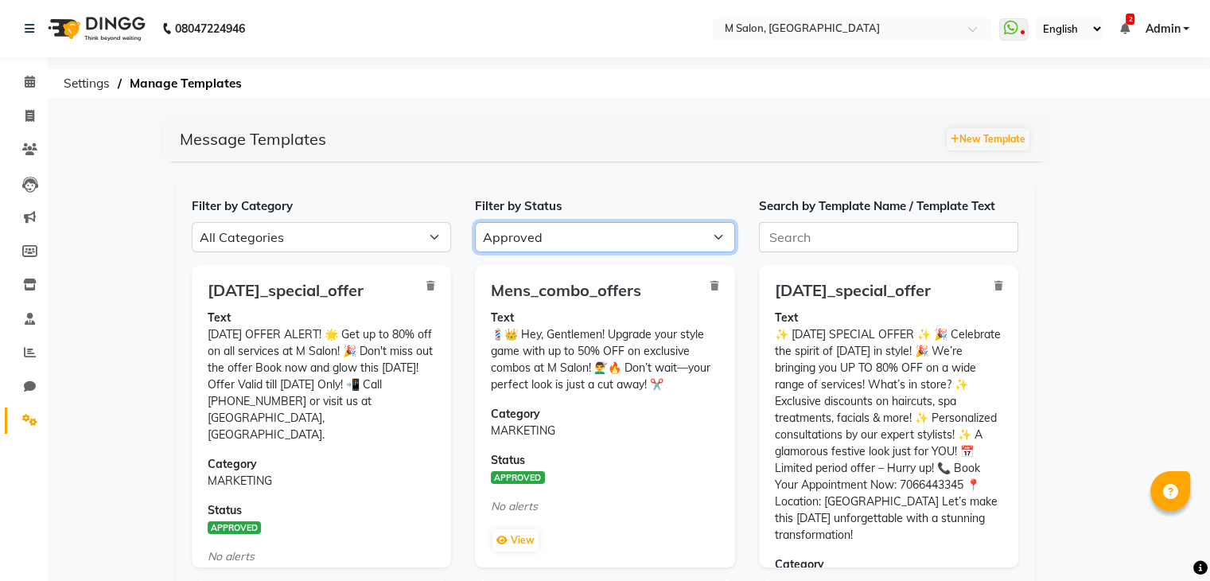
click at [560, 227] on select "All Approved Rejected Failed Pending" at bounding box center [605, 237] width 260 height 30
select select
click at [475, 222] on select "All Approved Rejected Failed Pending" at bounding box center [605, 237] width 260 height 30
